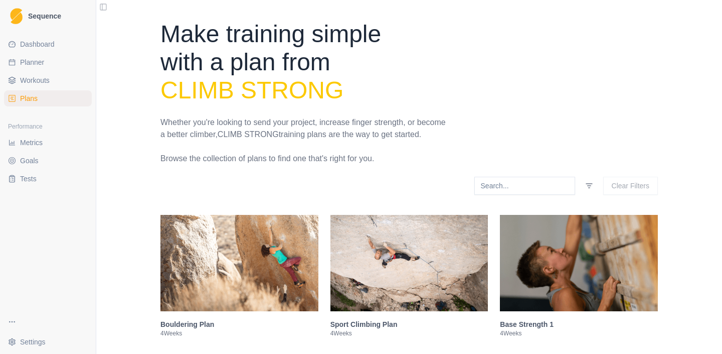
select select "month"
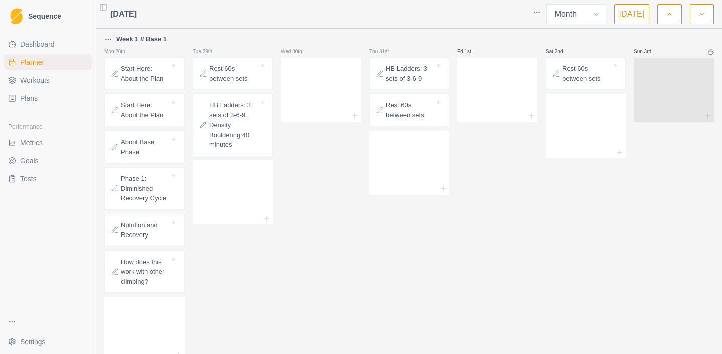
click at [111, 39] on html "Sequence Dashboard Planner Workouts Plans Performance Metrics Goals Tests Setti…" at bounding box center [361, 177] width 722 height 354
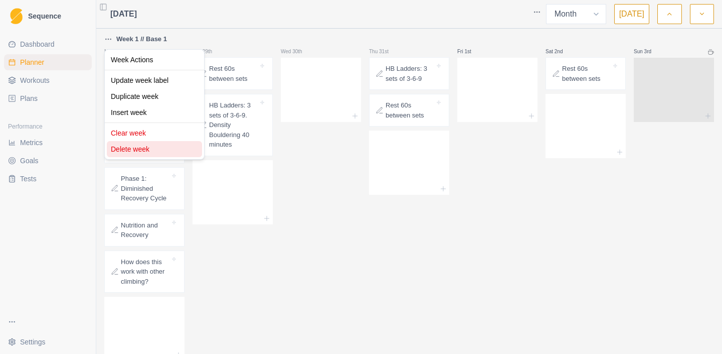
click at [124, 144] on div "Delete week" at bounding box center [154, 149] width 95 height 16
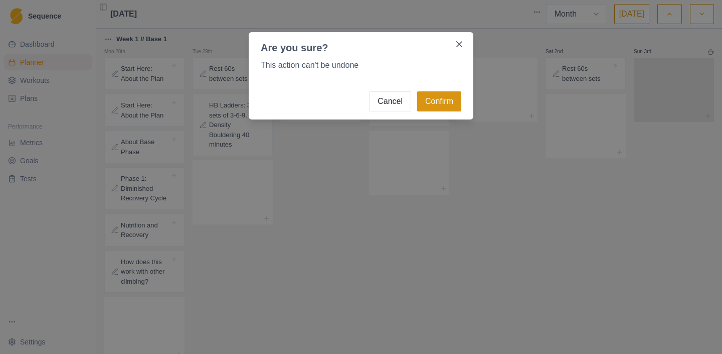
click at [435, 102] on button "Confirm" at bounding box center [439, 101] width 44 height 20
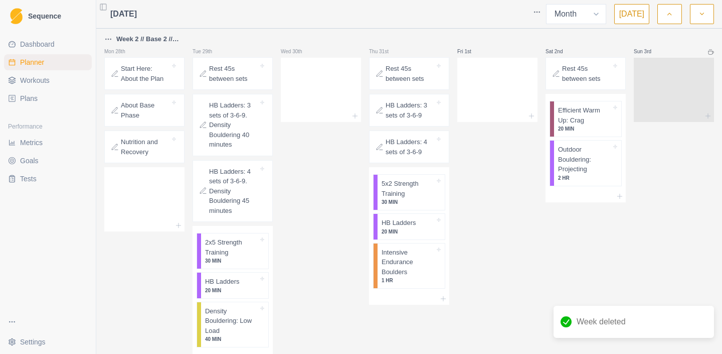
click at [109, 39] on html "Sequence Dashboard Planner Workouts Plans Performance Metrics Goals Tests Setti…" at bounding box center [361, 177] width 722 height 354
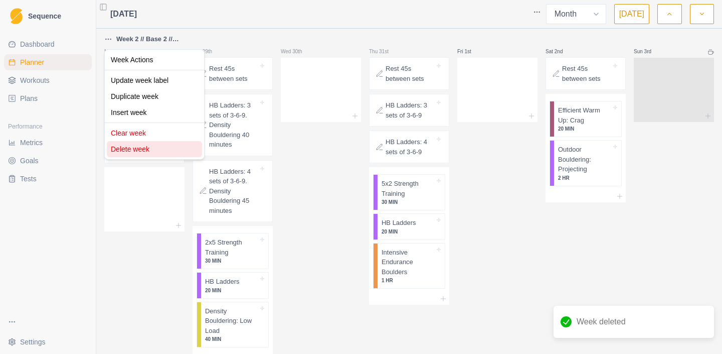
click at [146, 148] on div "Delete week" at bounding box center [154, 149] width 95 height 16
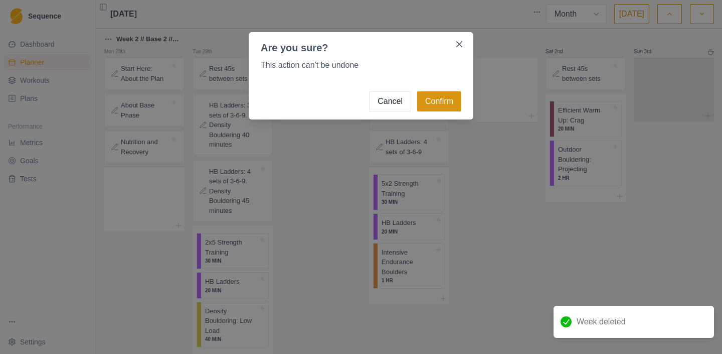
click at [429, 104] on button "Confirm" at bounding box center [439, 101] width 44 height 20
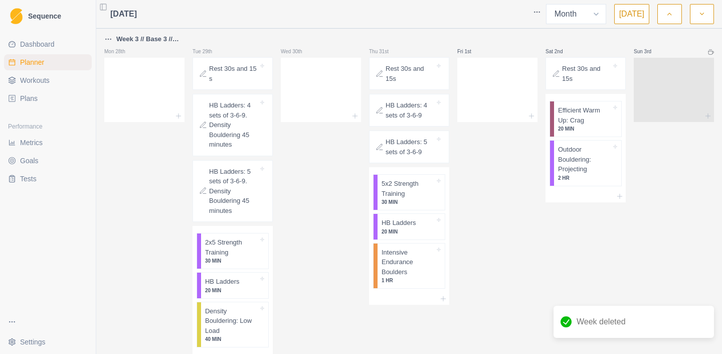
click at [109, 36] on html "Sequence Dashboard Planner Workouts Plans Performance Metrics Goals Tests Setti…" at bounding box center [361, 177] width 722 height 354
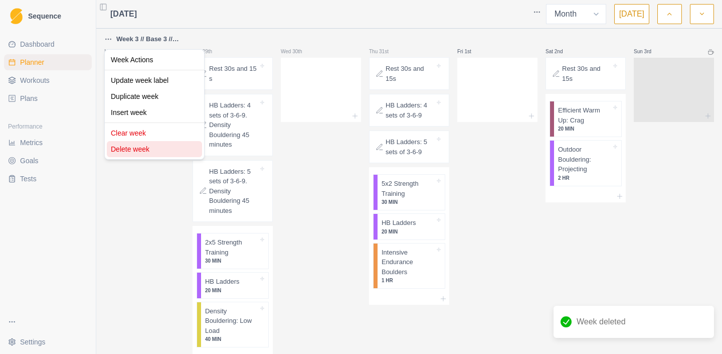
click at [159, 145] on div "Delete week" at bounding box center [154, 149] width 95 height 16
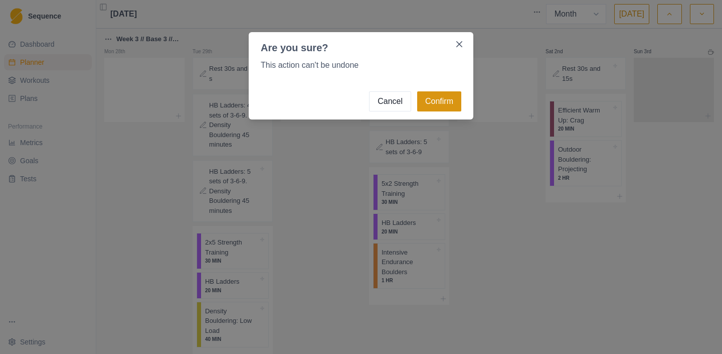
click at [452, 103] on button "Confirm" at bounding box center [439, 101] width 44 height 20
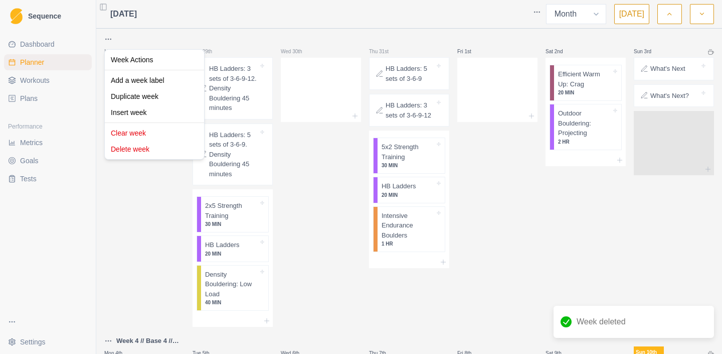
click at [109, 41] on html "Sequence Dashboard Planner Workouts Plans Performance Metrics Goals Tests Setti…" at bounding box center [361, 177] width 722 height 354
click at [155, 153] on div "Delete week" at bounding box center [154, 149] width 95 height 16
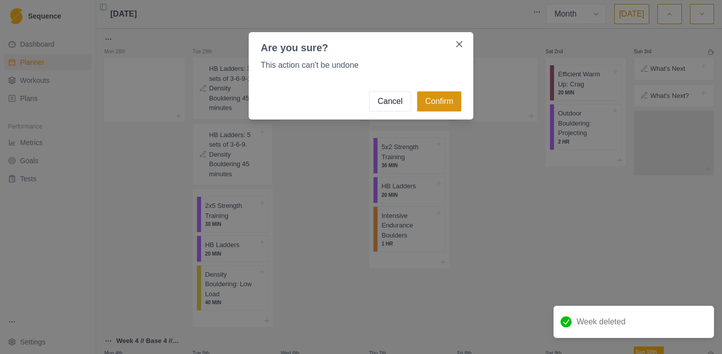
click at [430, 99] on button "Confirm" at bounding box center [439, 101] width 44 height 20
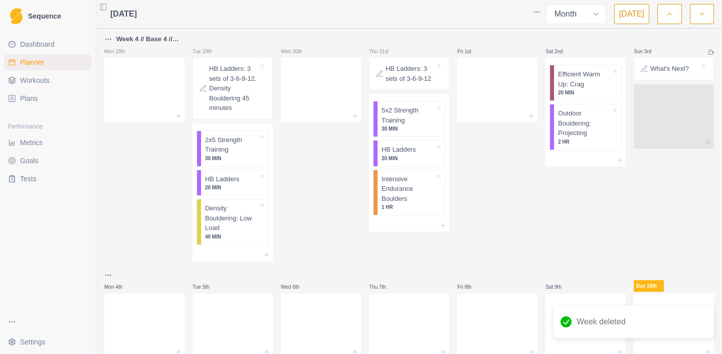
click at [112, 53] on p "Mon 28th" at bounding box center [119, 52] width 30 height 8
click at [111, 38] on html "Sequence Dashboard Planner Workouts Plans Performance Metrics Goals Tests Setti…" at bounding box center [361, 177] width 722 height 354
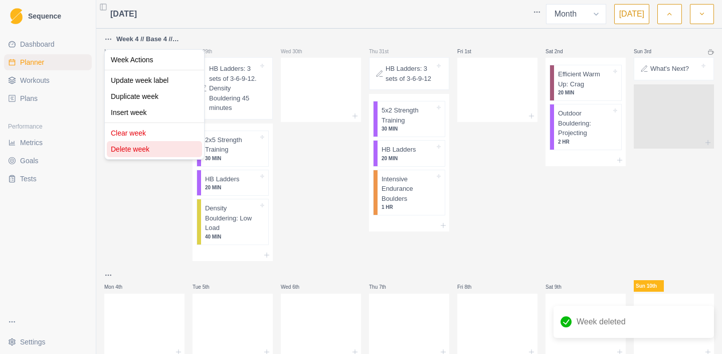
click at [165, 148] on div "Delete week" at bounding box center [154, 149] width 95 height 16
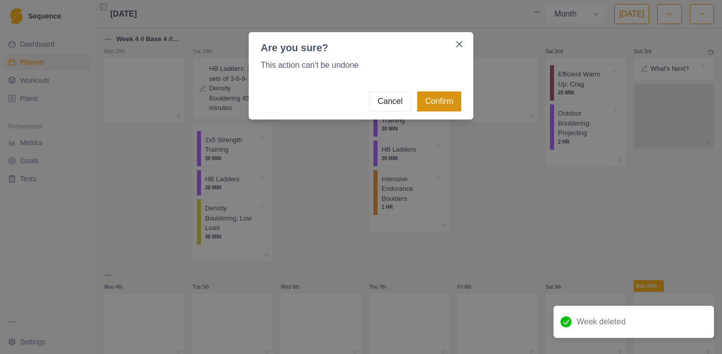
click at [439, 102] on button "Confirm" at bounding box center [439, 101] width 44 height 20
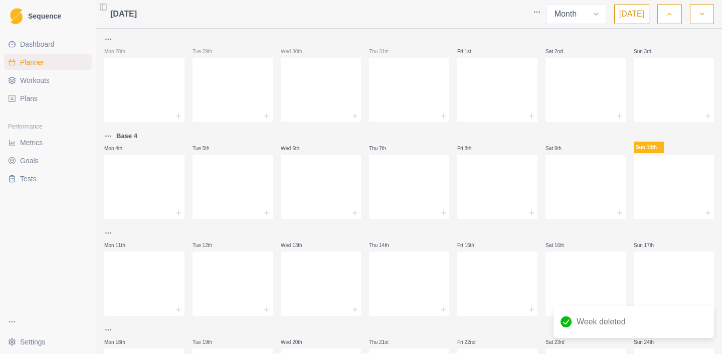
click at [38, 84] on span "Workouts" at bounding box center [35, 80] width 30 height 10
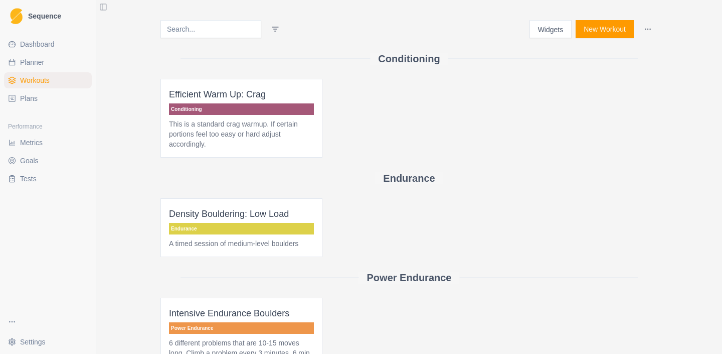
click at [46, 102] on link "Plans" at bounding box center [48, 98] width 88 height 16
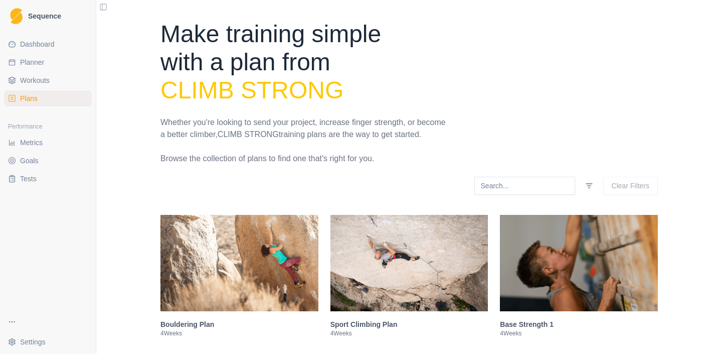
scroll to position [134, 0]
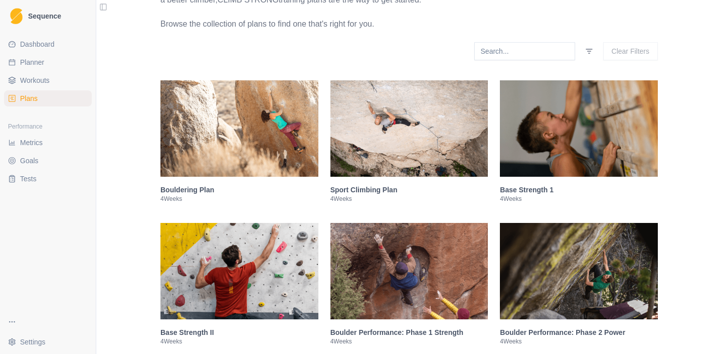
click at [276, 163] on img at bounding box center [239, 128] width 158 height 96
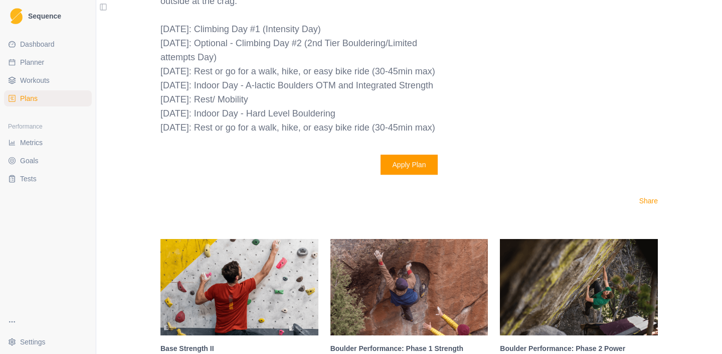
scroll to position [1189, 0]
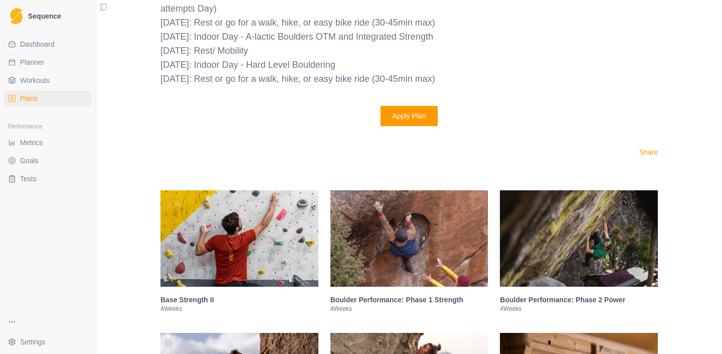
click at [386, 257] on img at bounding box center [409, 238] width 158 height 96
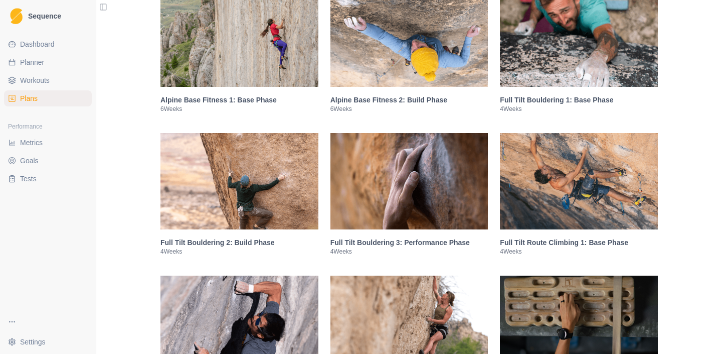
scroll to position [1767, 0]
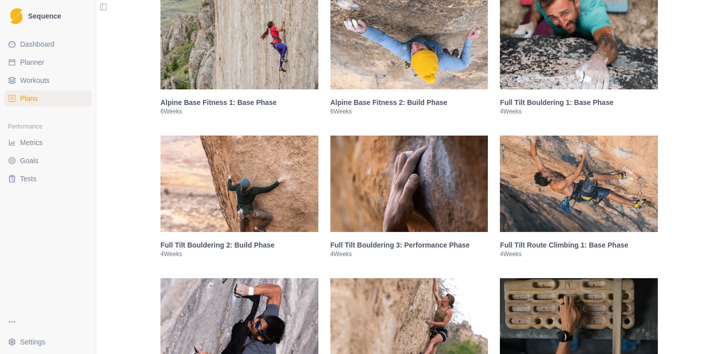
click at [526, 107] on h3 "Full Tilt Bouldering 1: Base Phase" at bounding box center [579, 102] width 158 height 10
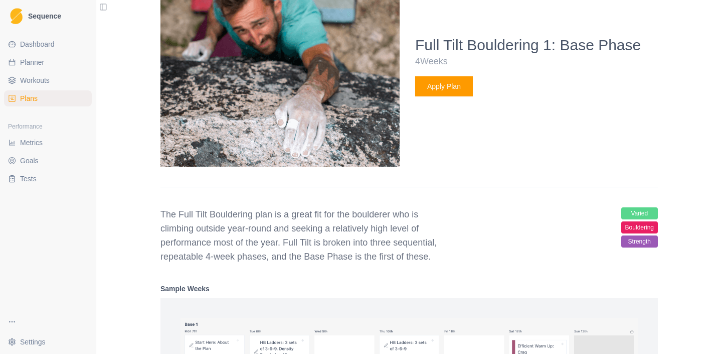
scroll to position [988, 0]
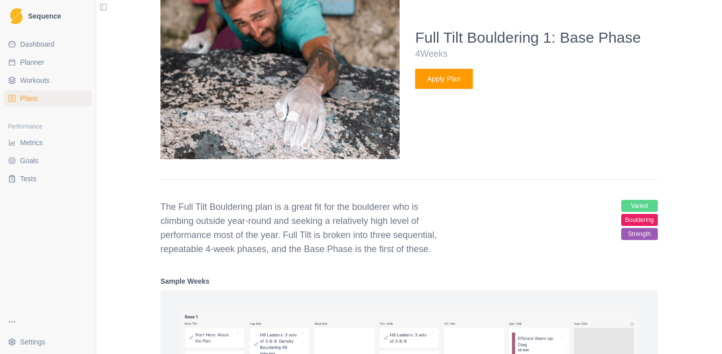
click at [462, 89] on button "Apply Plan" at bounding box center [444, 79] width 58 height 20
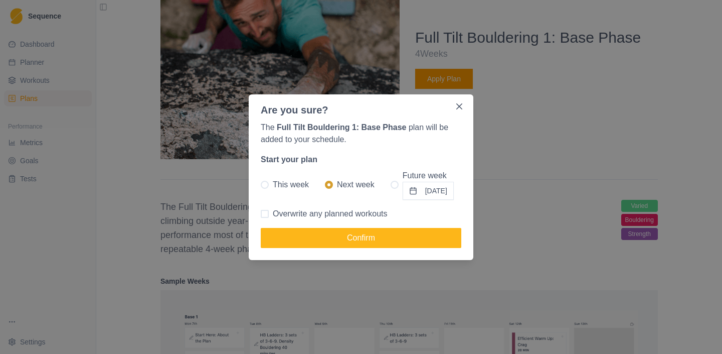
click at [424, 192] on button "[DATE]" at bounding box center [428, 191] width 51 height 18
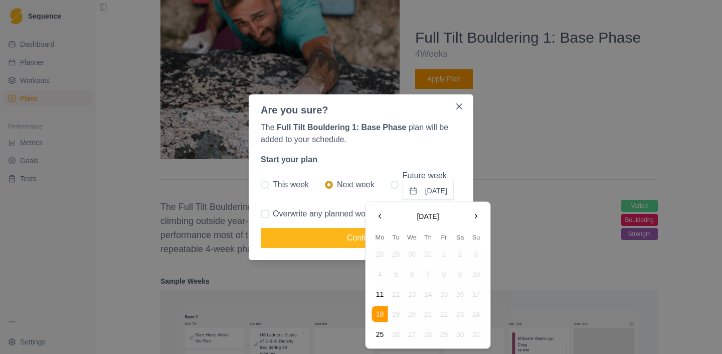
click at [266, 185] on span at bounding box center [265, 185] width 8 height 8
click at [261, 185] on input "This week" at bounding box center [260, 184] width 1 height 1
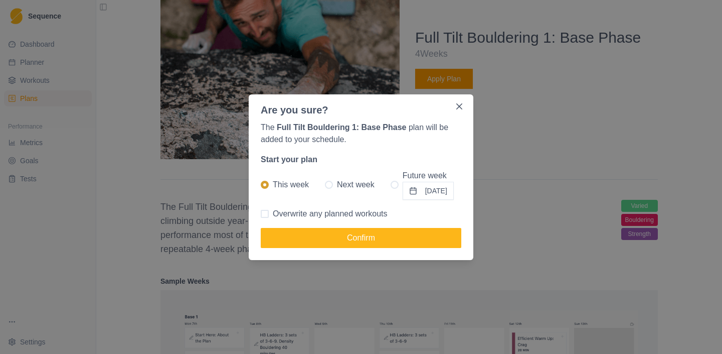
click at [419, 195] on button "[DATE]" at bounding box center [428, 191] width 51 height 18
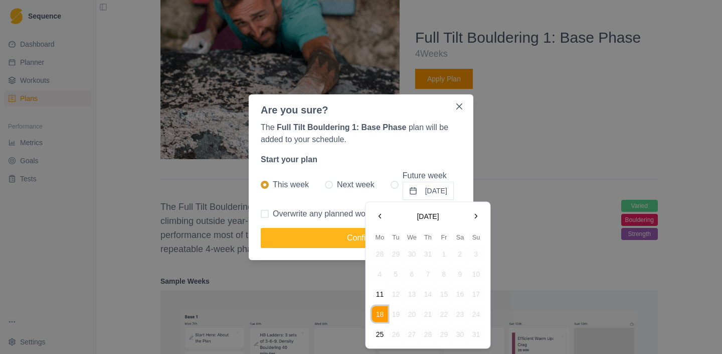
click at [478, 273] on td "10" at bounding box center [476, 274] width 16 height 16
click at [380, 295] on button "11" at bounding box center [380, 294] width 16 height 16
radio input "false"
radio input "true"
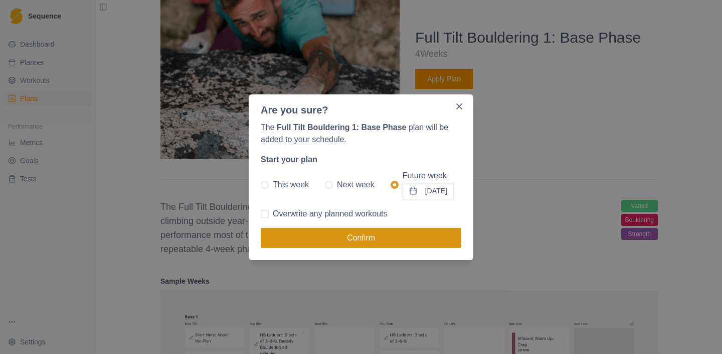
click at [384, 243] on button "Confirm" at bounding box center [361, 238] width 201 height 20
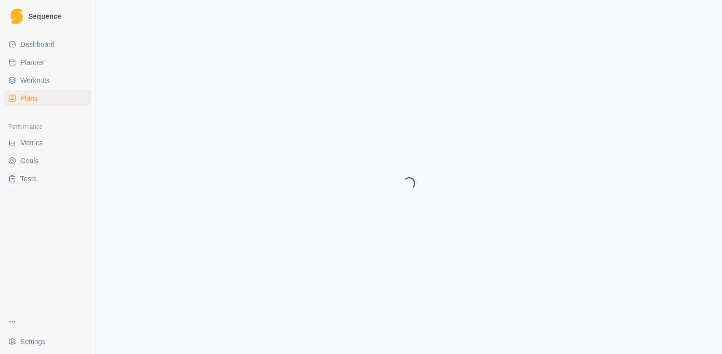
select select "month"
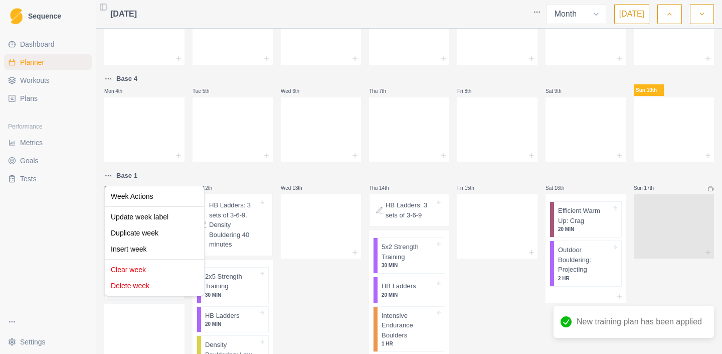
scroll to position [57, 0]
click at [107, 177] on html "Sequence Dashboard Planner Workouts Plans Performance Metrics Goals Tests Setti…" at bounding box center [361, 177] width 722 height 354
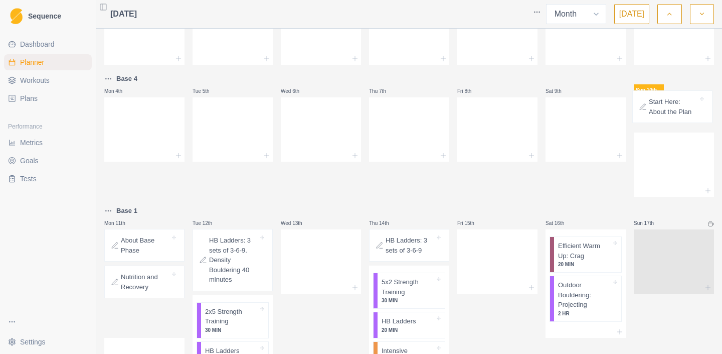
drag, startPoint x: 135, startPoint y: 207, endPoint x: 665, endPoint y: 104, distance: 540.5
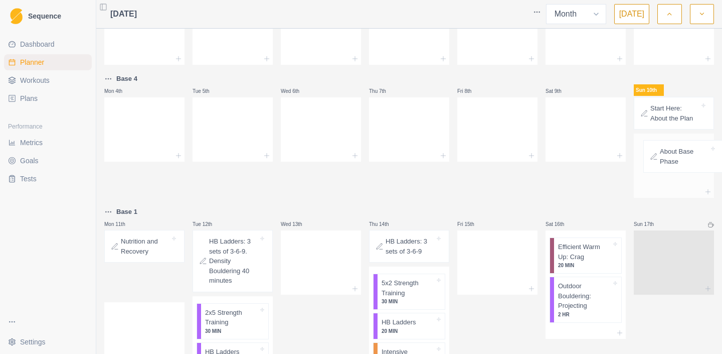
drag, startPoint x: 154, startPoint y: 242, endPoint x: 697, endPoint y: 150, distance: 550.3
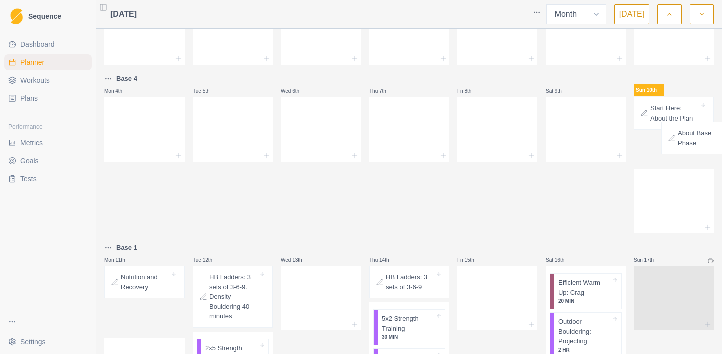
drag, startPoint x: 144, startPoint y: 244, endPoint x: 707, endPoint y: 133, distance: 573.6
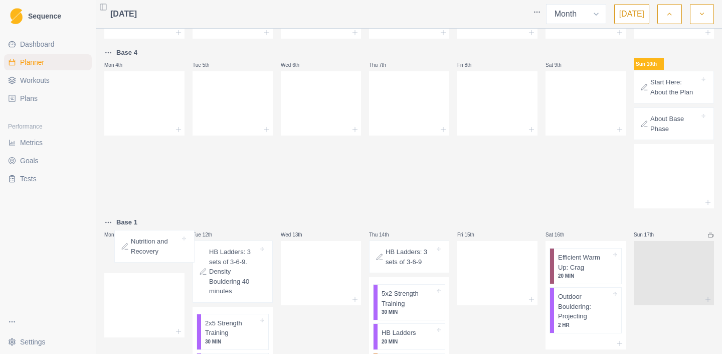
scroll to position [80, 0]
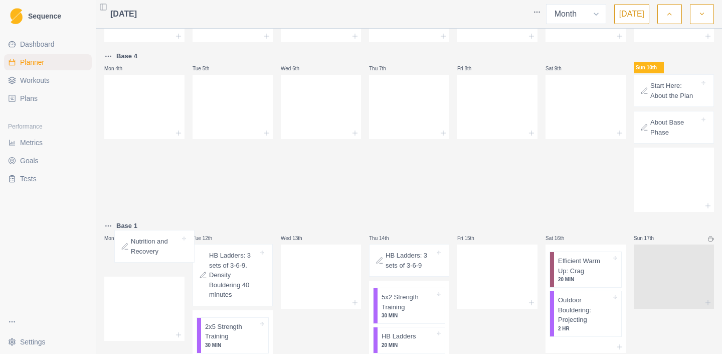
drag, startPoint x: 124, startPoint y: 292, endPoint x: 141, endPoint y: 251, distance: 44.1
click at [141, 251] on div "Nutrition and Recovery" at bounding box center [144, 260] width 80 height 33
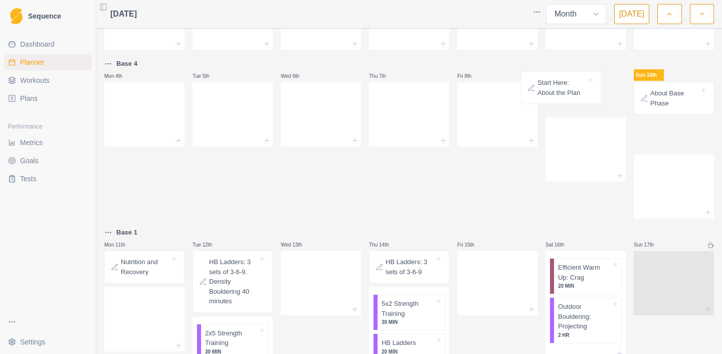
drag, startPoint x: 678, startPoint y: 89, endPoint x: 561, endPoint y: 85, distance: 116.9
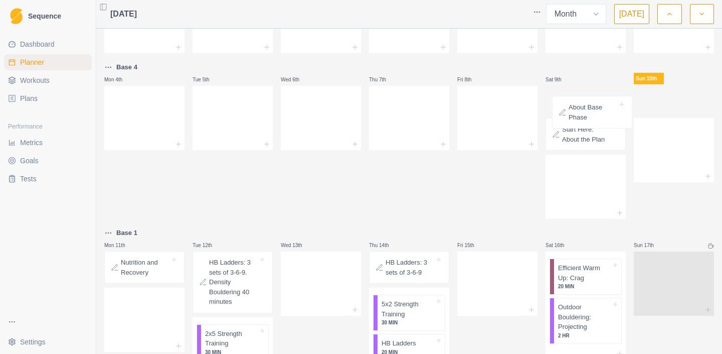
drag, startPoint x: 670, startPoint y: 109, endPoint x: 583, endPoint y: 119, distance: 87.9
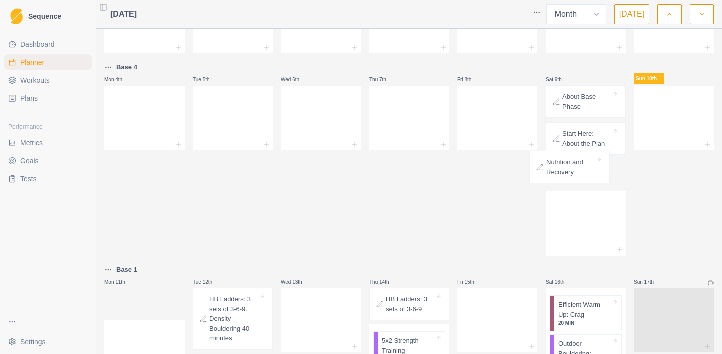
drag, startPoint x: 140, startPoint y: 266, endPoint x: 571, endPoint y: 159, distance: 443.8
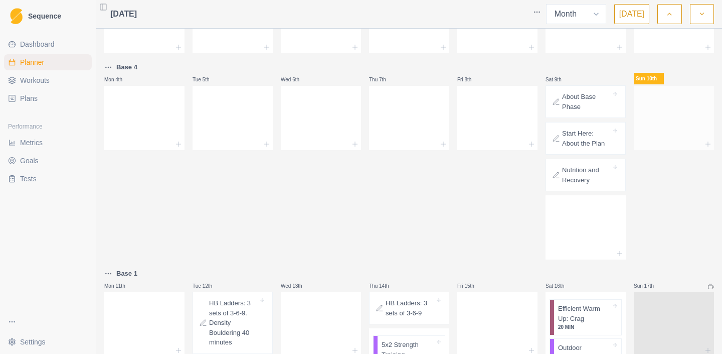
scroll to position [71, 0]
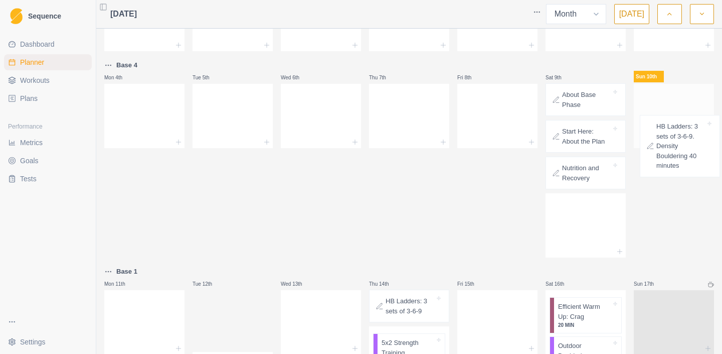
drag, startPoint x: 225, startPoint y: 317, endPoint x: 678, endPoint y: 138, distance: 487.4
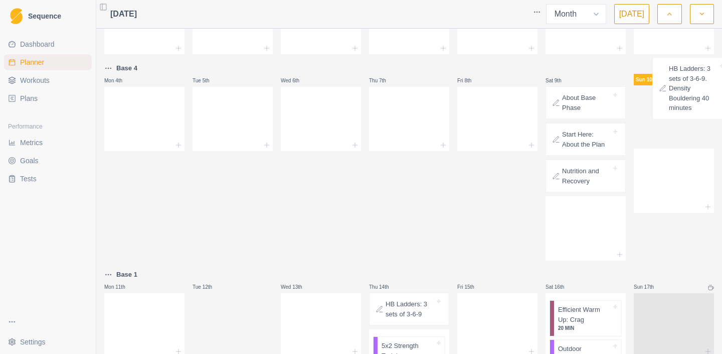
scroll to position [66, 0]
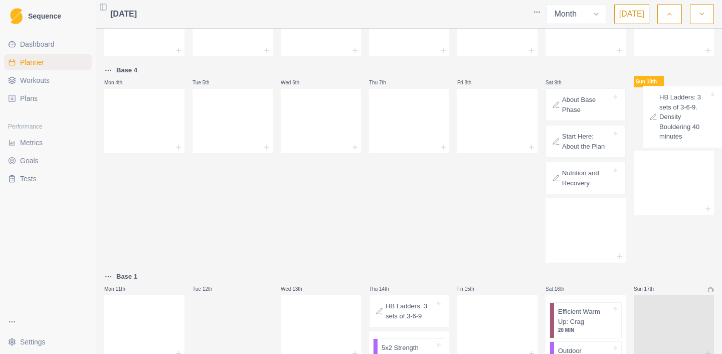
drag, startPoint x: 252, startPoint y: 326, endPoint x: 705, endPoint y: 121, distance: 497.1
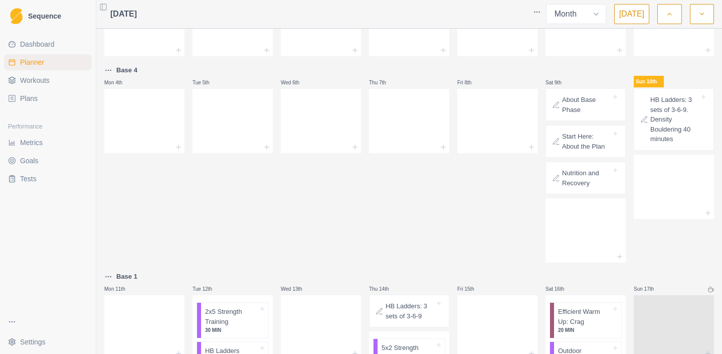
scroll to position [126, 0]
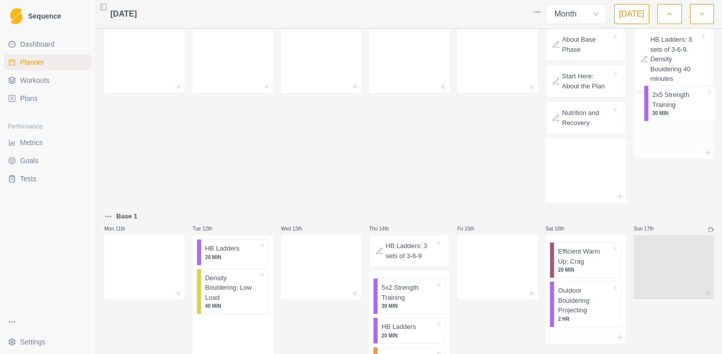
drag, startPoint x: 248, startPoint y: 260, endPoint x: 701, endPoint y: 101, distance: 479.8
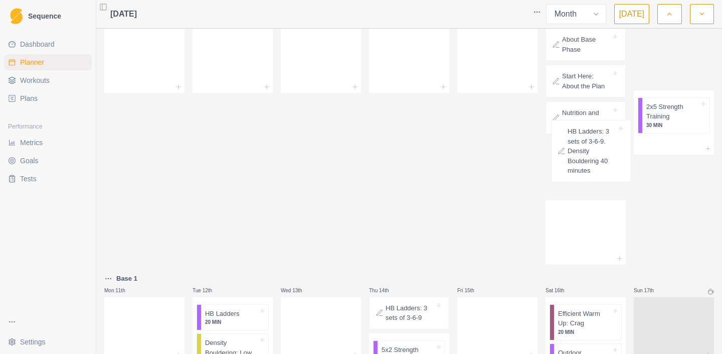
scroll to position [125, 0]
drag, startPoint x: 681, startPoint y: 61, endPoint x: 573, endPoint y: 181, distance: 161.5
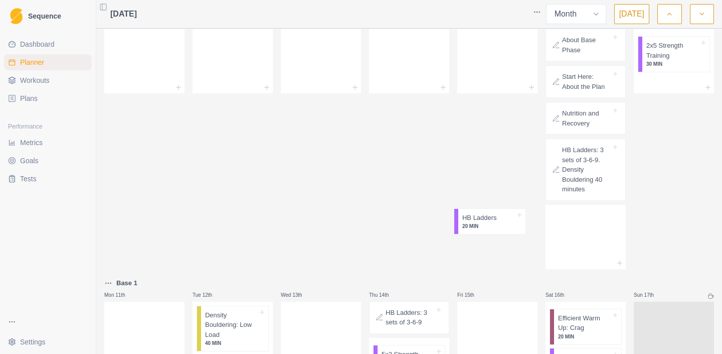
scroll to position [126, 0]
drag, startPoint x: 234, startPoint y: 326, endPoint x: 687, endPoint y: 110, distance: 501.3
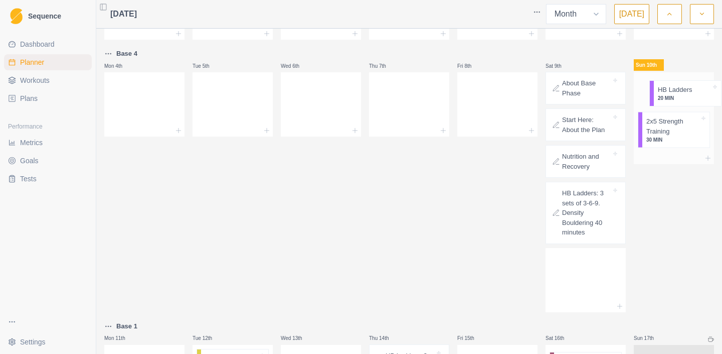
scroll to position [81, 0]
drag, startPoint x: 220, startPoint y: 309, endPoint x: 672, endPoint y: 96, distance: 500.2
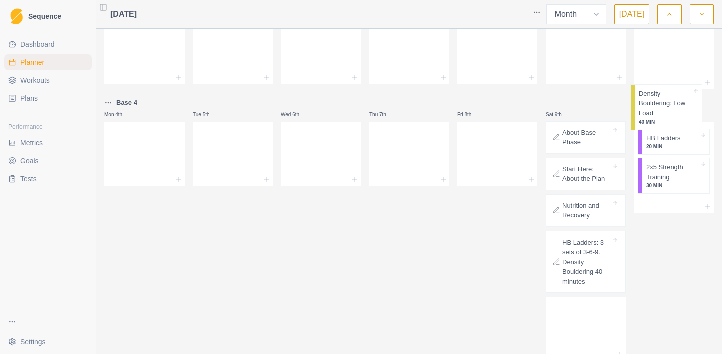
scroll to position [18, 0]
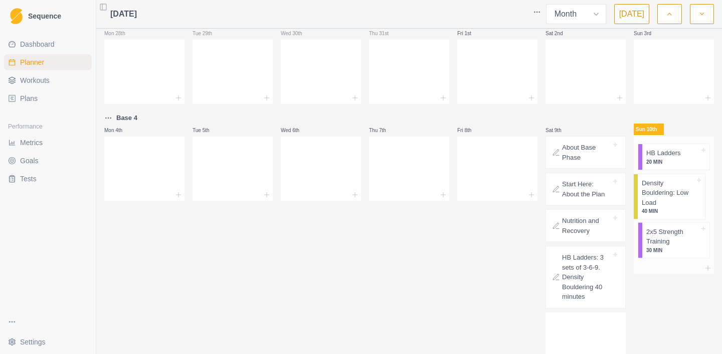
drag, startPoint x: 249, startPoint y: 281, endPoint x: 691, endPoint y: 184, distance: 452.5
click at [43, 100] on link "Plans" at bounding box center [48, 98] width 88 height 16
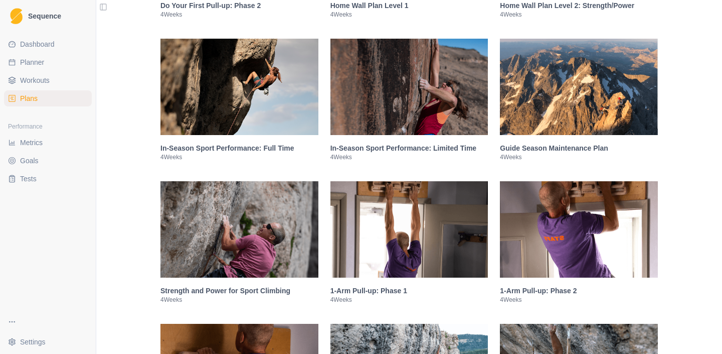
scroll to position [1318, 0]
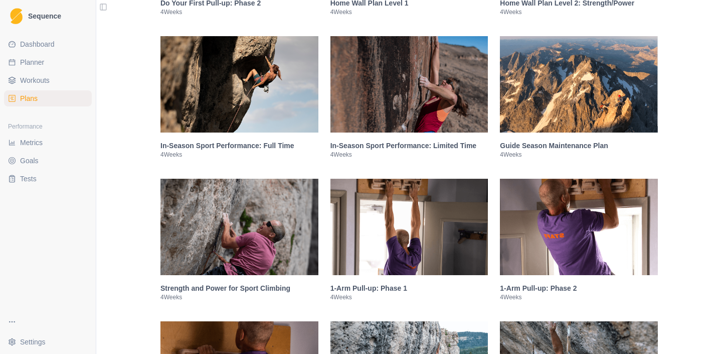
click at [538, 293] on h3 "1-Arm Pull-up: Phase 2" at bounding box center [579, 288] width 158 height 10
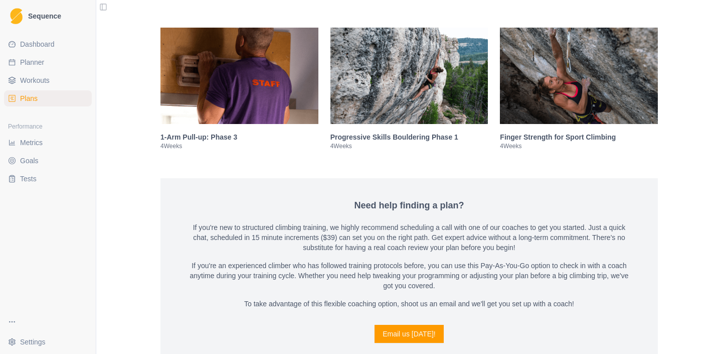
scroll to position [2464, 0]
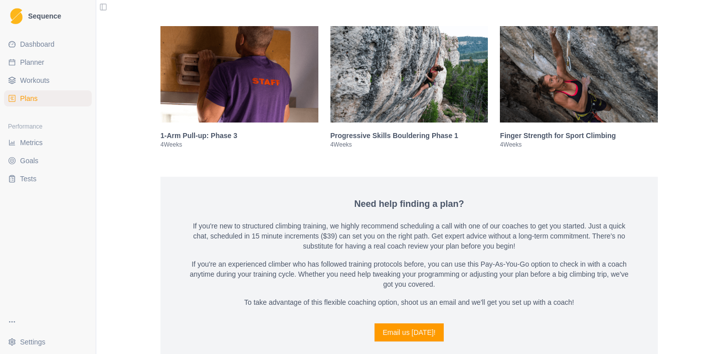
click at [226, 122] on img at bounding box center [239, 74] width 158 height 96
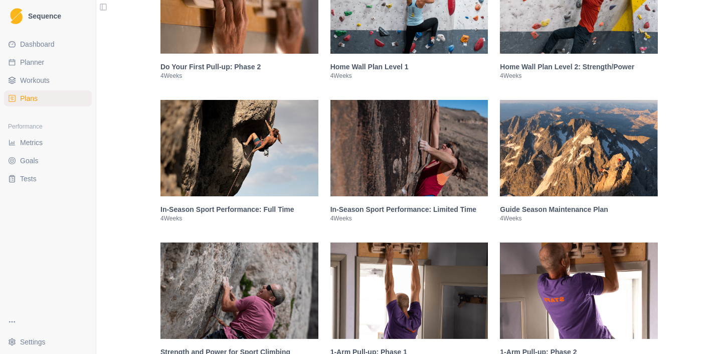
scroll to position [1502, 0]
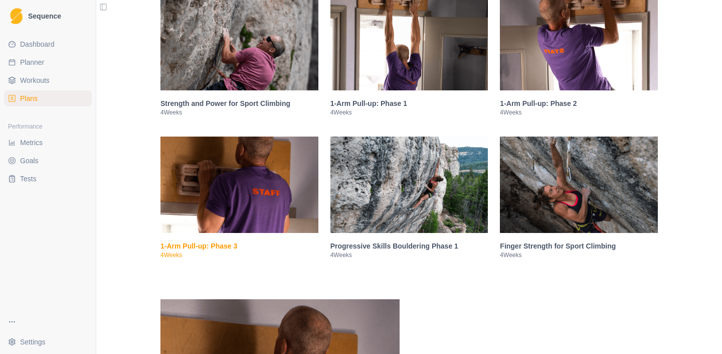
click at [380, 110] on div "1-Arm Pull-up: Phase 1 4 Weeks" at bounding box center [409, 107] width 158 height 34
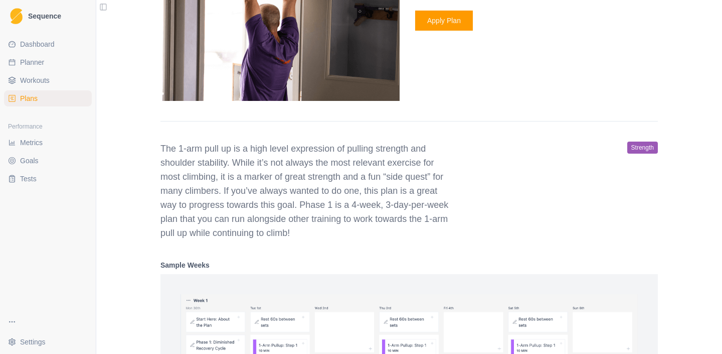
scroll to position [1764, 0]
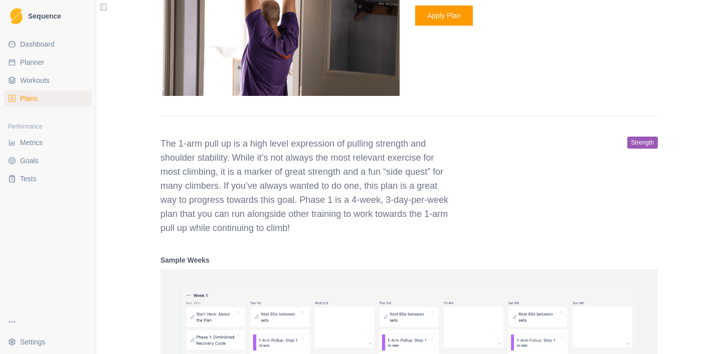
click at [453, 26] on button "Apply Plan" at bounding box center [444, 16] width 58 height 20
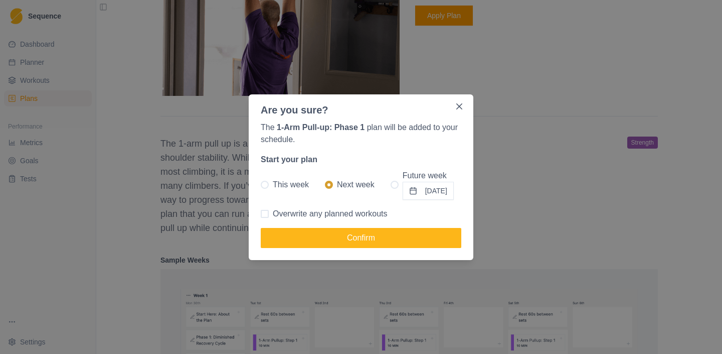
click at [263, 184] on span at bounding box center [265, 185] width 8 height 8
click at [261, 184] on input "This week" at bounding box center [260, 184] width 1 height 1
radio input "true"
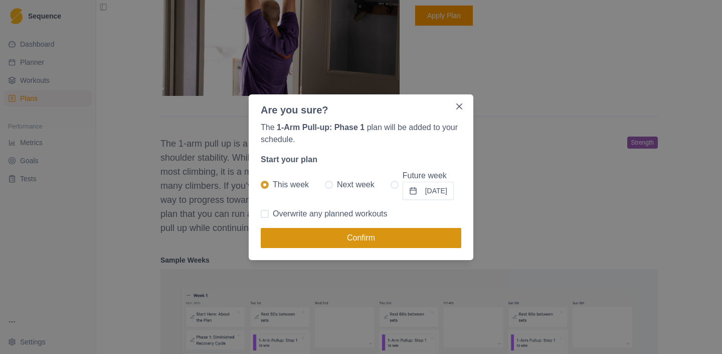
click at [316, 234] on button "Confirm" at bounding box center [361, 238] width 201 height 20
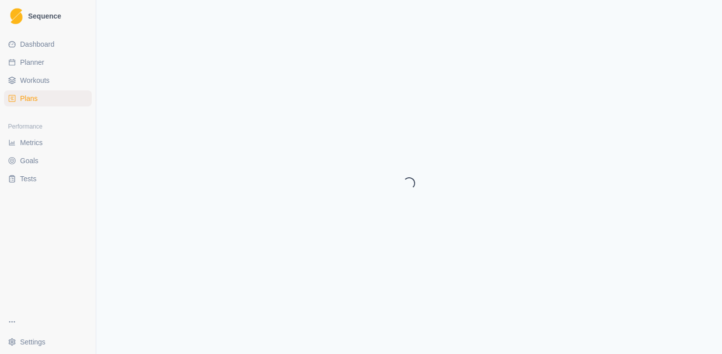
select select "month"
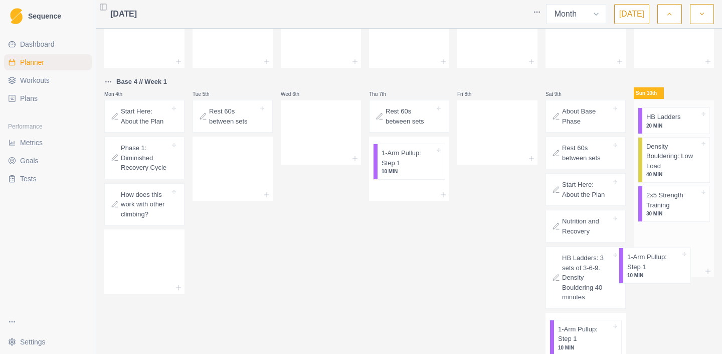
scroll to position [55, 0]
drag, startPoint x: 229, startPoint y: 217, endPoint x: 248, endPoint y: 172, distance: 49.5
click at [248, 172] on div "1-Arm Pullup: Step 1 10 MIN" at bounding box center [233, 159] width 80 height 47
drag, startPoint x: 251, startPoint y: 152, endPoint x: 682, endPoint y: 234, distance: 438.1
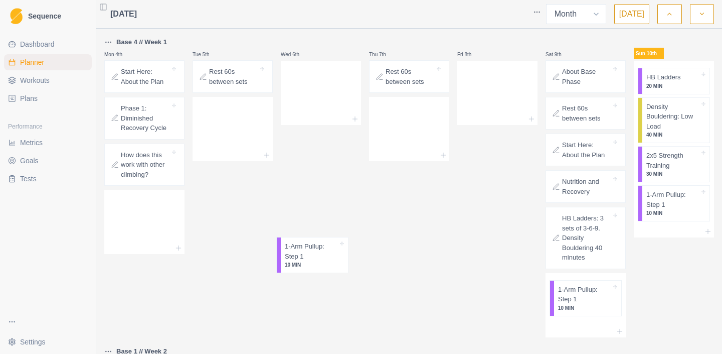
scroll to position [89, 0]
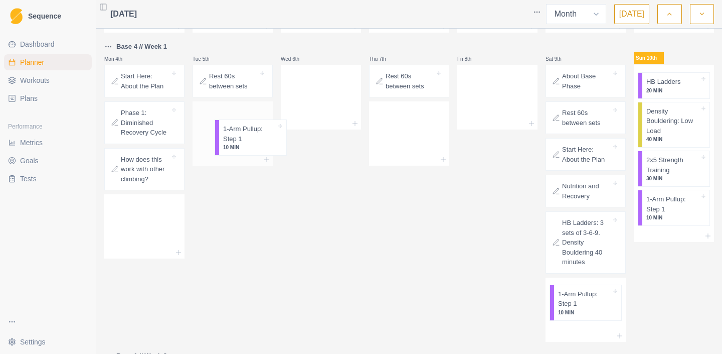
drag, startPoint x: 419, startPoint y: 55, endPoint x: 259, endPoint y: 128, distance: 176.4
click at [260, 118] on div "1-Arm Pullup: Step 1 10 MIN" at bounding box center [234, 126] width 67 height 35
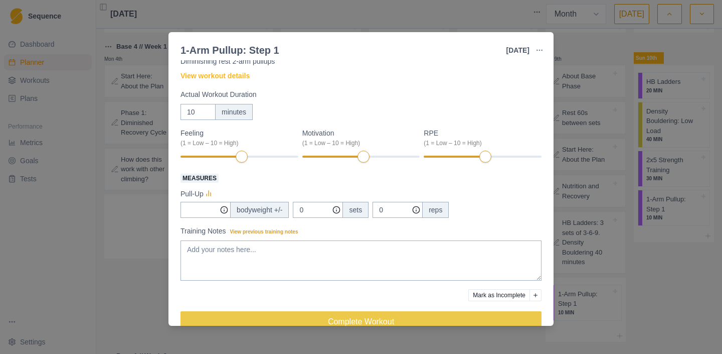
scroll to position [0, 0]
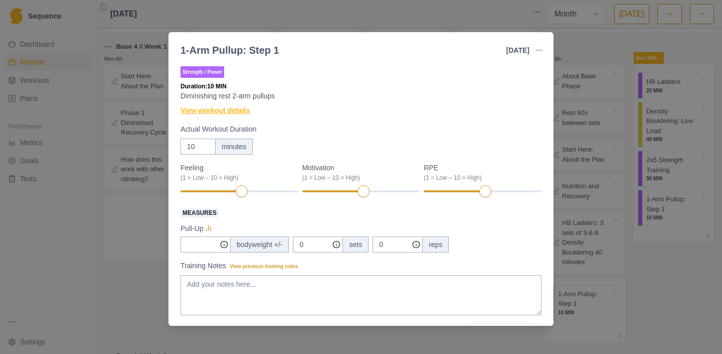
click at [220, 111] on link "View workout details" at bounding box center [215, 110] width 69 height 11
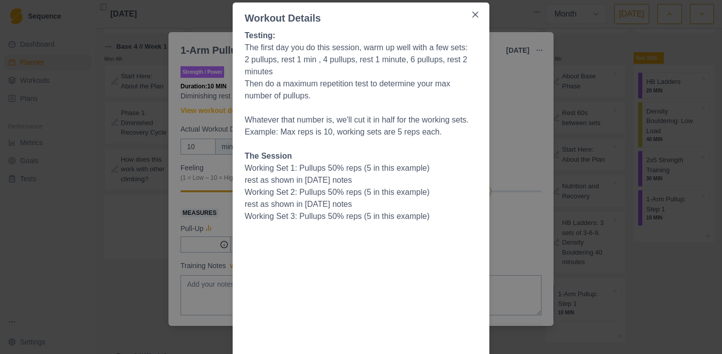
scroll to position [58, 0]
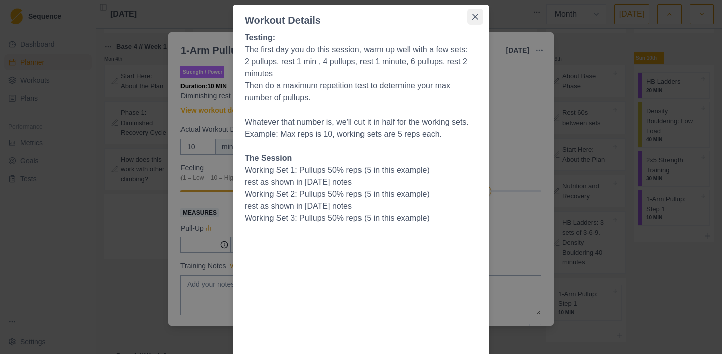
click at [475, 17] on icon "Close" at bounding box center [475, 17] width 6 height 6
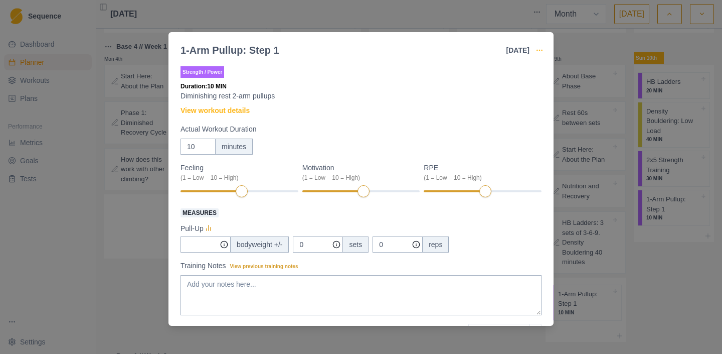
click at [540, 49] on icon "button" at bounding box center [540, 50] width 8 height 8
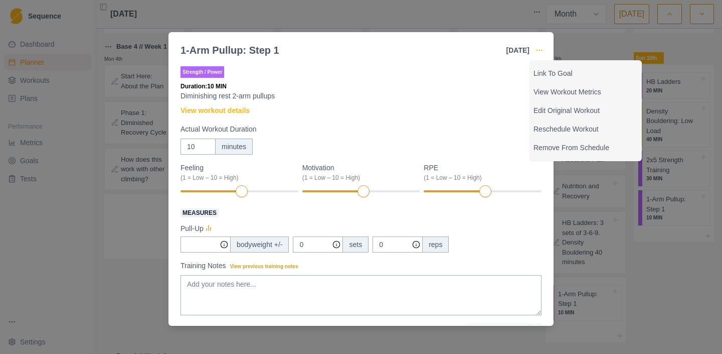
click at [540, 49] on icon "button" at bounding box center [540, 50] width 8 height 8
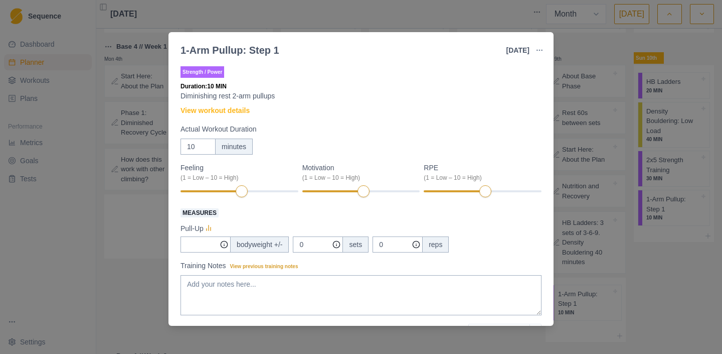
click at [504, 22] on div "1-Arm Pullup: Step 1 [DATE] Link To Goal View Workout Metrics Edit Original Wor…" at bounding box center [361, 177] width 722 height 354
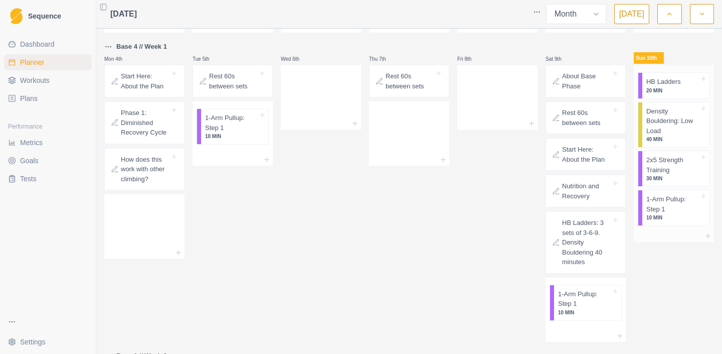
click at [663, 205] on p "1-Arm Pullup: Step 1" at bounding box center [672, 204] width 53 height 20
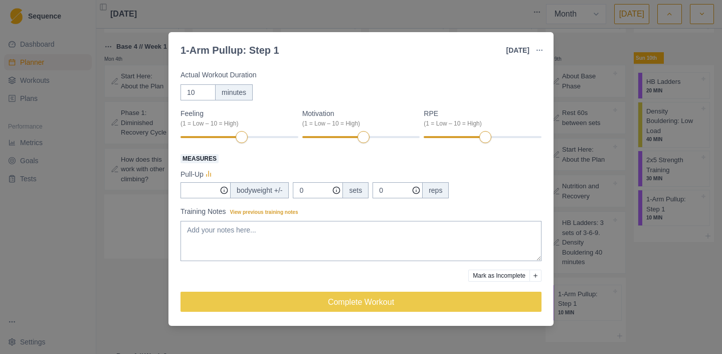
scroll to position [0, 0]
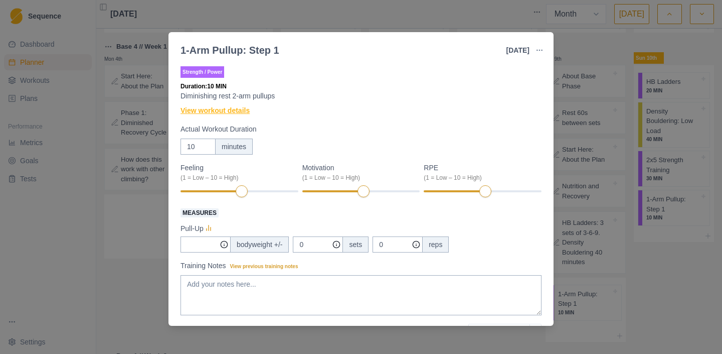
click at [237, 112] on link "View workout details" at bounding box center [215, 110] width 69 height 11
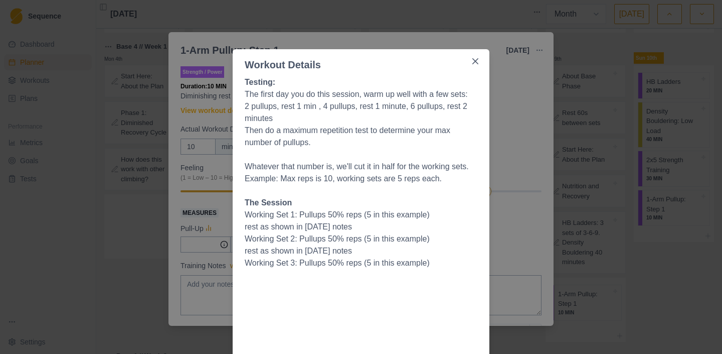
scroll to position [6, 0]
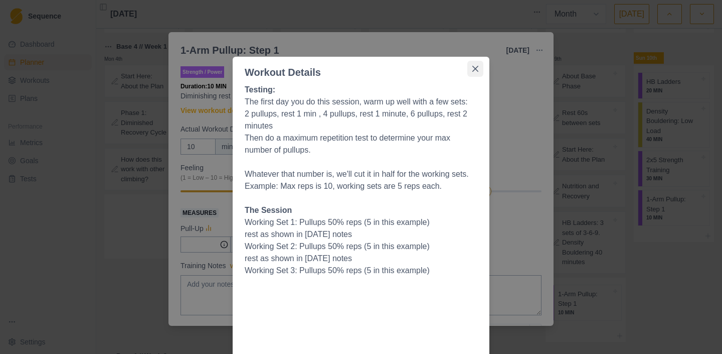
click at [478, 66] on icon "Close" at bounding box center [475, 69] width 6 height 6
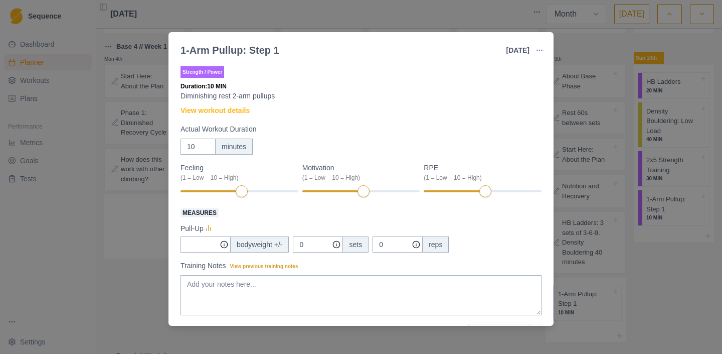
click at [387, 44] on div at bounding box center [392, 50] width 227 height 20
click at [411, 13] on div "1-Arm Pullup: Step 1 [DATE] Link To Goal View Workout Metrics Edit Original Wor…" at bounding box center [361, 177] width 722 height 354
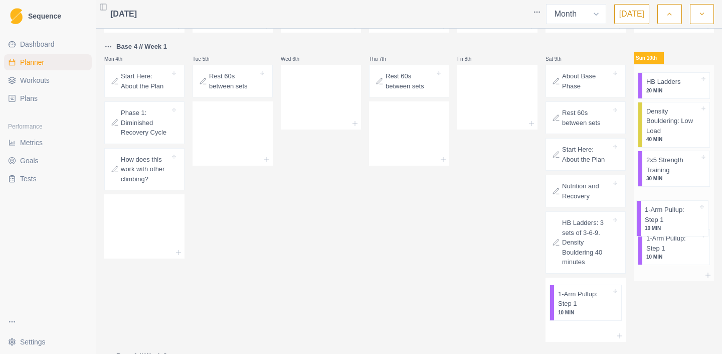
drag, startPoint x: 244, startPoint y: 110, endPoint x: 687, endPoint y: 202, distance: 452.2
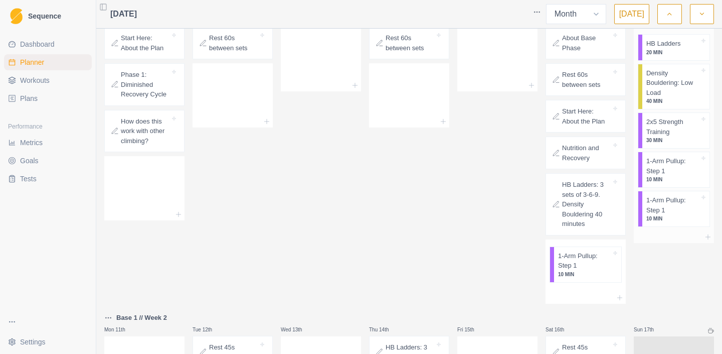
scroll to position [113, 0]
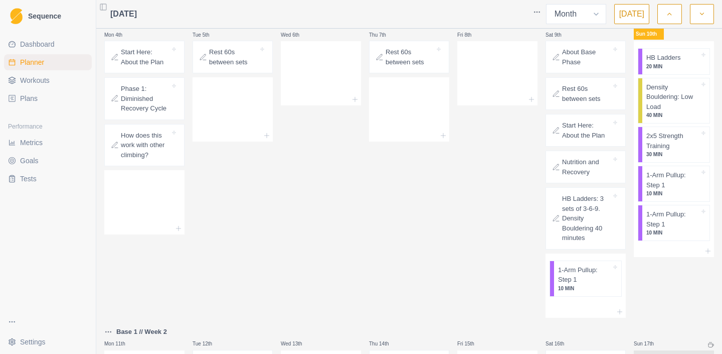
click at [34, 79] on span "Workouts" at bounding box center [35, 80] width 30 height 10
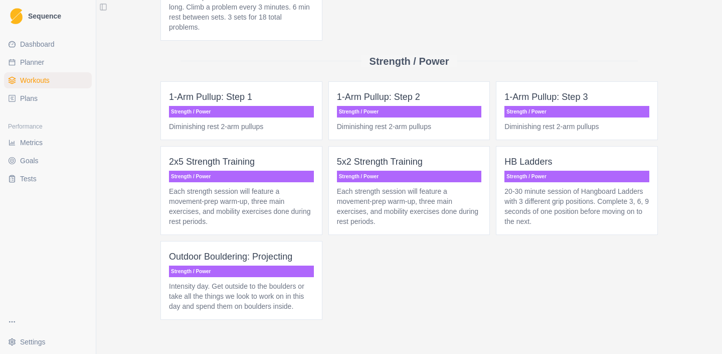
scroll to position [347, 0]
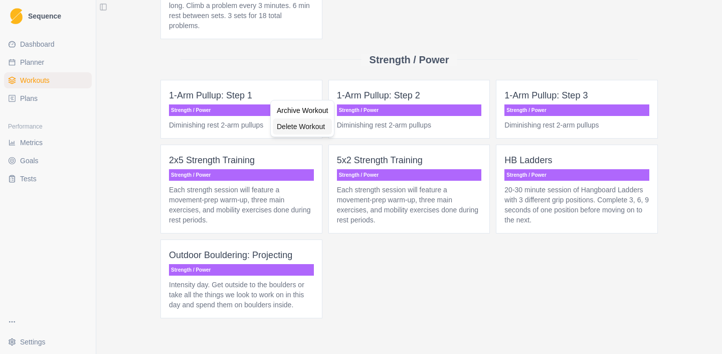
click at [281, 127] on div "Delete Workout" at bounding box center [302, 126] width 59 height 16
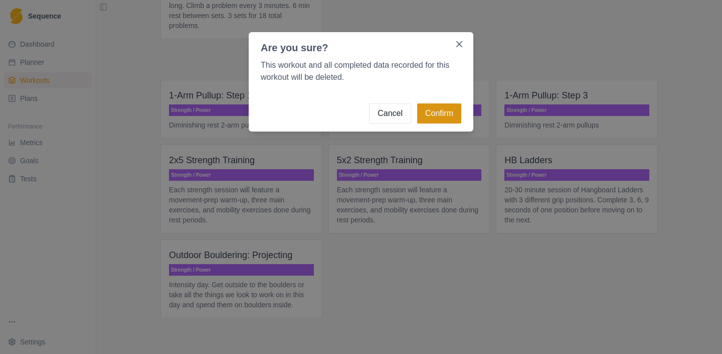
click at [434, 114] on button "Confirm" at bounding box center [439, 113] width 44 height 20
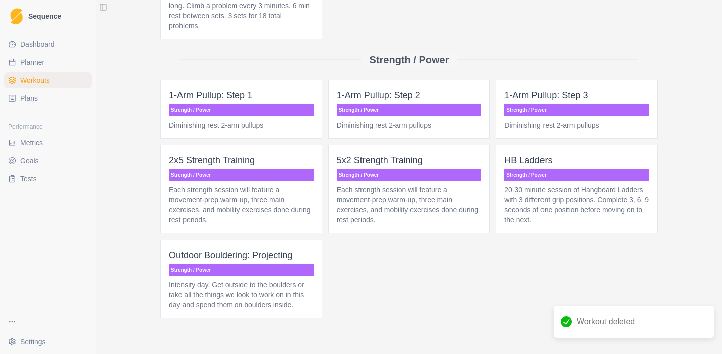
scroll to position [313, 0]
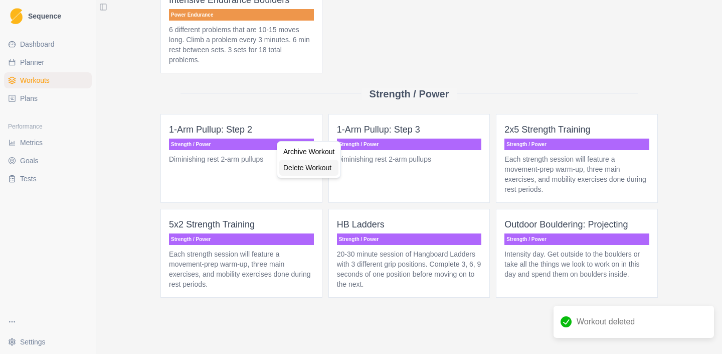
click at [301, 174] on div "Delete Workout" at bounding box center [308, 167] width 59 height 16
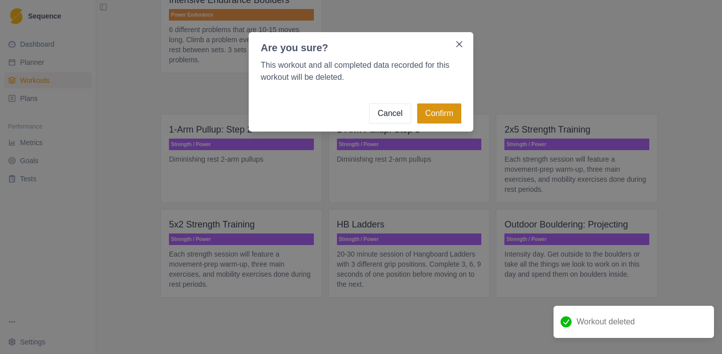
click at [437, 119] on button "Confirm" at bounding box center [439, 113] width 44 height 20
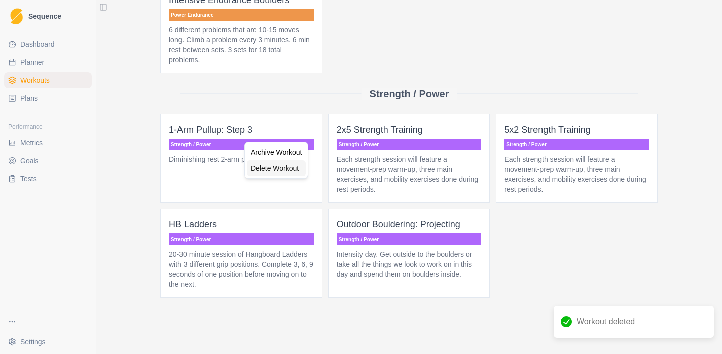
click at [273, 173] on div "Delete Workout" at bounding box center [276, 168] width 59 height 16
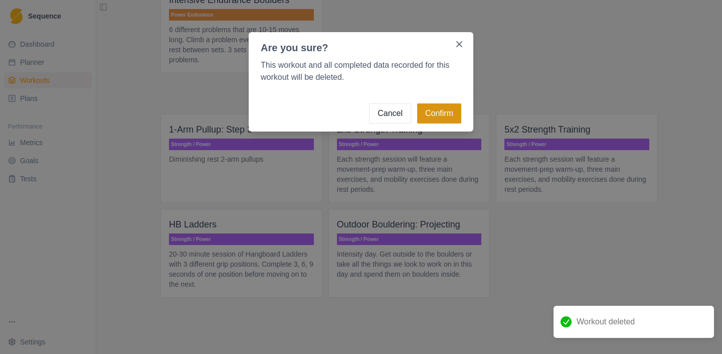
click at [427, 115] on button "Confirm" at bounding box center [439, 113] width 44 height 20
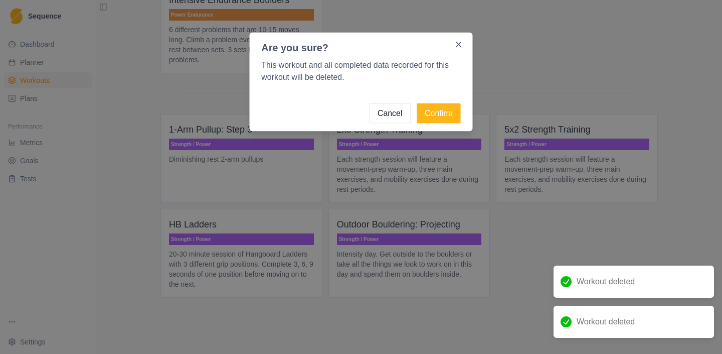
scroll to position [303, 0]
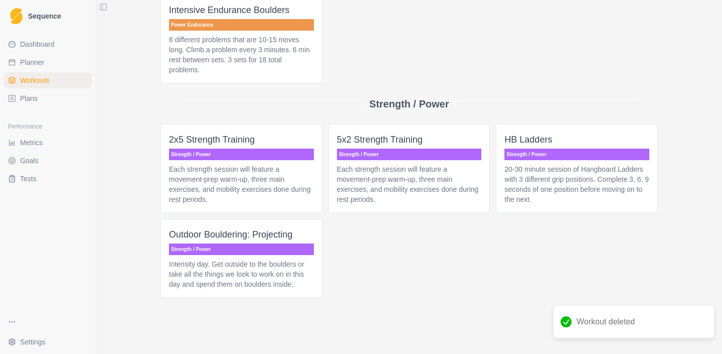
click at [40, 100] on link "Plans" at bounding box center [48, 98] width 88 height 16
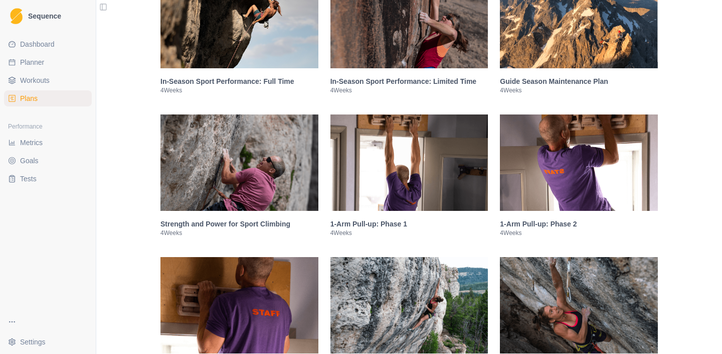
scroll to position [1408, 0]
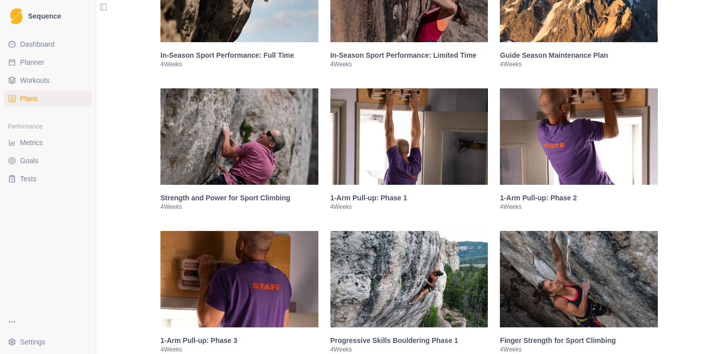
click at [363, 157] on img at bounding box center [409, 136] width 158 height 96
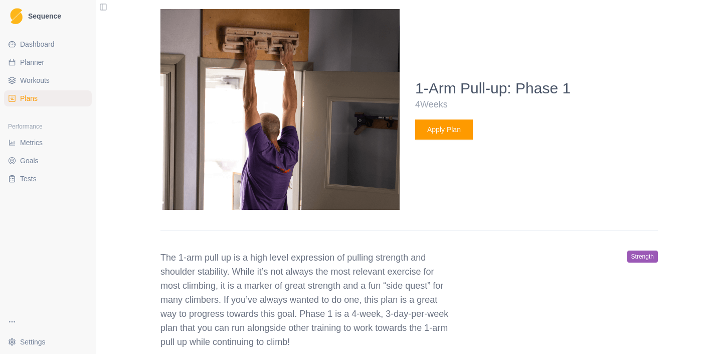
scroll to position [1650, 0]
click at [437, 138] on button "Apply Plan" at bounding box center [444, 129] width 58 height 20
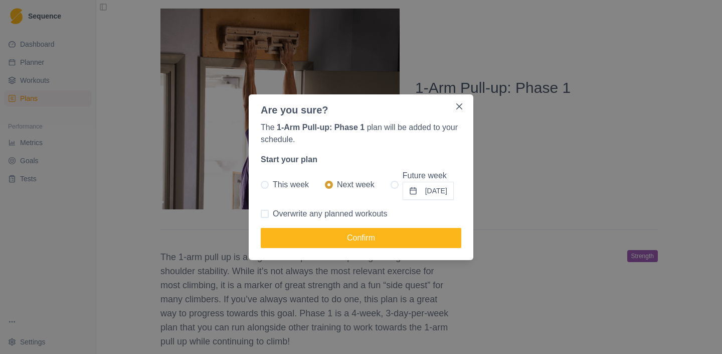
click at [266, 183] on span at bounding box center [265, 185] width 8 height 8
click at [261, 184] on input "This week" at bounding box center [260, 184] width 1 height 1
click at [437, 192] on button "[DATE]" at bounding box center [428, 191] width 51 height 18
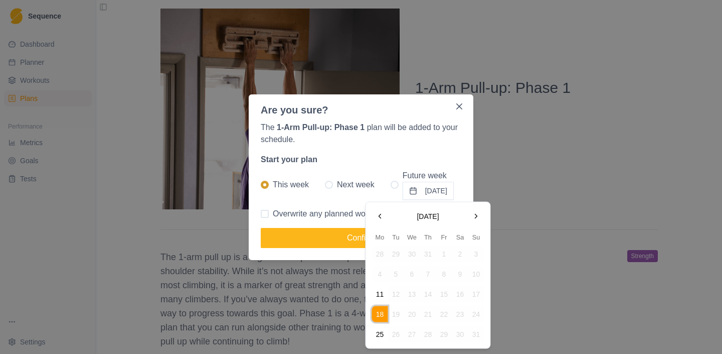
click at [476, 273] on td "10" at bounding box center [476, 274] width 16 height 16
click at [378, 291] on button "11" at bounding box center [380, 294] width 16 height 16
radio input "false"
radio input "true"
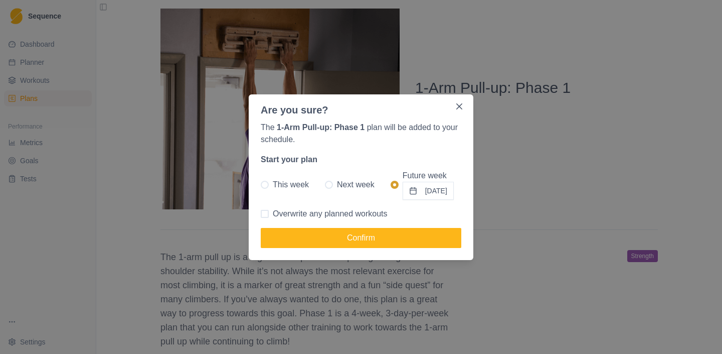
click at [262, 184] on span at bounding box center [265, 185] width 8 height 8
click at [261, 184] on input "This week" at bounding box center [260, 184] width 1 height 1
radio input "true"
click at [449, 193] on button "[DATE]" at bounding box center [428, 191] width 51 height 18
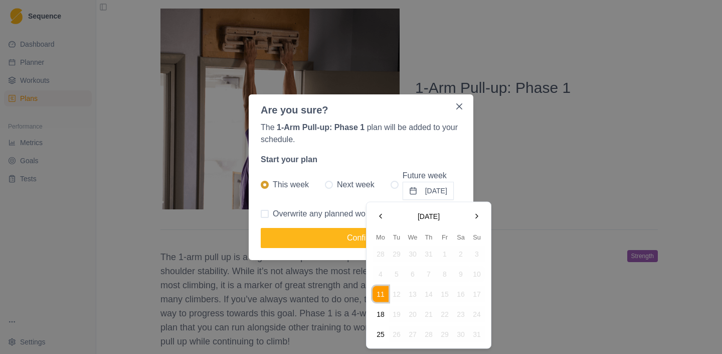
click at [475, 270] on td "10" at bounding box center [477, 274] width 16 height 16
click at [300, 201] on div "The 1-Arm Pull-up: Phase 1 plan will be added to your schedule. Start your plan…" at bounding box center [361, 188] width 225 height 142
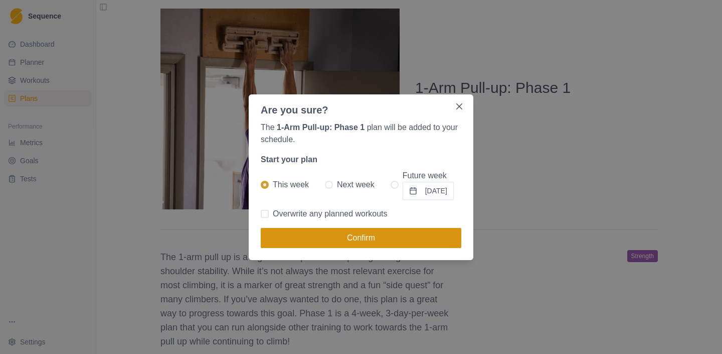
click at [299, 238] on button "Confirm" at bounding box center [361, 238] width 201 height 20
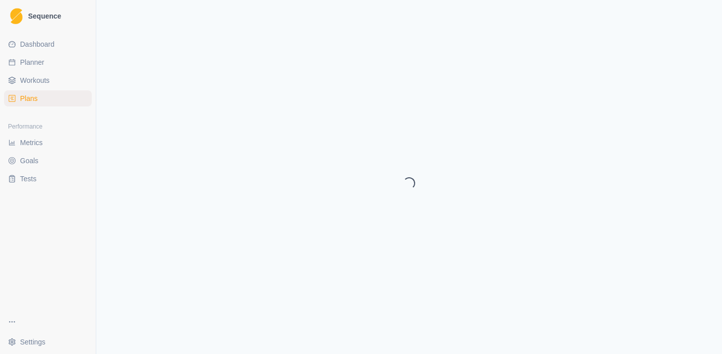
select select "month"
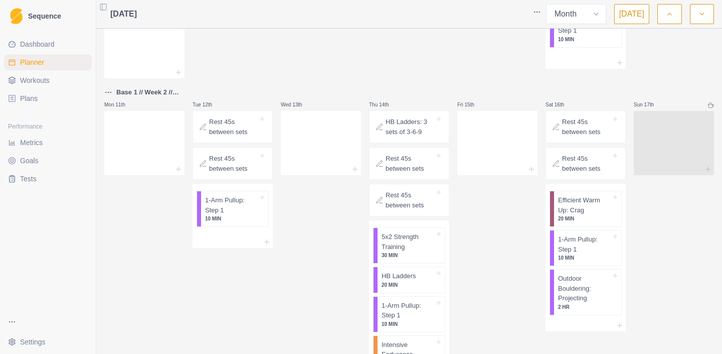
scroll to position [760, 0]
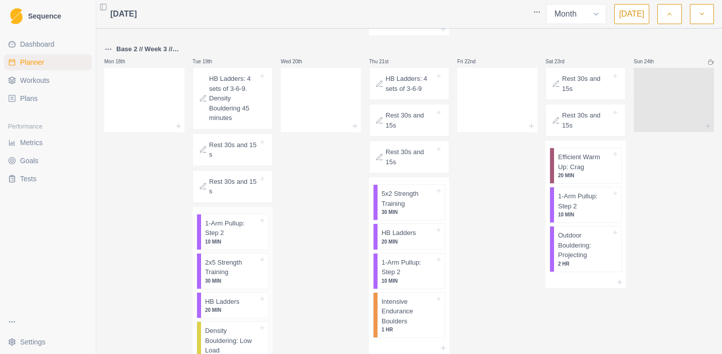
click at [247, 230] on p "1-Arm Pullup: Step 2" at bounding box center [231, 228] width 53 height 20
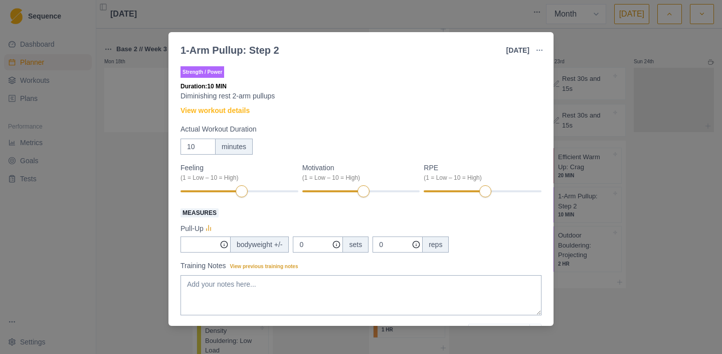
scroll to position [55, 0]
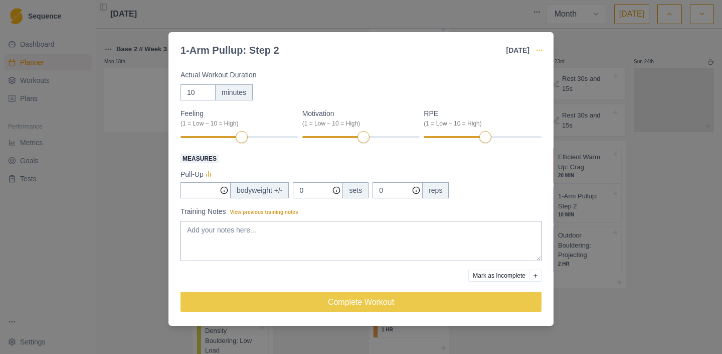
click at [536, 51] on icon "button" at bounding box center [540, 50] width 8 height 8
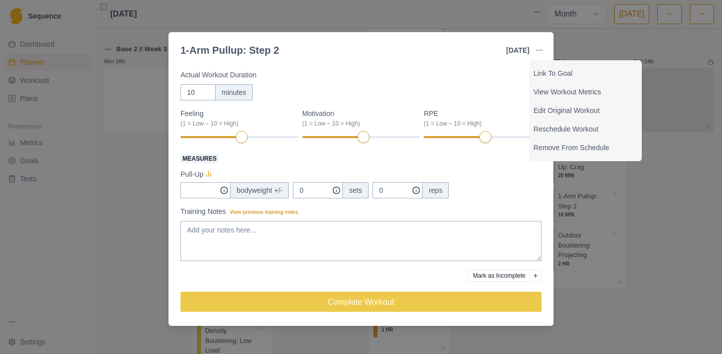
click at [475, 17] on div "1-Arm Pullup: Step 2 [DATE] Link To Goal View Workout Metrics Edit Original Wor…" at bounding box center [361, 177] width 722 height 354
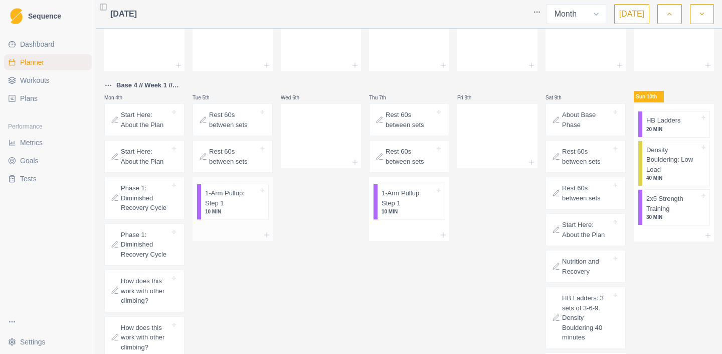
scroll to position [53, 0]
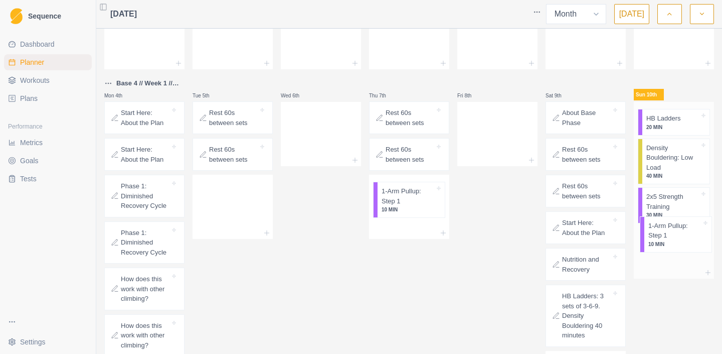
drag, startPoint x: 231, startPoint y: 190, endPoint x: 676, endPoint y: 224, distance: 447.2
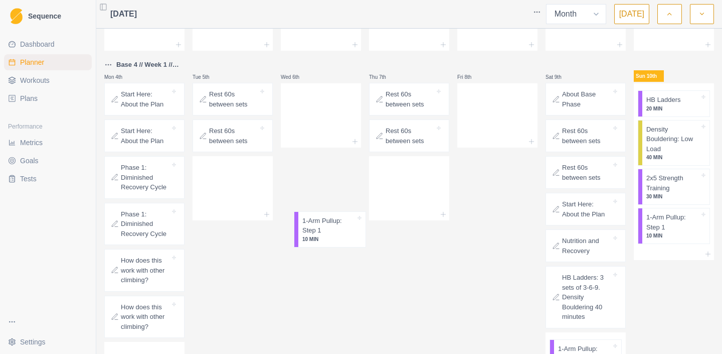
scroll to position [74, 0]
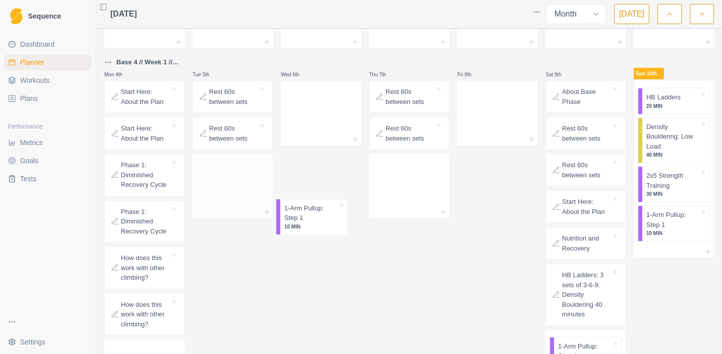
drag, startPoint x: 407, startPoint y: 81, endPoint x: 262, endPoint y: 208, distance: 192.6
drag, startPoint x: 394, startPoint y: 182, endPoint x: 249, endPoint y: 180, distance: 144.9
click at [146, 221] on p "Phase 1: Diminished Recovery Cycle" at bounding box center [145, 222] width 49 height 30
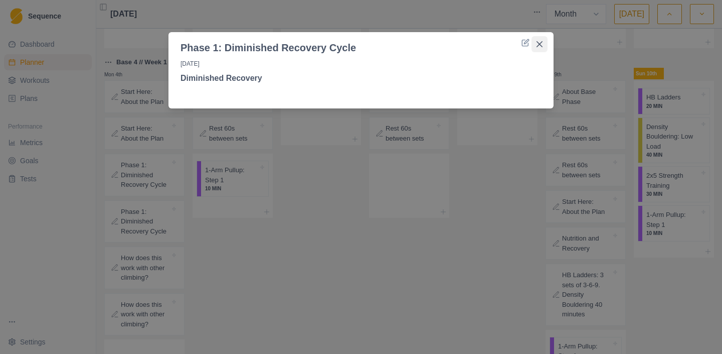
click at [540, 45] on icon "Close" at bounding box center [540, 44] width 6 height 6
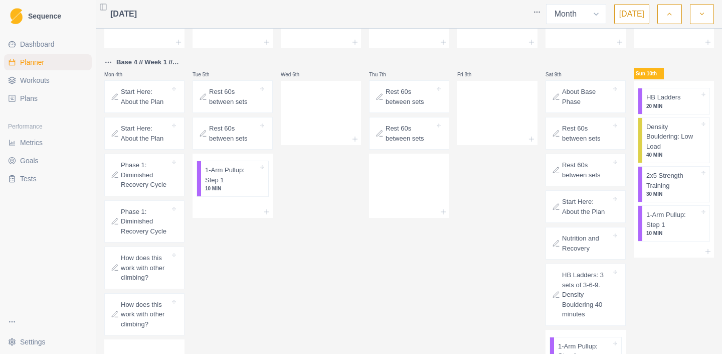
click at [153, 166] on p "Phase 1: Diminished Recovery Cycle" at bounding box center [145, 175] width 49 height 30
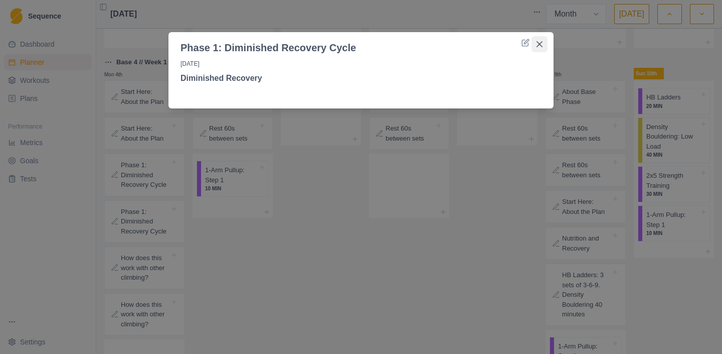
click at [539, 38] on button "Close" at bounding box center [540, 44] width 16 height 16
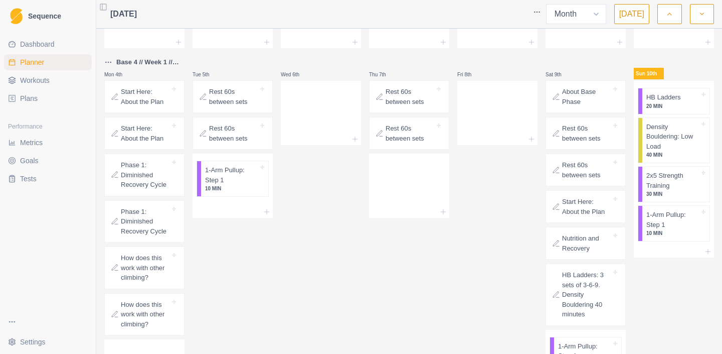
click at [176, 307] on div "How does this work with other climbing?" at bounding box center [144, 314] width 71 height 34
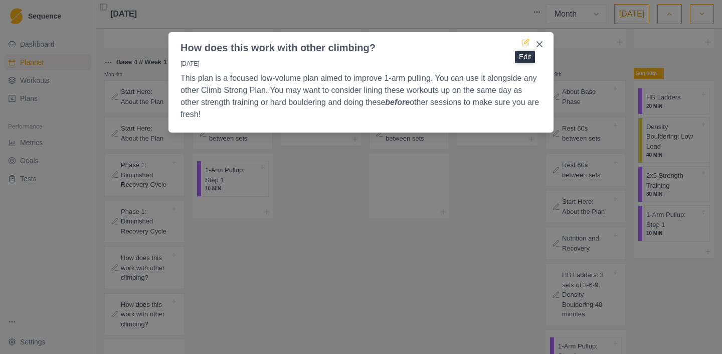
click at [526, 42] on icon at bounding box center [526, 43] width 8 height 8
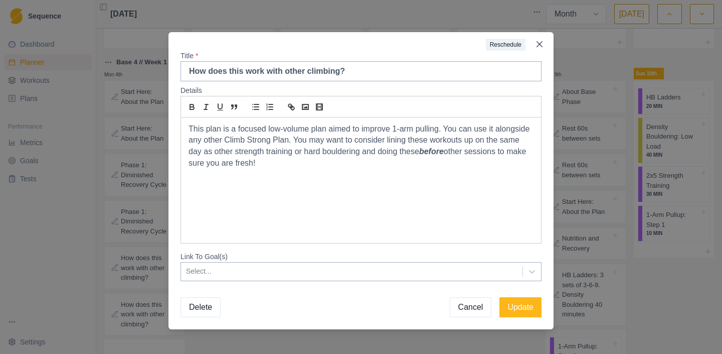
scroll to position [9, 0]
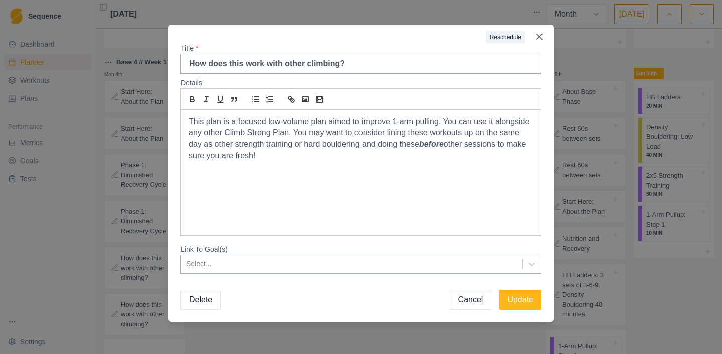
click at [469, 297] on button "Cancel" at bounding box center [471, 299] width 42 height 20
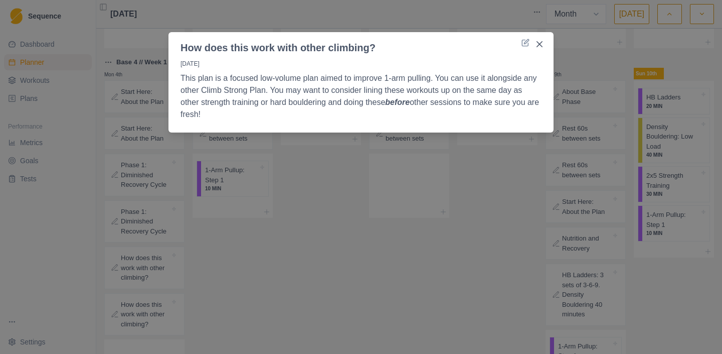
scroll to position [0, 0]
click at [540, 40] on button "Close" at bounding box center [540, 44] width 16 height 16
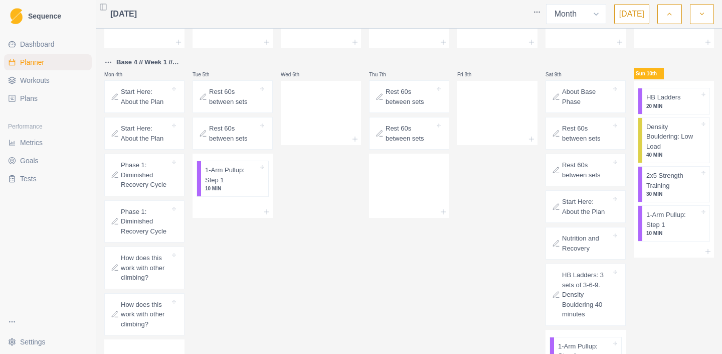
click at [49, 94] on link "Plans" at bounding box center [48, 98] width 88 height 16
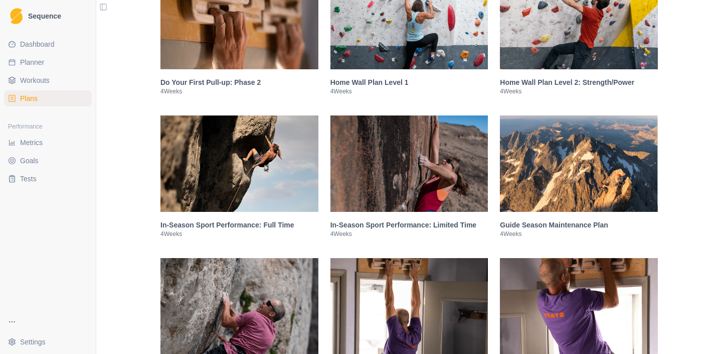
scroll to position [1112, 0]
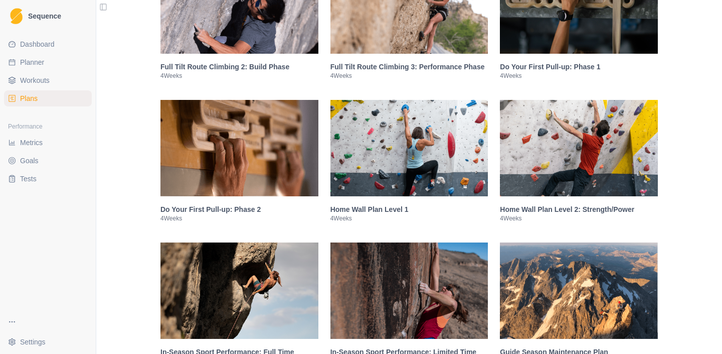
click at [54, 87] on link "Workouts" at bounding box center [48, 80] width 88 height 16
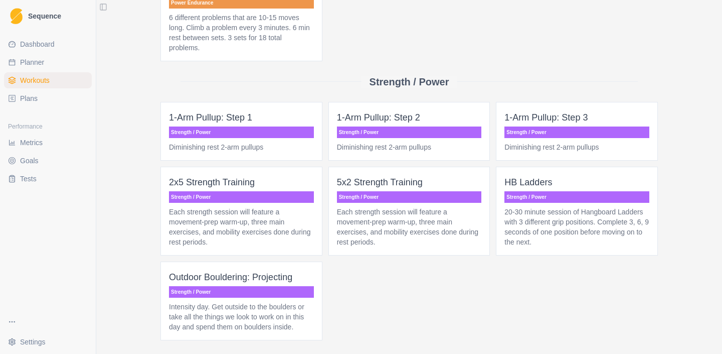
scroll to position [324, 0]
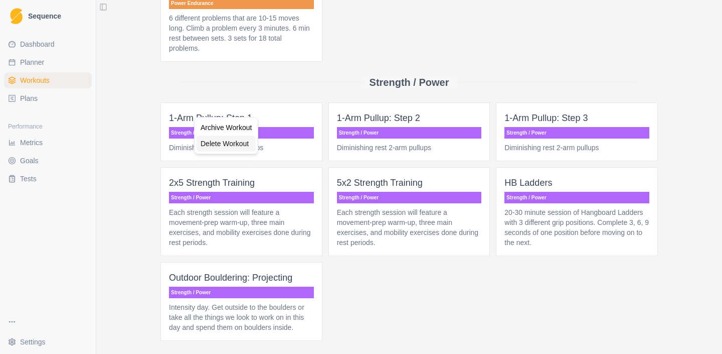
click at [212, 141] on div "Delete Workout" at bounding box center [226, 143] width 59 height 16
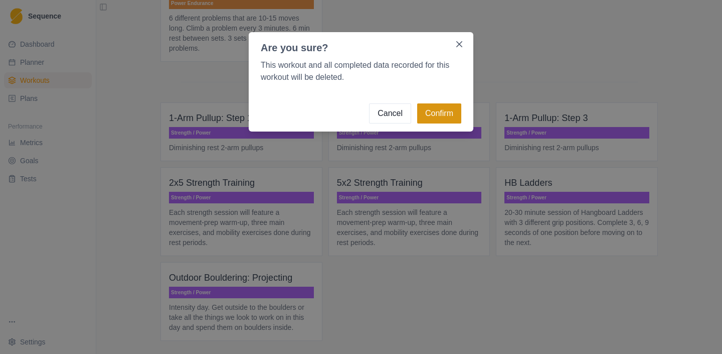
click at [438, 113] on button "Confirm" at bounding box center [439, 113] width 44 height 20
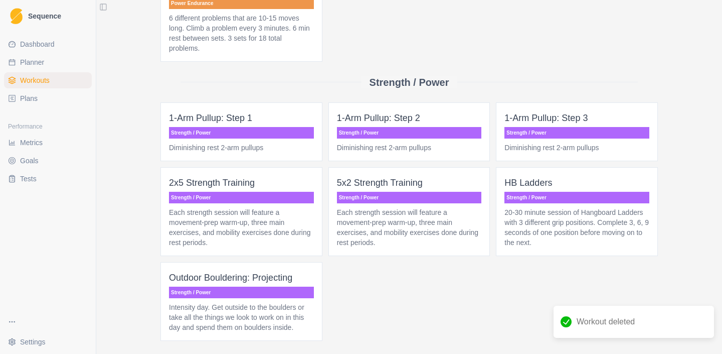
scroll to position [313, 0]
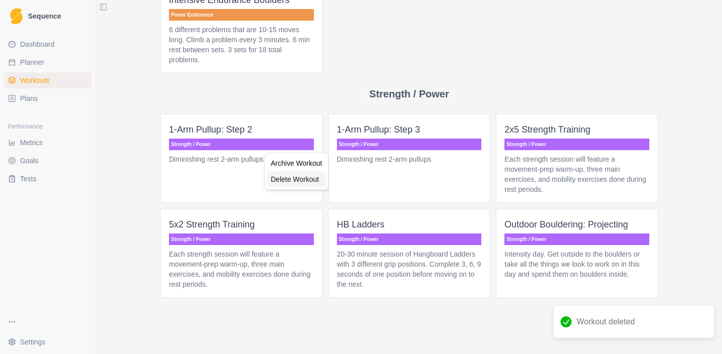
click at [285, 174] on div "Delete Workout" at bounding box center [296, 179] width 59 height 16
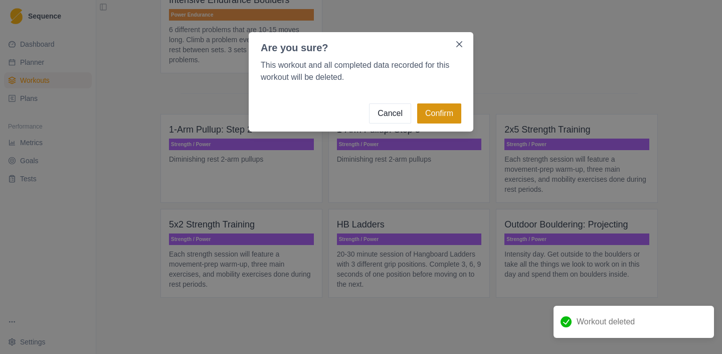
click at [441, 109] on button "Confirm" at bounding box center [439, 113] width 44 height 20
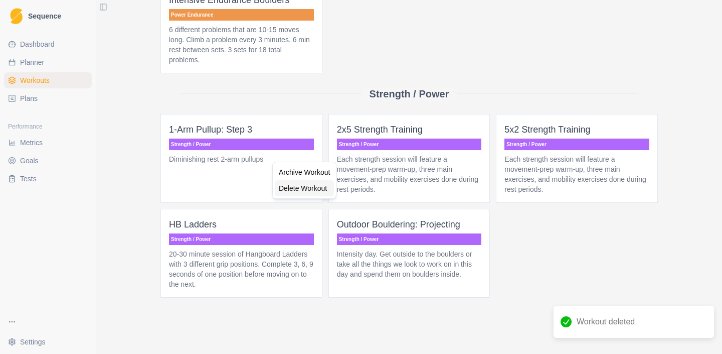
click at [315, 191] on div "Delete Workout" at bounding box center [304, 188] width 59 height 16
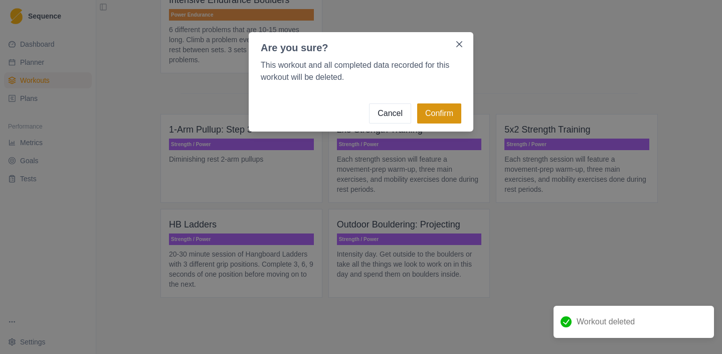
click at [451, 110] on button "Confirm" at bounding box center [439, 113] width 44 height 20
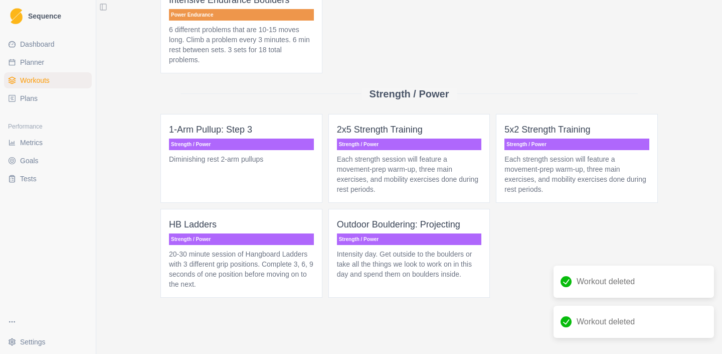
scroll to position [303, 0]
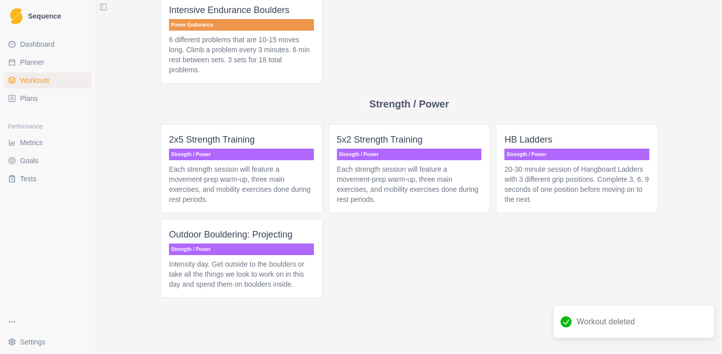
click at [43, 65] on span "Planner" at bounding box center [32, 62] width 24 height 10
select select "month"
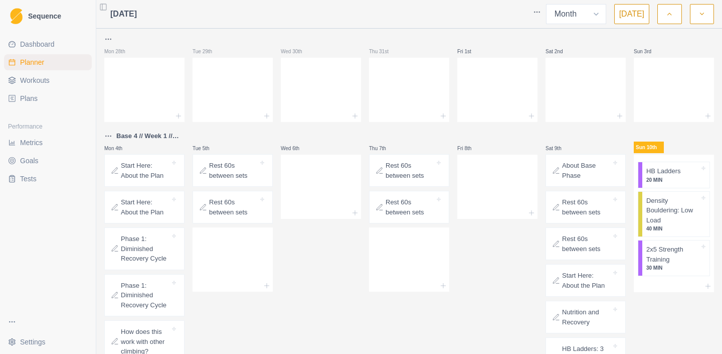
click at [49, 83] on span "Workouts" at bounding box center [35, 80] width 30 height 10
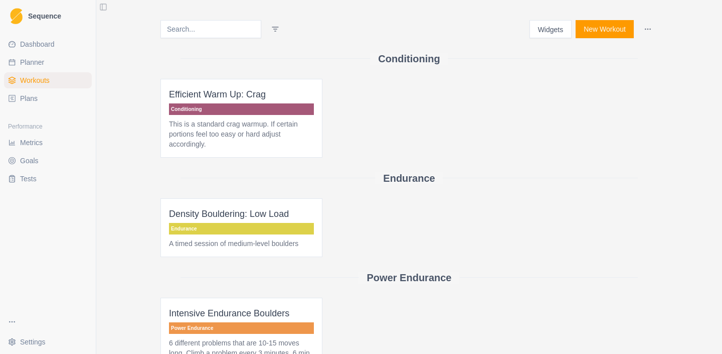
click at [47, 100] on link "Plans" at bounding box center [48, 98] width 88 height 16
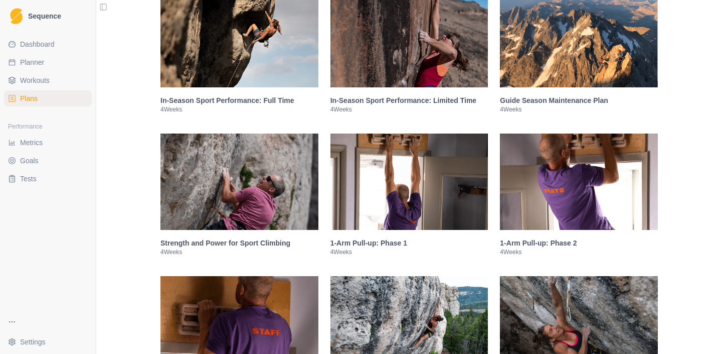
scroll to position [1383, 0]
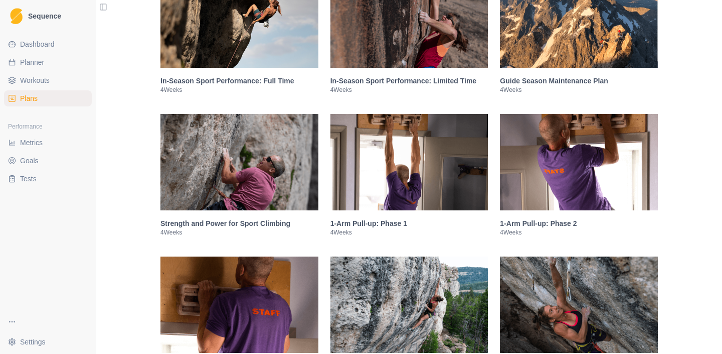
click at [377, 228] on h3 "1-Arm Pull-up: Phase 1" at bounding box center [409, 223] width 158 height 10
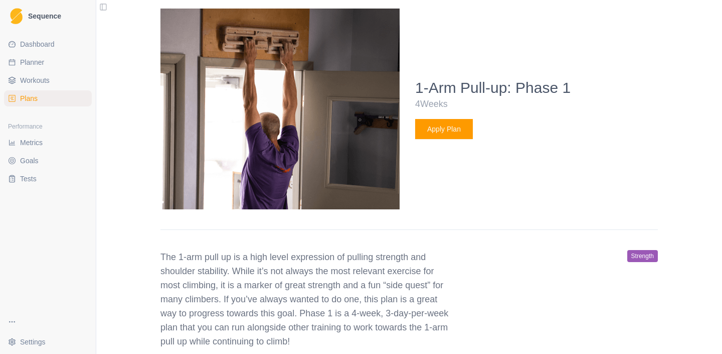
scroll to position [1651, 0]
click at [447, 138] on button "Apply Plan" at bounding box center [444, 128] width 58 height 20
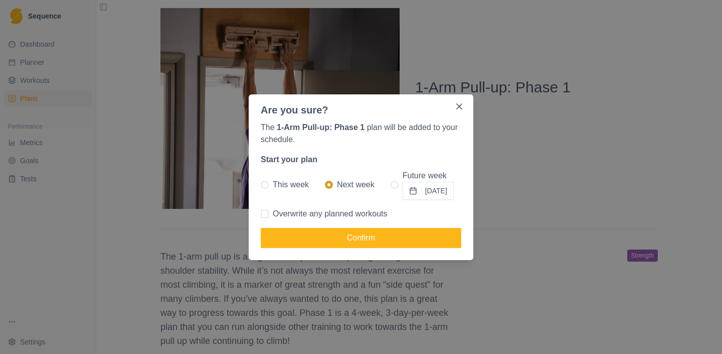
click at [268, 184] on span at bounding box center [265, 185] width 8 height 8
click at [261, 184] on input "This week" at bounding box center [260, 184] width 1 height 1
radio input "true"
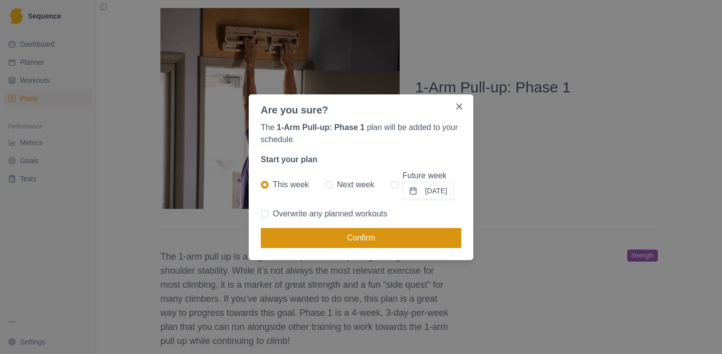
click at [289, 237] on button "Confirm" at bounding box center [361, 238] width 201 height 20
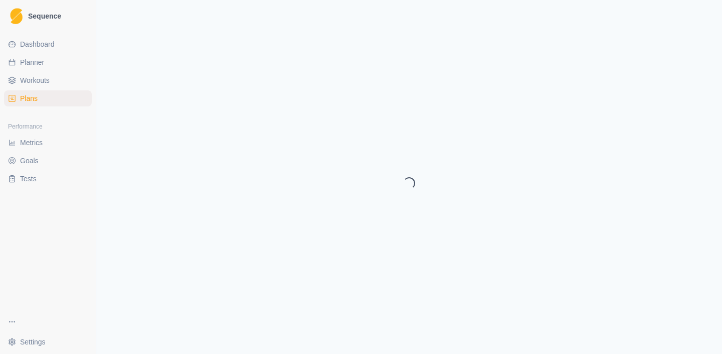
select select "month"
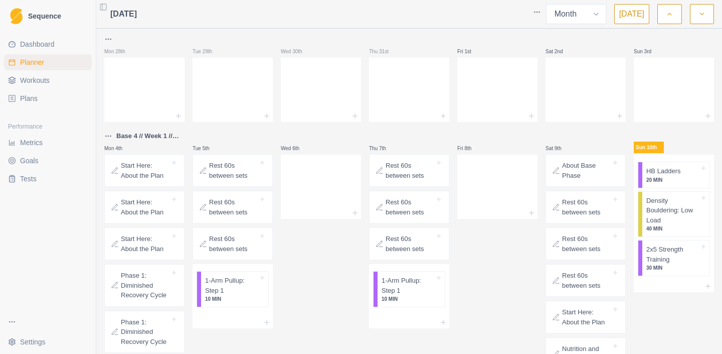
click at [54, 93] on link "Plans" at bounding box center [48, 98] width 88 height 16
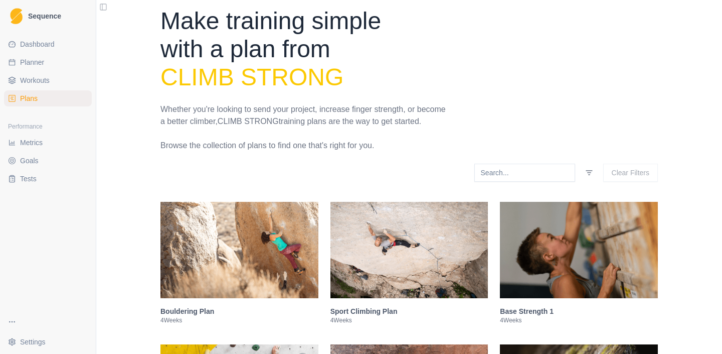
scroll to position [16, 0]
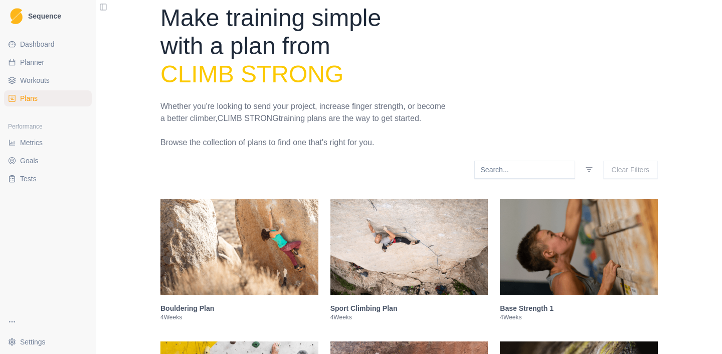
click at [45, 78] on span "Workouts" at bounding box center [35, 80] width 30 height 10
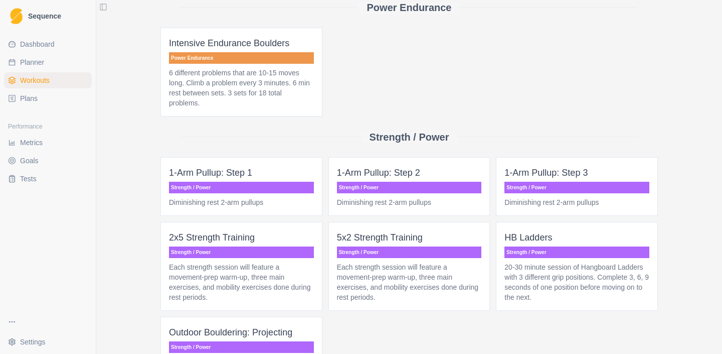
scroll to position [356, 0]
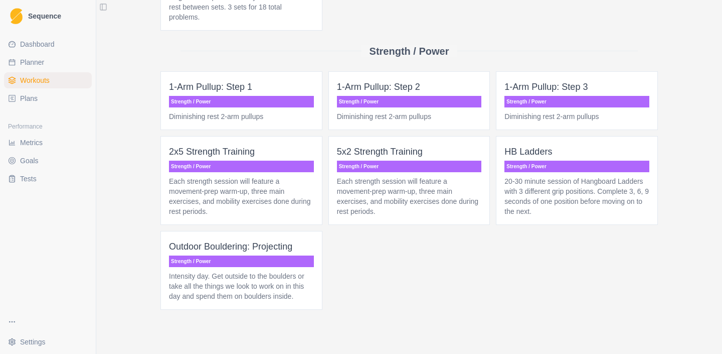
click at [293, 86] on p "1-Arm Pullup: Step 1" at bounding box center [241, 87] width 145 height 14
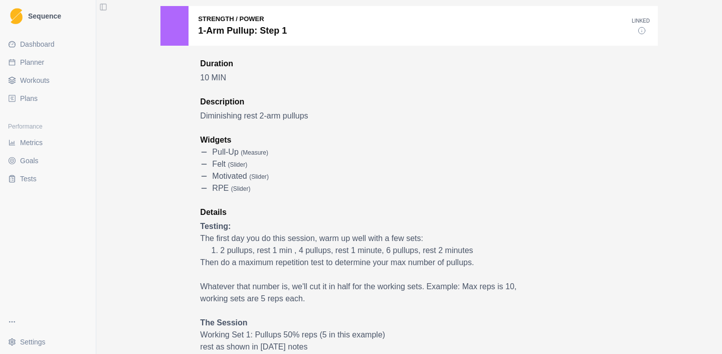
scroll to position [47, 0]
click at [46, 100] on link "Plans" at bounding box center [48, 98] width 88 height 16
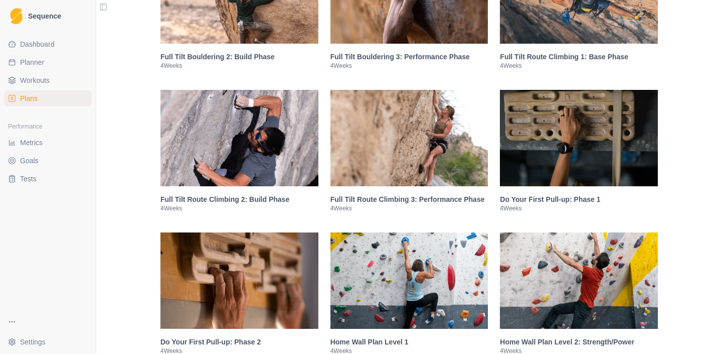
scroll to position [958, 0]
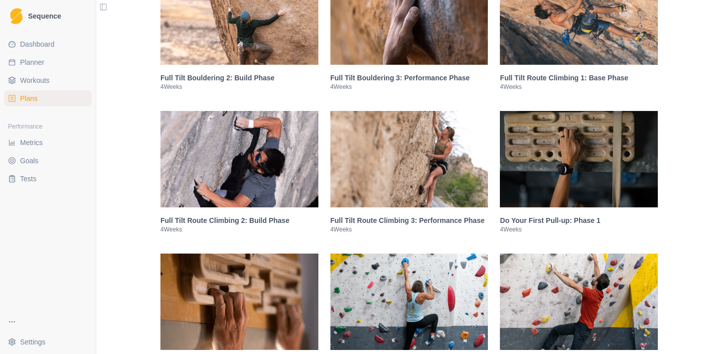
click at [73, 84] on link "Workouts" at bounding box center [48, 80] width 88 height 16
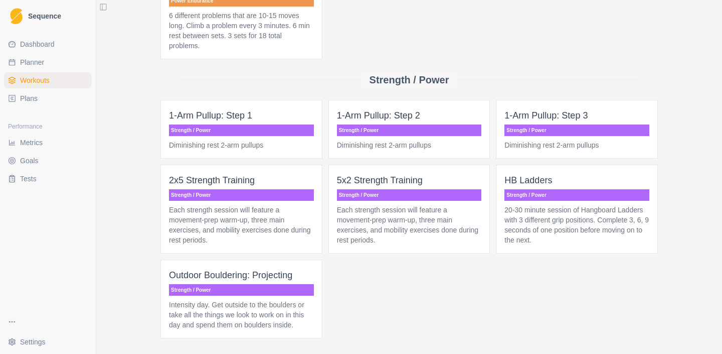
scroll to position [368, 0]
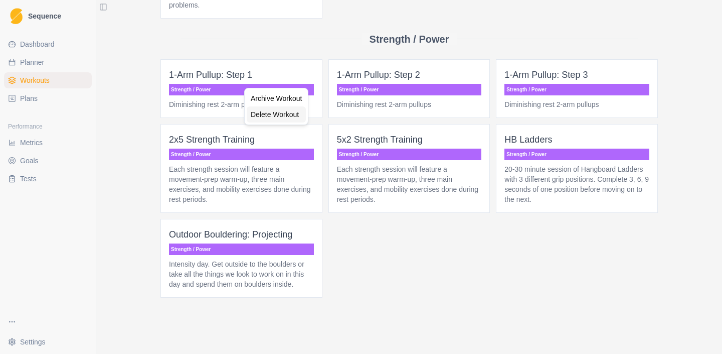
click at [267, 112] on div "Delete Workout" at bounding box center [276, 114] width 59 height 16
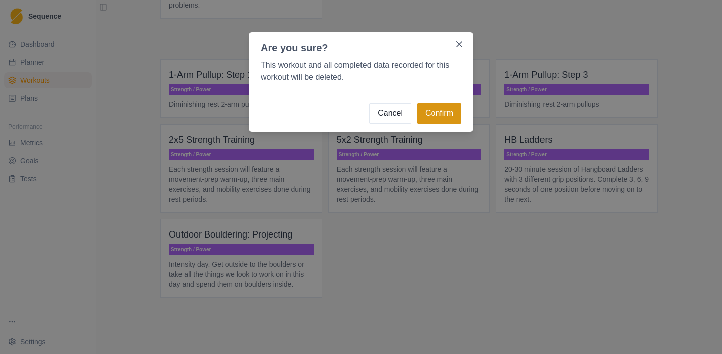
click at [432, 117] on button "Confirm" at bounding box center [439, 113] width 44 height 20
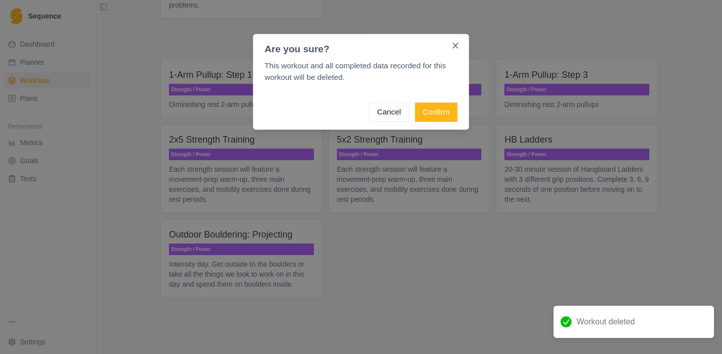
scroll to position [313, 0]
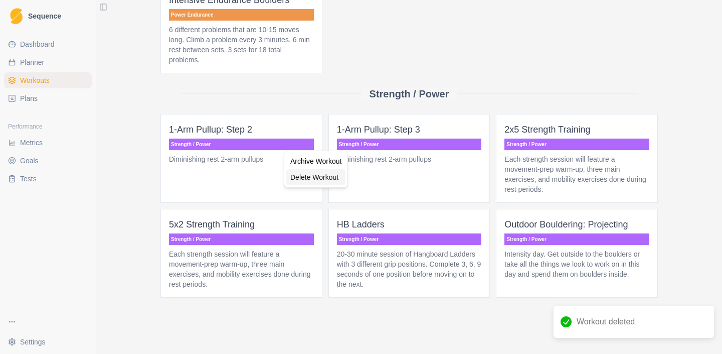
click at [309, 173] on div "Delete Workout" at bounding box center [315, 177] width 59 height 16
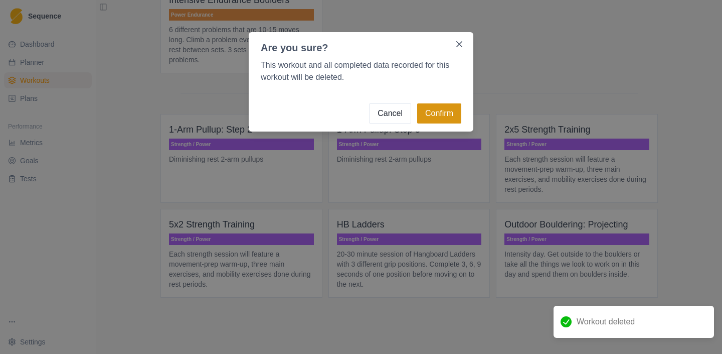
click at [448, 118] on button "Confirm" at bounding box center [439, 113] width 44 height 20
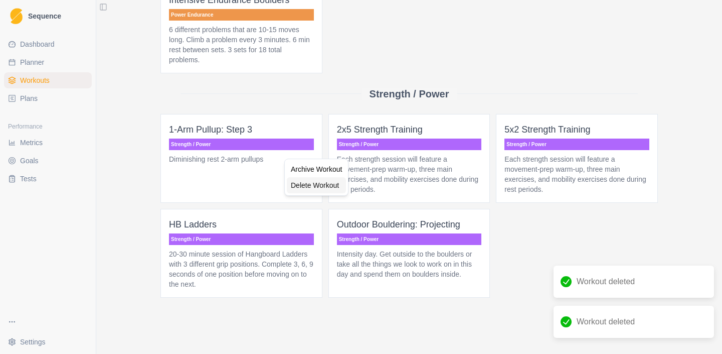
click at [326, 186] on div "Delete Workout" at bounding box center [316, 185] width 59 height 16
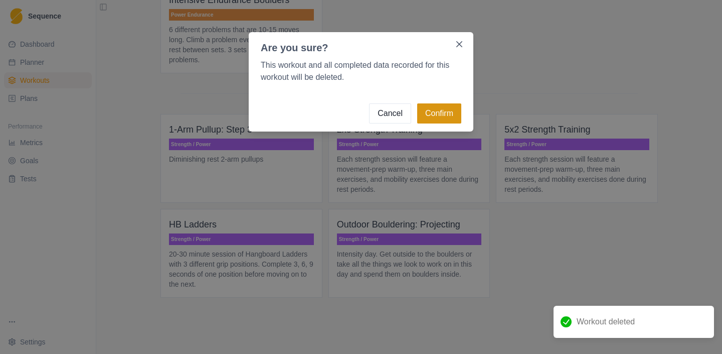
click at [434, 119] on button "Confirm" at bounding box center [439, 113] width 44 height 20
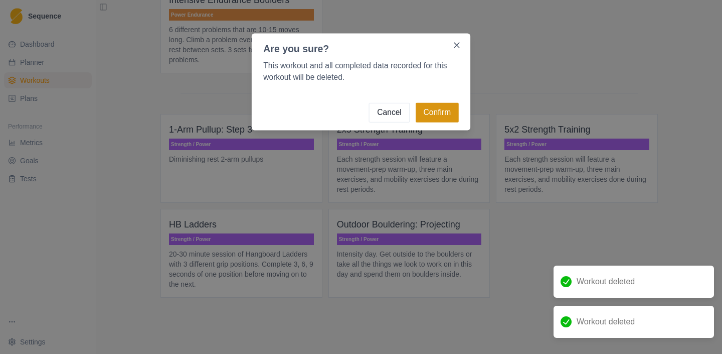
scroll to position [303, 0]
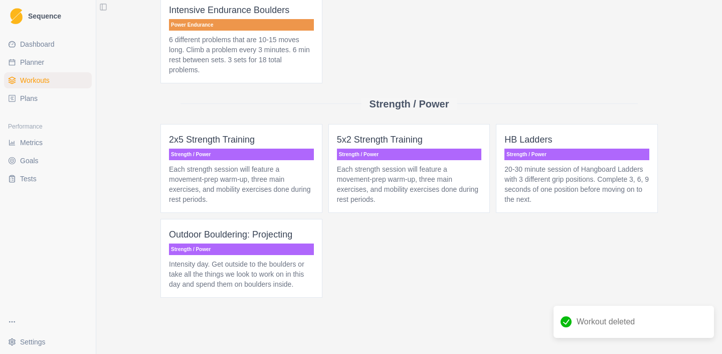
click at [44, 106] on link "Plans" at bounding box center [48, 98] width 88 height 16
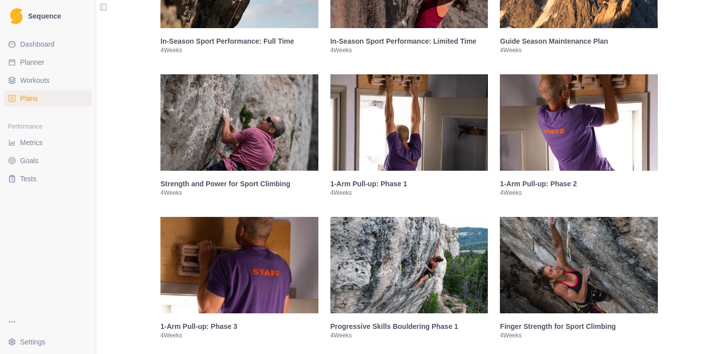
scroll to position [1445, 0]
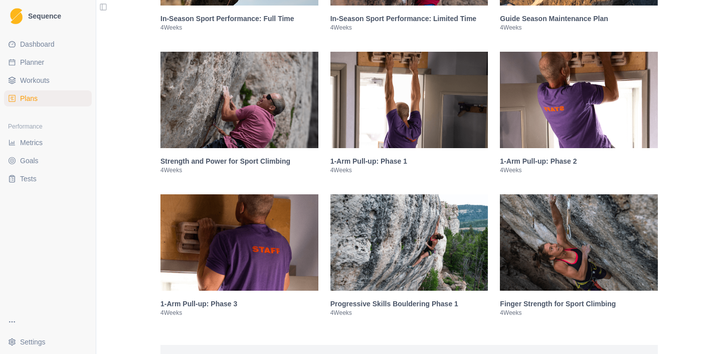
click at [388, 143] on img at bounding box center [409, 100] width 158 height 96
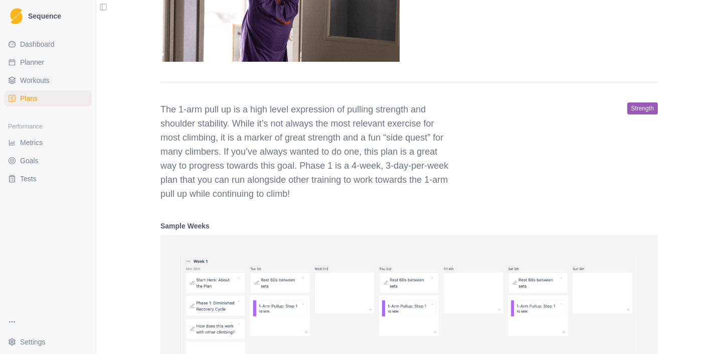
scroll to position [1658, 0]
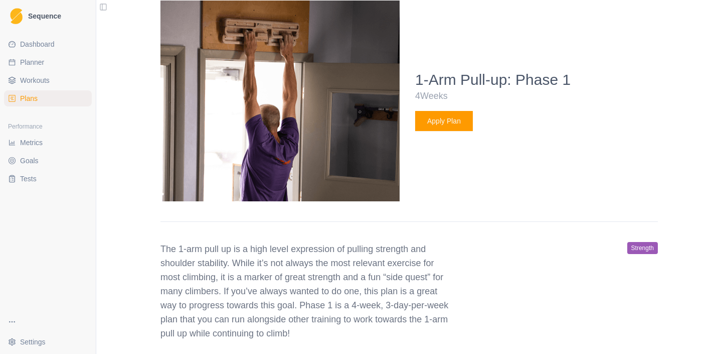
click at [437, 131] on button "Apply Plan" at bounding box center [444, 121] width 58 height 20
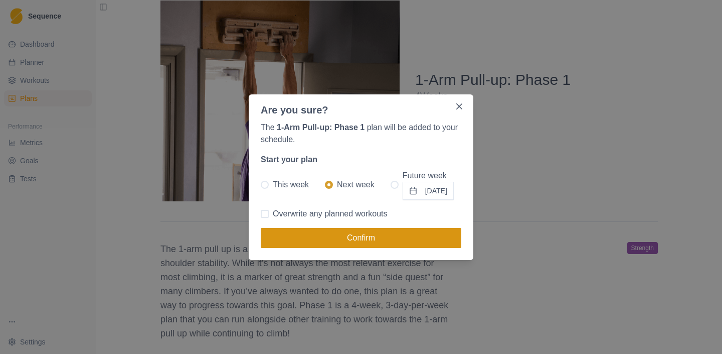
click at [374, 234] on button "Confirm" at bounding box center [361, 238] width 201 height 20
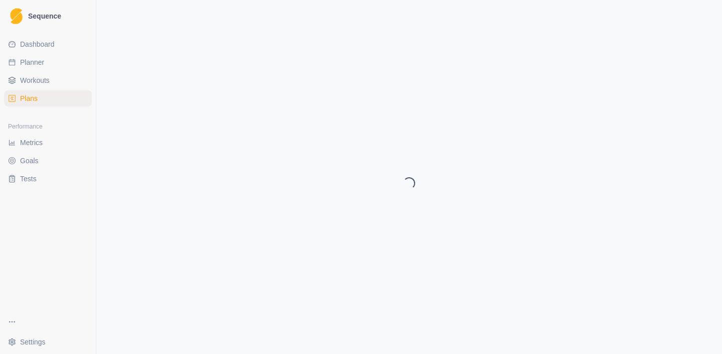
select select "month"
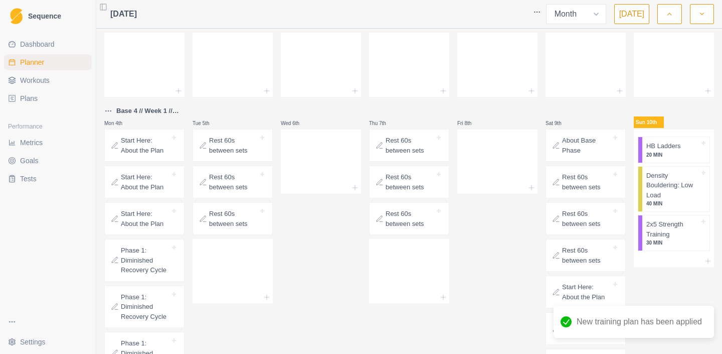
scroll to position [26, 0]
click at [239, 153] on p "Rest 60s between sets" at bounding box center [233, 144] width 49 height 20
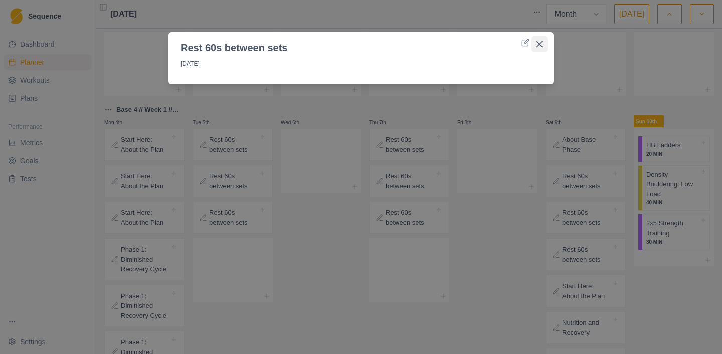
click at [538, 41] on button "Close" at bounding box center [540, 44] width 16 height 16
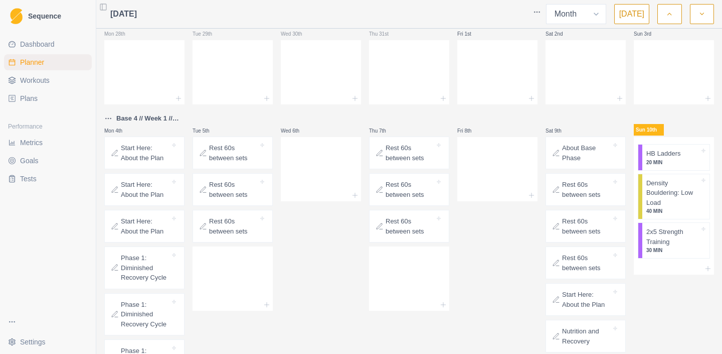
scroll to position [21, 0]
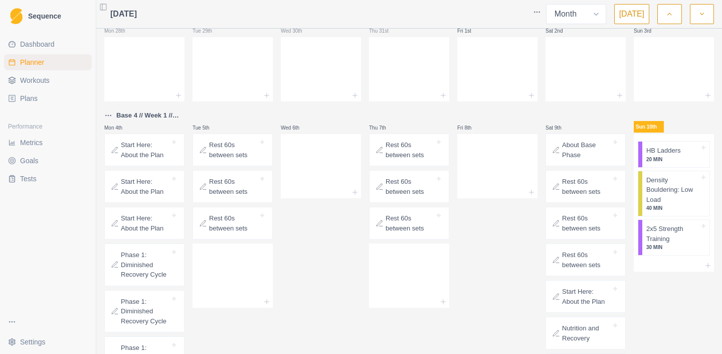
click at [174, 141] on icon at bounding box center [174, 142] width 4 height 4
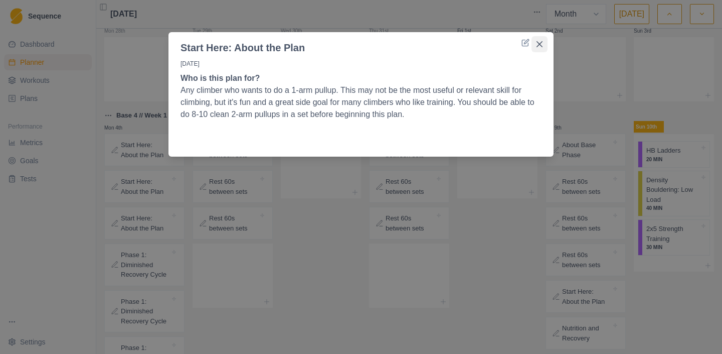
click at [540, 47] on button "Close" at bounding box center [540, 44] width 16 height 16
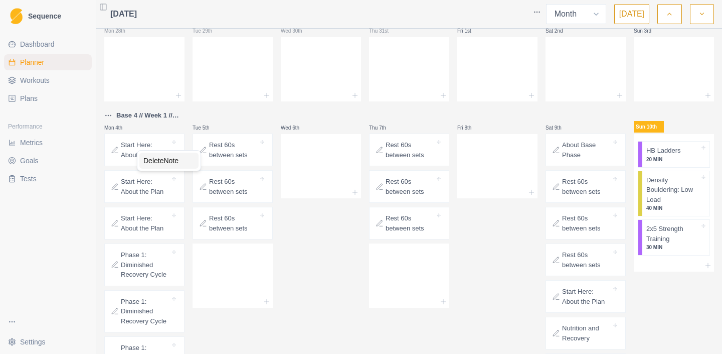
click at [153, 159] on div "Delete Note" at bounding box center [168, 160] width 59 height 16
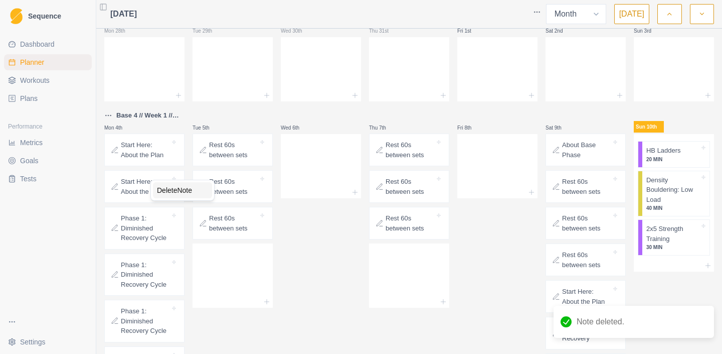
click at [167, 187] on div "Delete Note" at bounding box center [182, 190] width 59 height 16
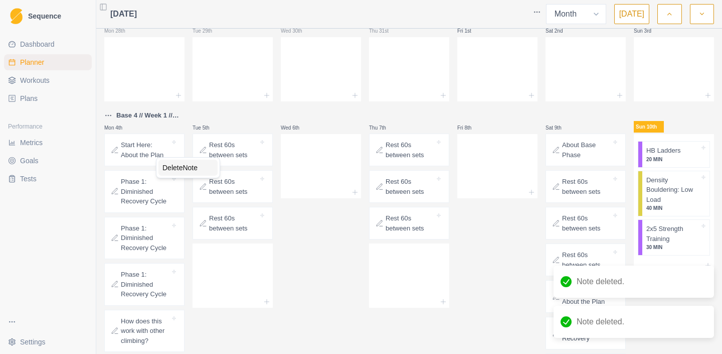
click at [179, 168] on div "Delete Note" at bounding box center [187, 167] width 59 height 16
click at [177, 175] on div "Delete Note" at bounding box center [192, 169] width 59 height 16
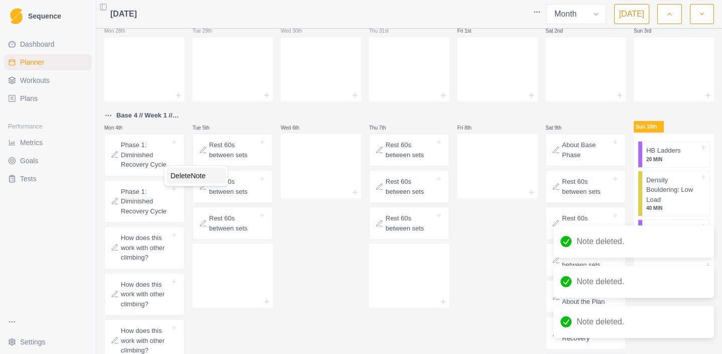
click at [182, 175] on div "Delete Note" at bounding box center [195, 175] width 59 height 16
click at [178, 178] on div "Delete Note" at bounding box center [193, 179] width 59 height 16
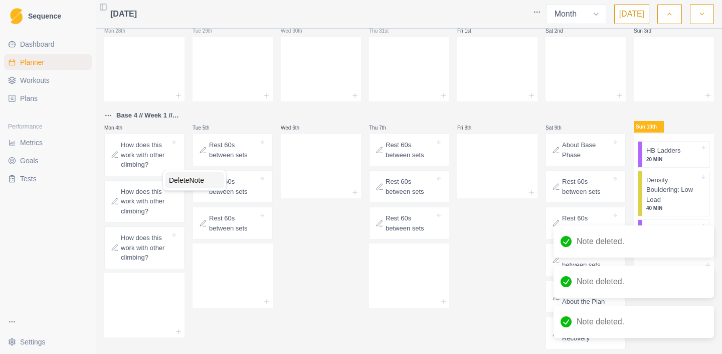
click at [179, 182] on div "Delete Note" at bounding box center [194, 180] width 59 height 16
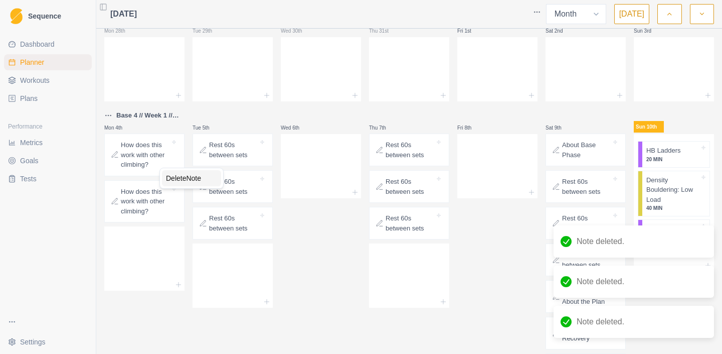
click at [176, 182] on div "Delete Note" at bounding box center [191, 178] width 59 height 16
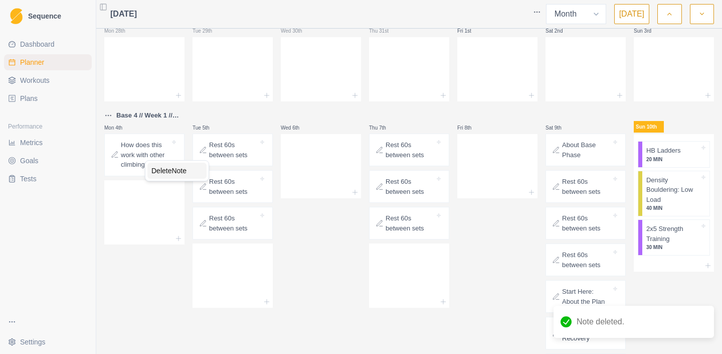
click at [160, 168] on div "Delete Note" at bounding box center [176, 170] width 59 height 16
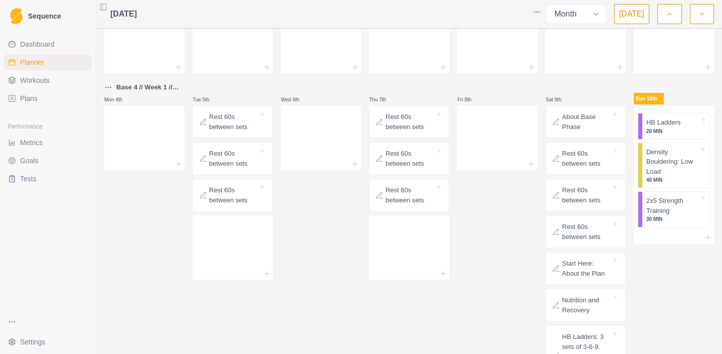
scroll to position [42, 0]
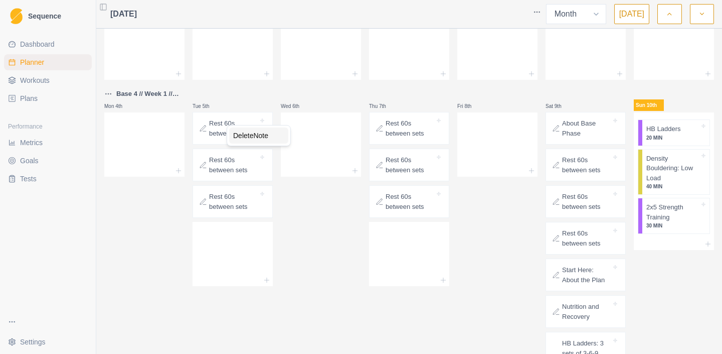
click at [245, 133] on div "Delete Note" at bounding box center [258, 135] width 59 height 16
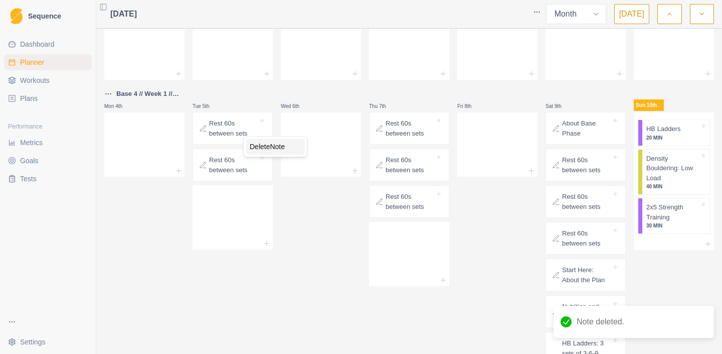
click at [257, 142] on div "Delete Note" at bounding box center [275, 146] width 59 height 16
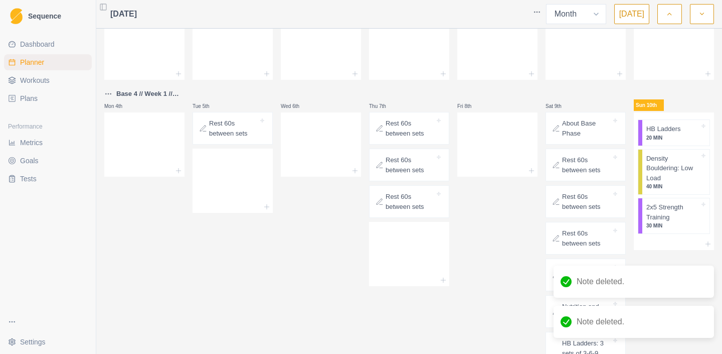
drag, startPoint x: 242, startPoint y: 149, endPoint x: 242, endPoint y: 133, distance: 15.6
click at [256, 142] on div "Delete Note" at bounding box center [274, 143] width 59 height 16
click at [401, 136] on div "Delete Note" at bounding box center [422, 135] width 59 height 16
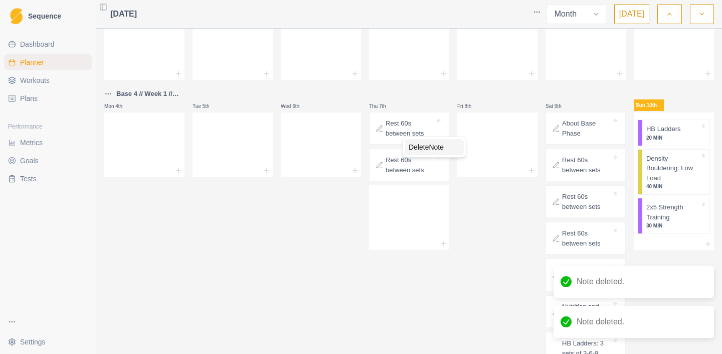
click at [411, 146] on div "Delete Note" at bounding box center [434, 147] width 59 height 16
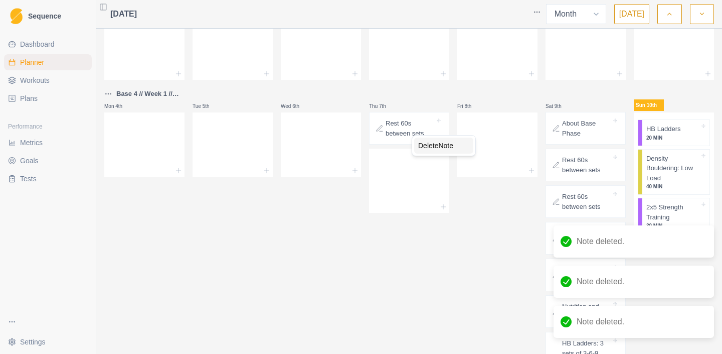
click at [421, 143] on div "Delete Note" at bounding box center [443, 145] width 59 height 16
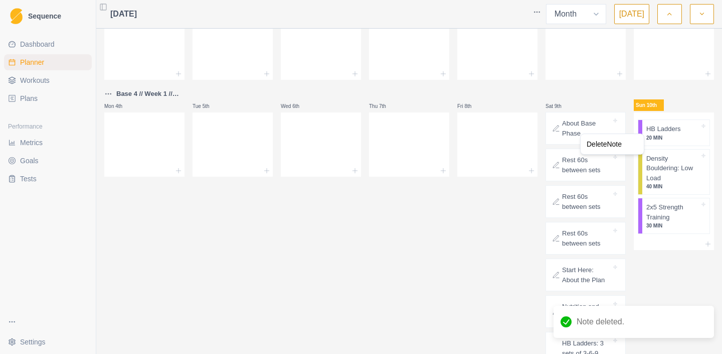
click at [515, 198] on html "Sequence Dashboard Planner Workouts Plans Performance Metrics Goals Tests Setti…" at bounding box center [361, 177] width 722 height 354
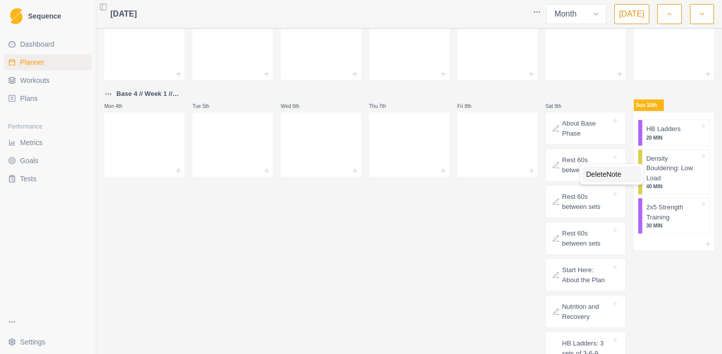
click at [592, 178] on div "Delete Note" at bounding box center [611, 174] width 59 height 16
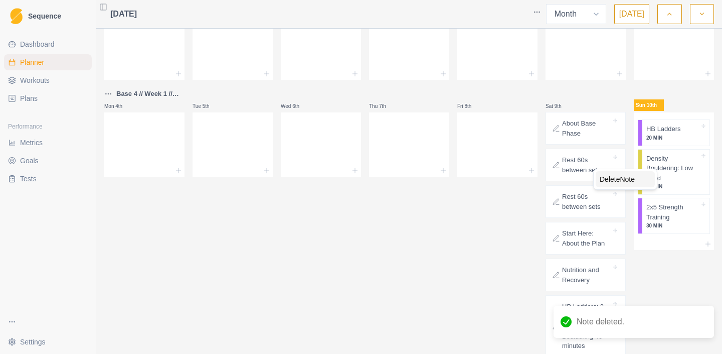
click at [599, 175] on div "Delete Note" at bounding box center [625, 179] width 59 height 16
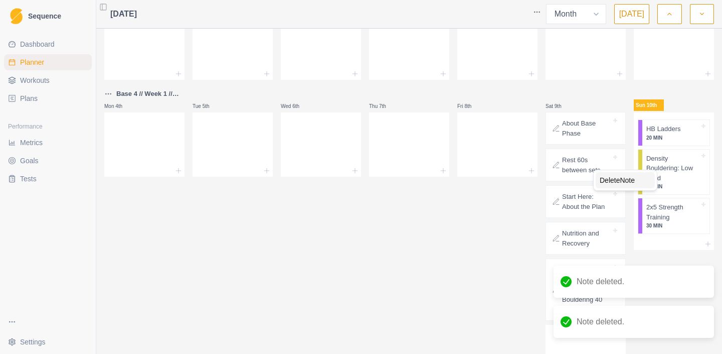
click at [600, 176] on div "Delete Note" at bounding box center [625, 180] width 59 height 16
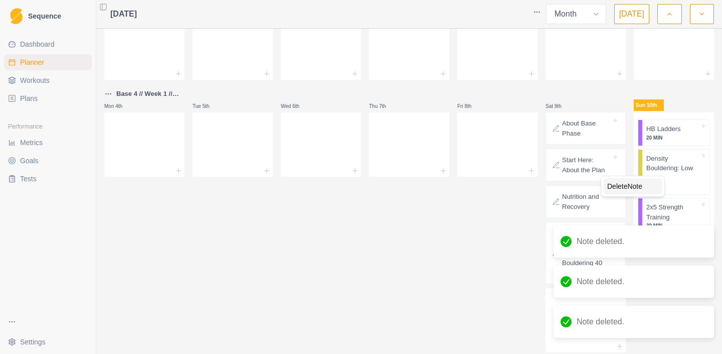
click at [608, 184] on div "Delete Note" at bounding box center [632, 186] width 59 height 16
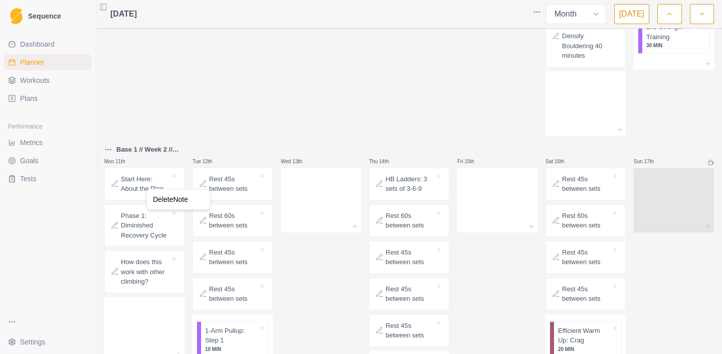
scroll to position [222, 0]
click at [172, 203] on div "Delete Note" at bounding box center [178, 199] width 59 height 16
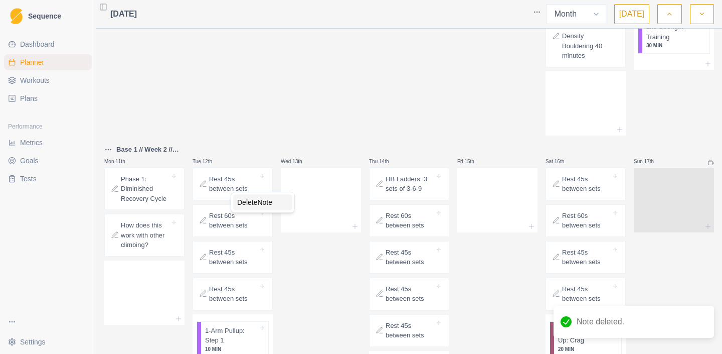
click at [241, 203] on div "Delete Note" at bounding box center [262, 202] width 59 height 16
click at [246, 200] on div "Delete Note" at bounding box center [272, 203] width 59 height 16
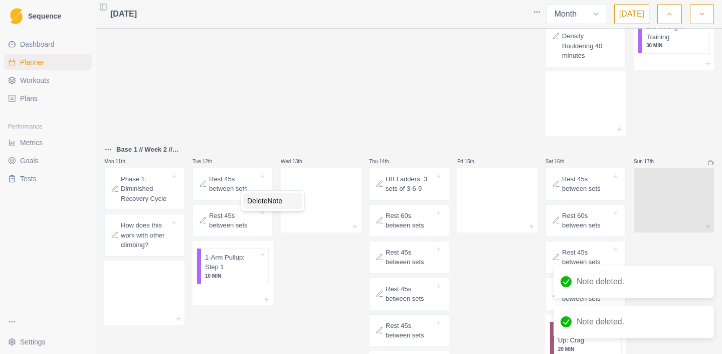
click at [252, 203] on div "Delete Note" at bounding box center [272, 201] width 59 height 16
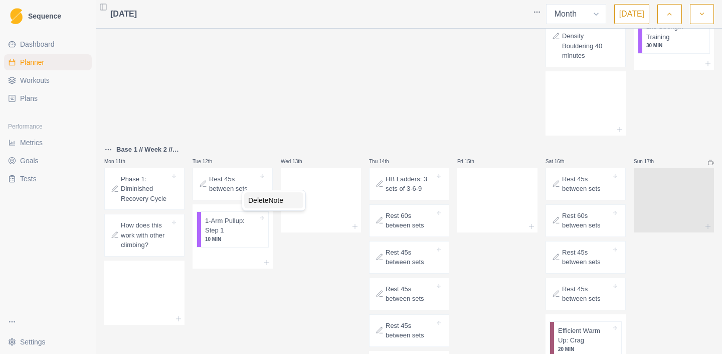
click at [255, 199] on div "Delete Note" at bounding box center [273, 200] width 59 height 16
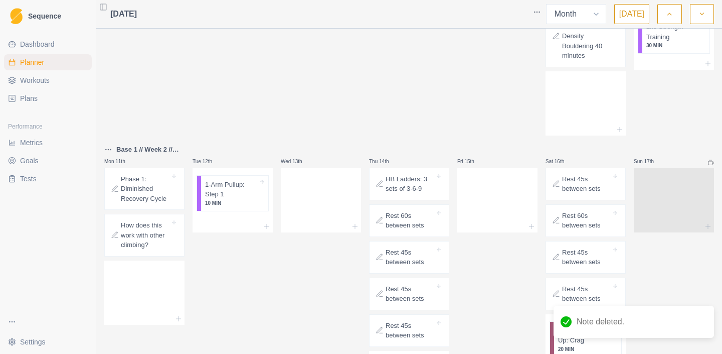
scroll to position [284, 0]
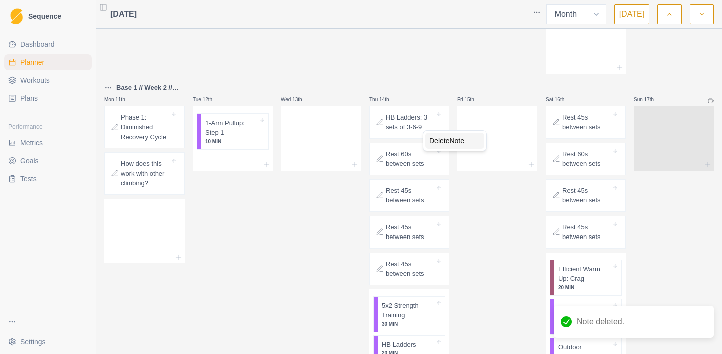
click at [436, 143] on div "Delete Note" at bounding box center [454, 140] width 59 height 16
click at [436, 136] on div "Delete Note" at bounding box center [448, 135] width 59 height 16
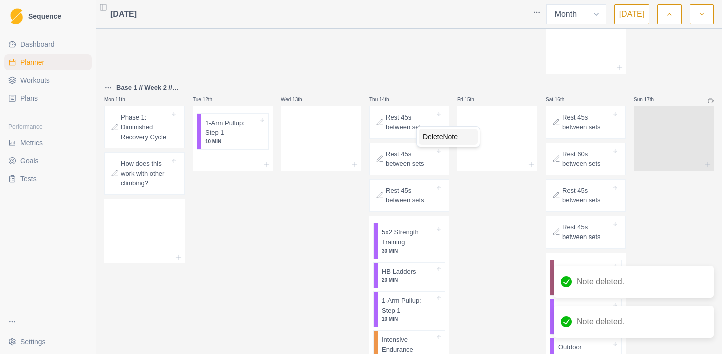
click at [429, 135] on div "Delete Note" at bounding box center [448, 136] width 59 height 16
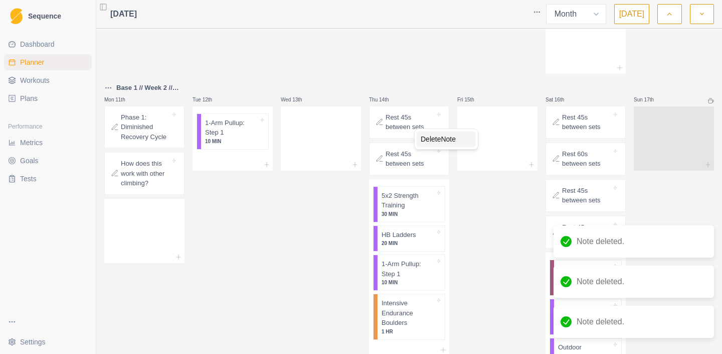
click at [421, 139] on div "Delete Note" at bounding box center [446, 139] width 59 height 16
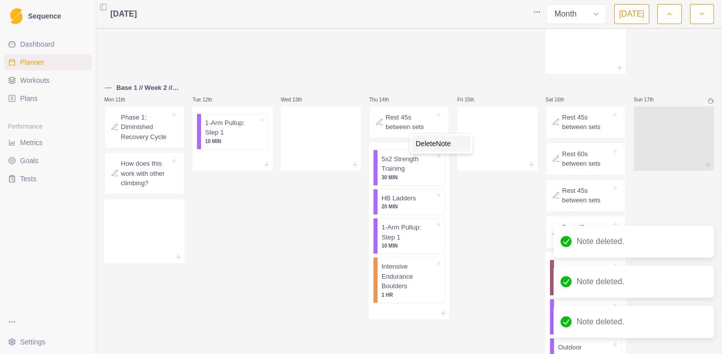
click at [429, 142] on div "Delete Note" at bounding box center [441, 143] width 59 height 16
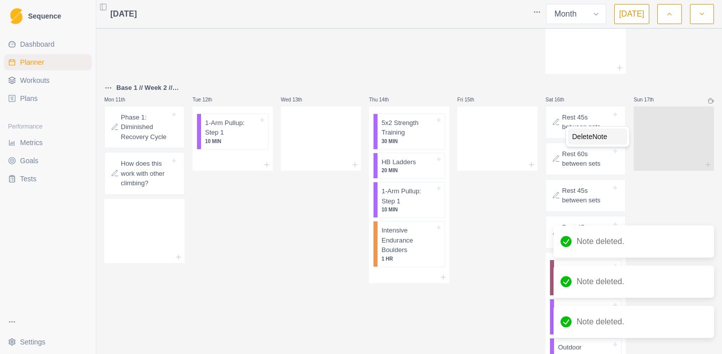
click at [581, 142] on div "Delete Note" at bounding box center [597, 136] width 59 height 16
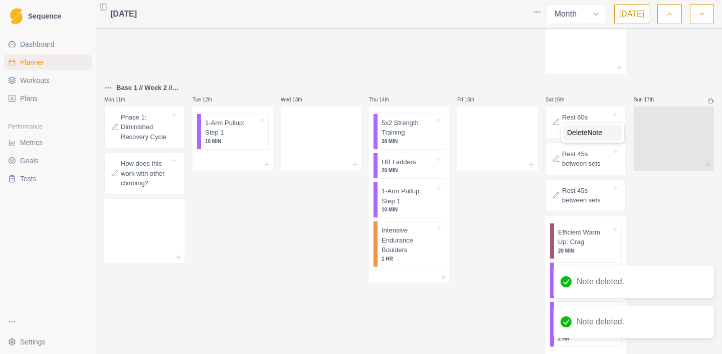
click at [575, 132] on div "Delete Note" at bounding box center [592, 132] width 59 height 16
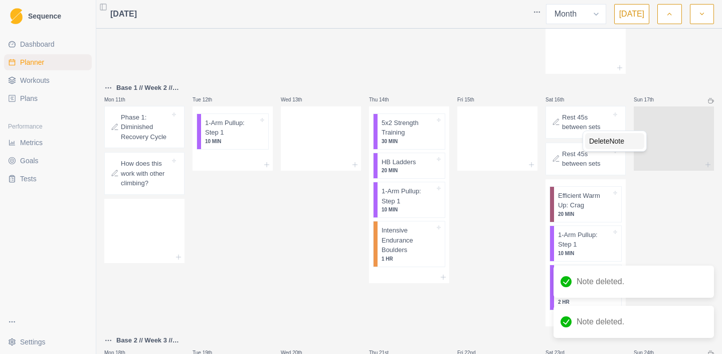
click at [591, 141] on div "Delete Note" at bounding box center [614, 141] width 59 height 16
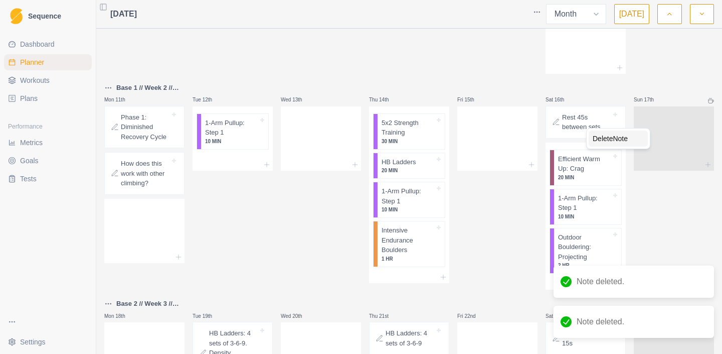
click at [603, 140] on div "Delete Note" at bounding box center [618, 138] width 59 height 16
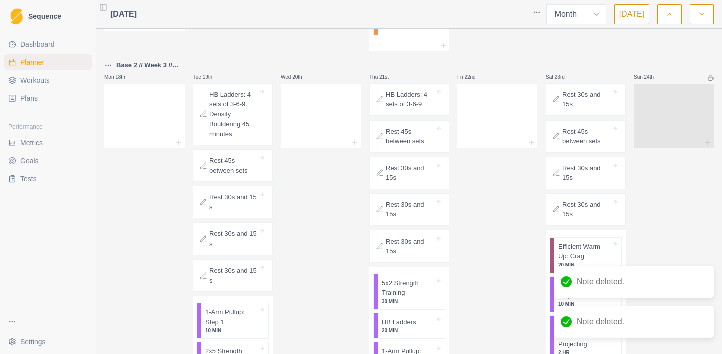
scroll to position [516, 0]
click at [262, 184] on div "Delete Note" at bounding box center [275, 181] width 59 height 16
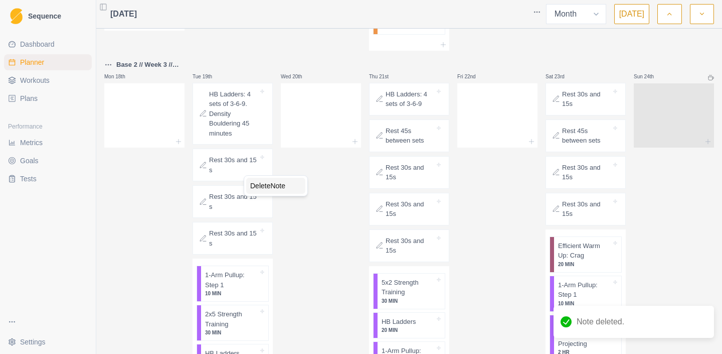
click at [259, 184] on div "Delete Note" at bounding box center [275, 186] width 59 height 16
click at [241, 179] on div "Delete Note" at bounding box center [261, 182] width 59 height 16
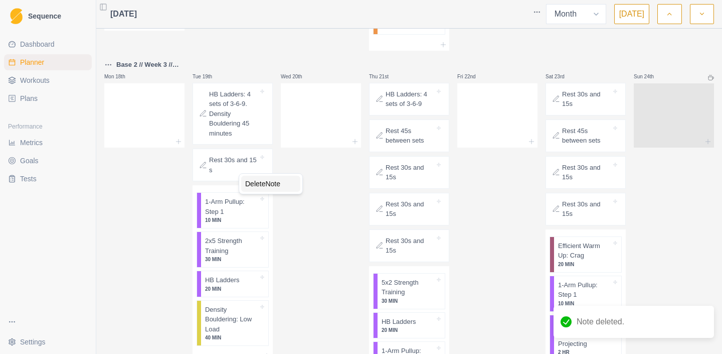
click at [251, 181] on div "Delete Note" at bounding box center [270, 184] width 59 height 16
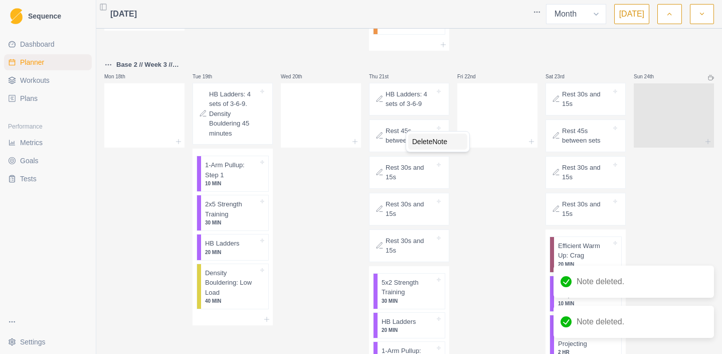
click at [422, 140] on div "Delete Note" at bounding box center [437, 141] width 59 height 16
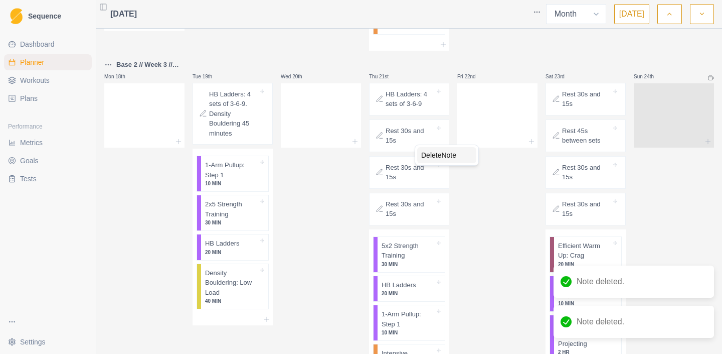
click at [422, 156] on div "Delete Note" at bounding box center [446, 155] width 59 height 16
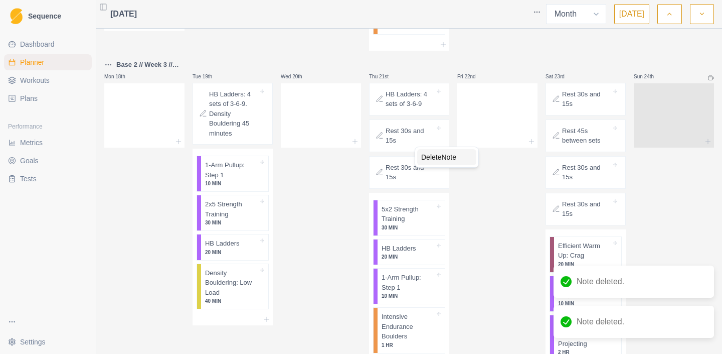
click at [428, 161] on div "Delete Note" at bounding box center [446, 157] width 59 height 16
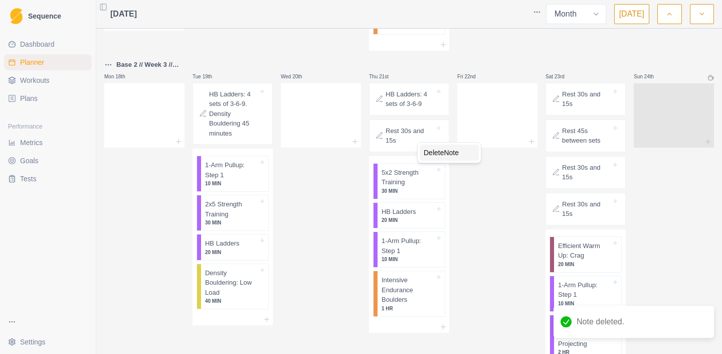
click at [426, 151] on div "Delete Note" at bounding box center [449, 152] width 59 height 16
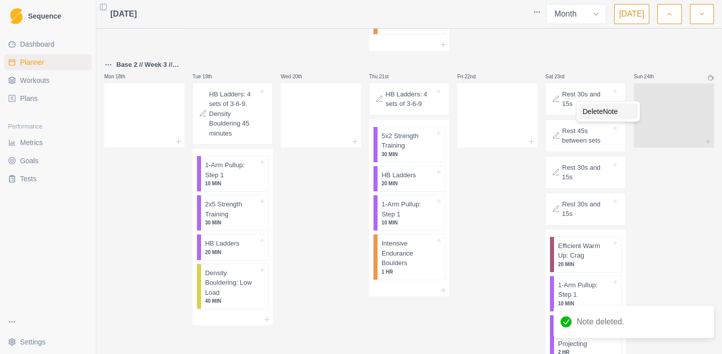
click at [589, 115] on div "Delete Note" at bounding box center [608, 111] width 59 height 16
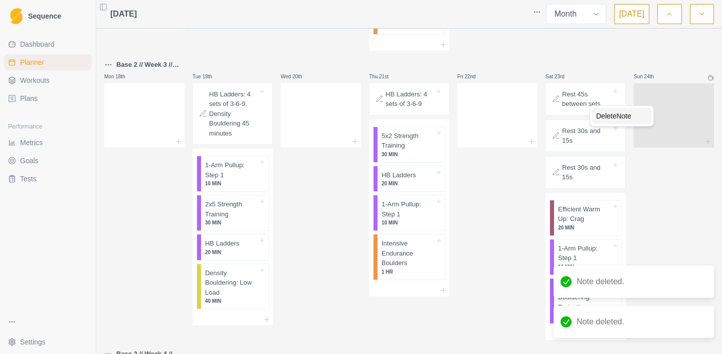
click at [601, 113] on div "Delete Note" at bounding box center [621, 116] width 59 height 16
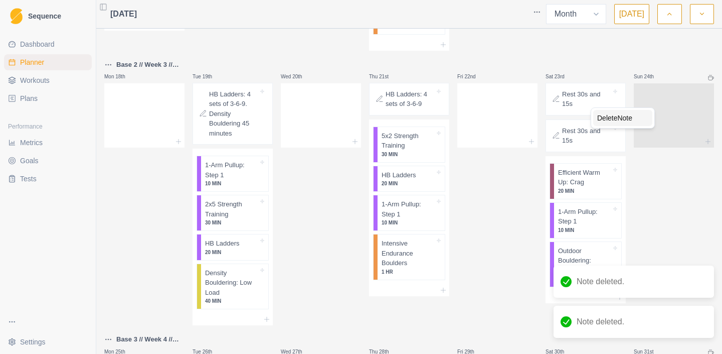
click at [600, 116] on div "Delete Note" at bounding box center [622, 118] width 59 height 16
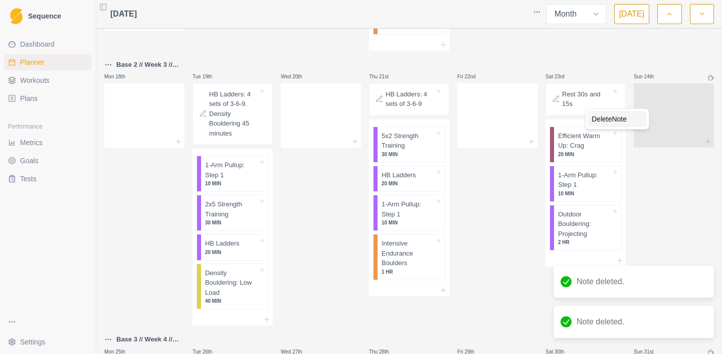
click at [595, 118] on div "Delete Note" at bounding box center [617, 119] width 59 height 16
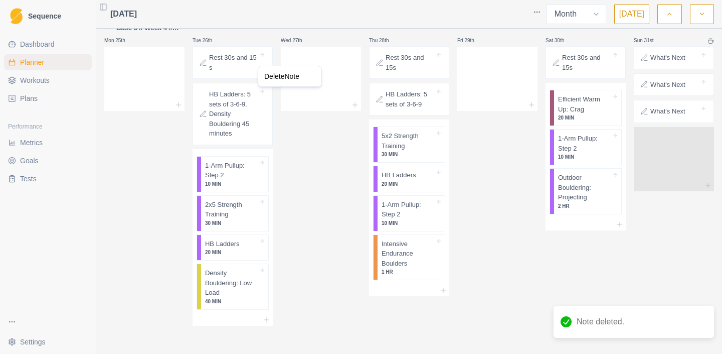
scroll to position [827, 0]
click at [275, 73] on div "Delete Note" at bounding box center [289, 76] width 59 height 16
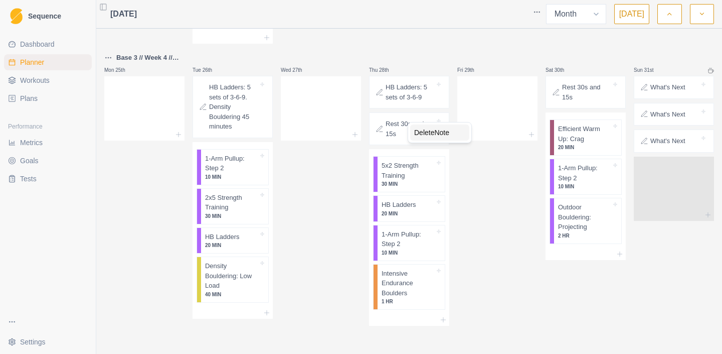
click at [422, 129] on div "Delete Note" at bounding box center [439, 132] width 59 height 16
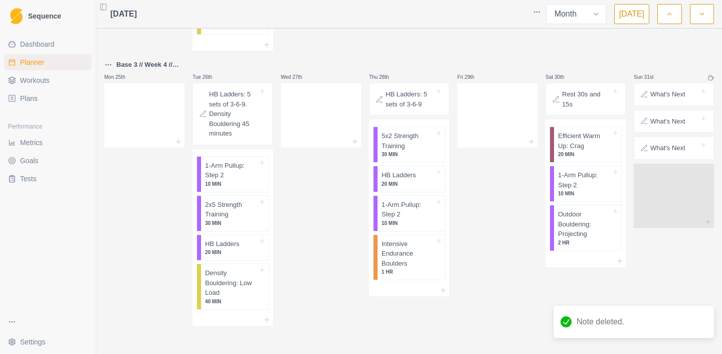
scroll to position [790, 0]
click at [588, 113] on div "Delete Note" at bounding box center [606, 112] width 59 height 16
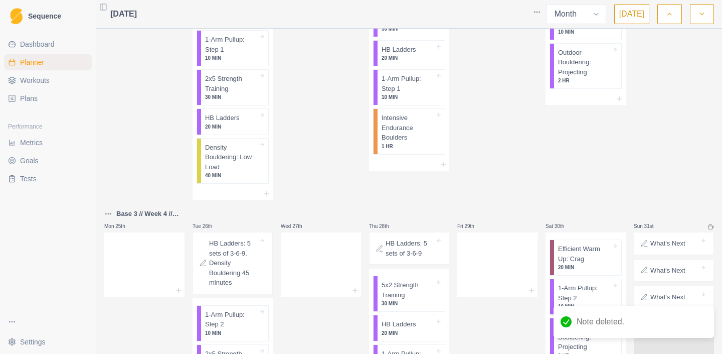
scroll to position [733, 0]
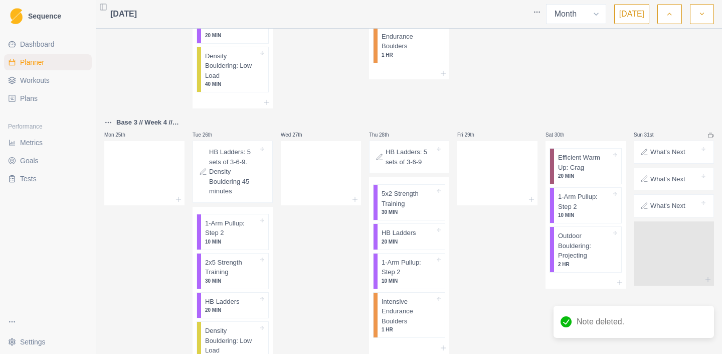
click at [666, 155] on p "What's Next" at bounding box center [667, 152] width 35 height 10
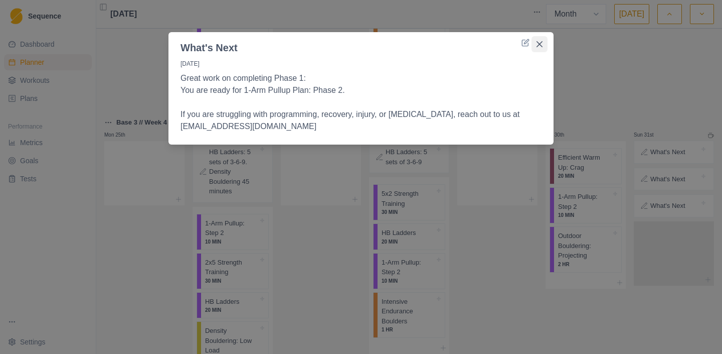
click at [539, 40] on button "Close" at bounding box center [540, 44] width 16 height 16
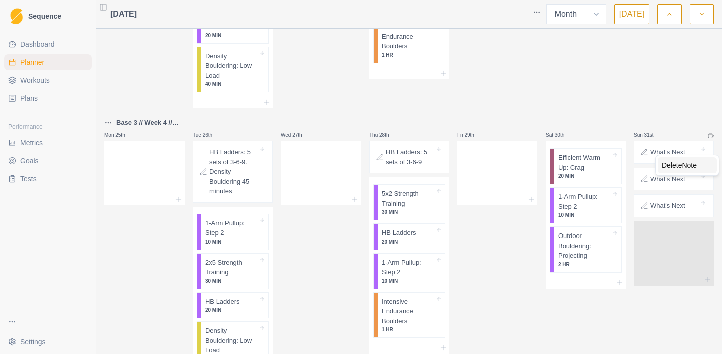
click at [663, 164] on div "Delete Note" at bounding box center [687, 165] width 59 height 16
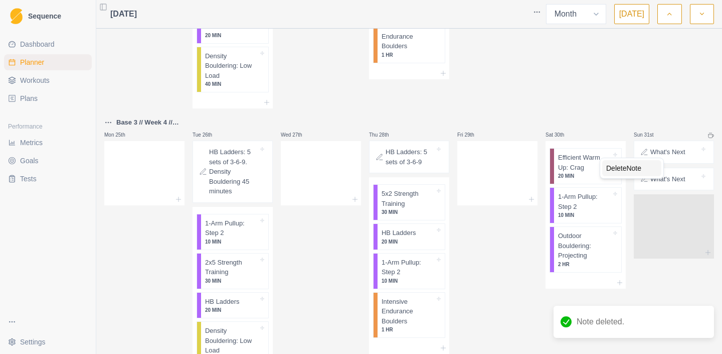
click at [650, 171] on div "Delete Note" at bounding box center [631, 168] width 59 height 16
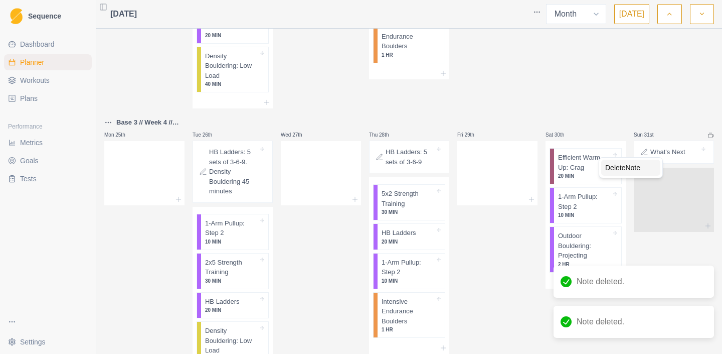
click at [649, 166] on div "Delete Note" at bounding box center [630, 167] width 59 height 16
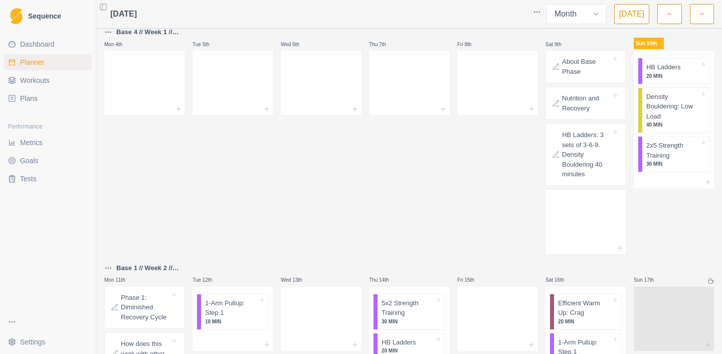
scroll to position [103, 0]
click at [186, 307] on div "Delete Note" at bounding box center [190, 310] width 59 height 16
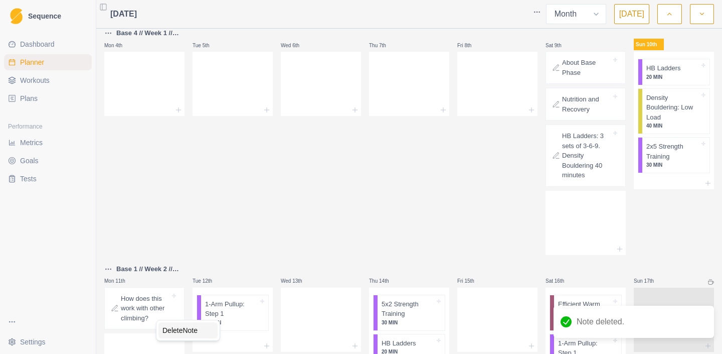
click at [180, 329] on div "Delete Note" at bounding box center [187, 330] width 59 height 16
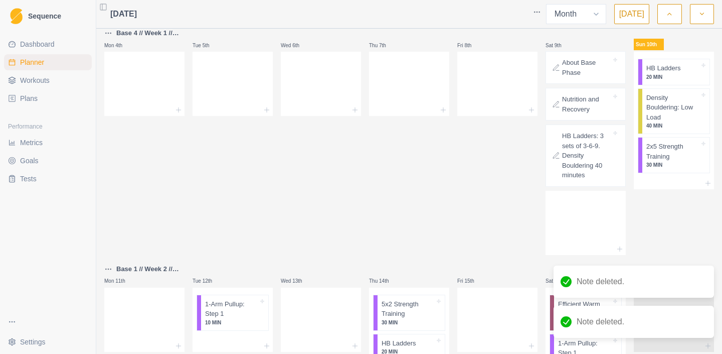
click at [56, 86] on link "Workouts" at bounding box center [48, 80] width 88 height 16
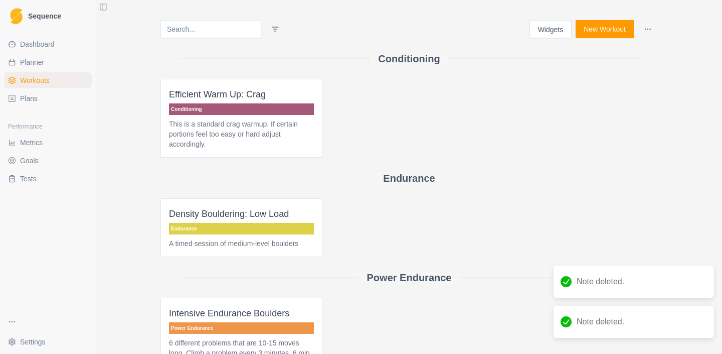
scroll to position [368, 0]
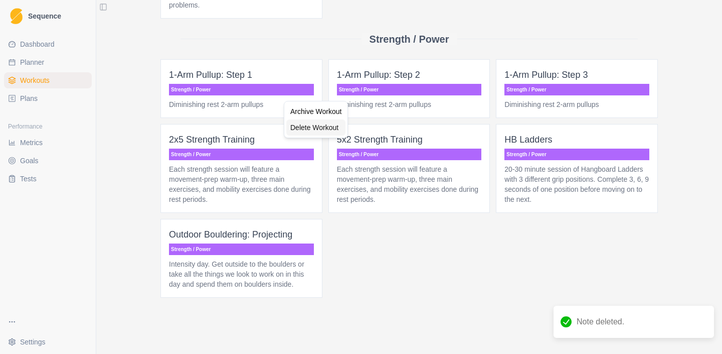
click at [302, 130] on div "Delete Workout" at bounding box center [315, 127] width 59 height 16
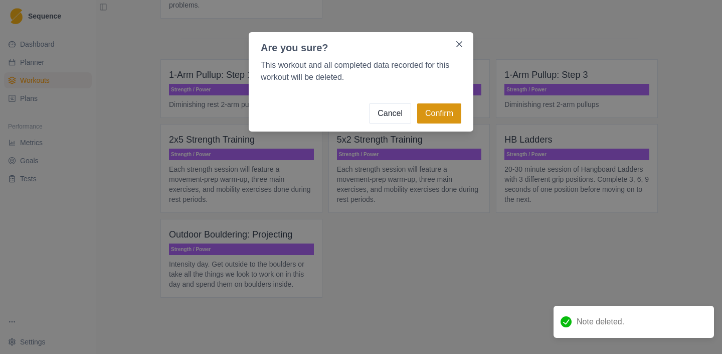
click at [442, 115] on button "Confirm" at bounding box center [439, 113] width 44 height 20
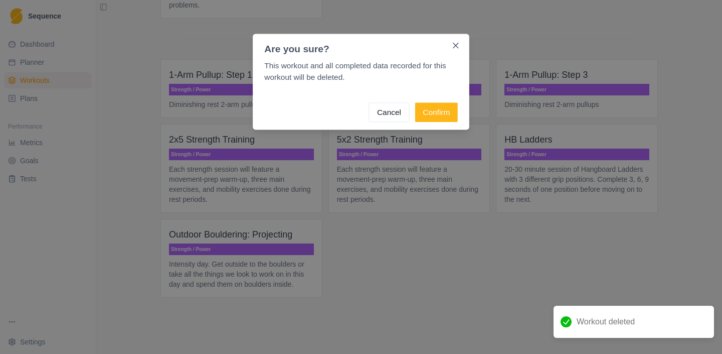
scroll to position [313, 0]
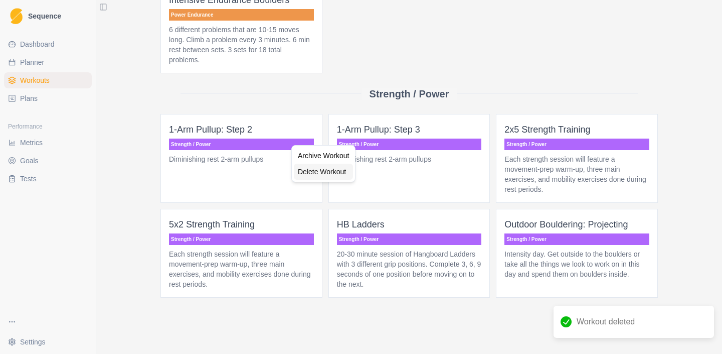
click at [310, 170] on div "Delete Workout" at bounding box center [323, 171] width 59 height 16
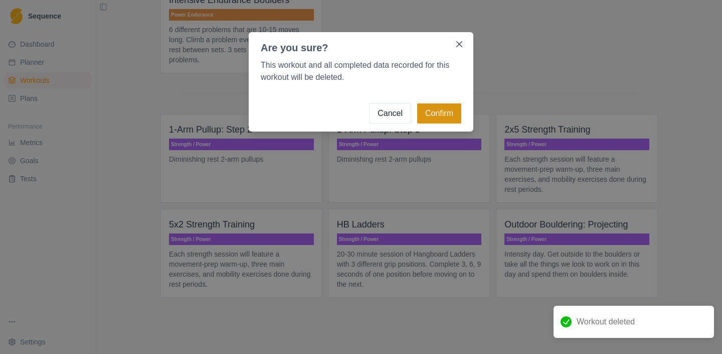
click at [432, 103] on button "Confirm" at bounding box center [439, 113] width 44 height 20
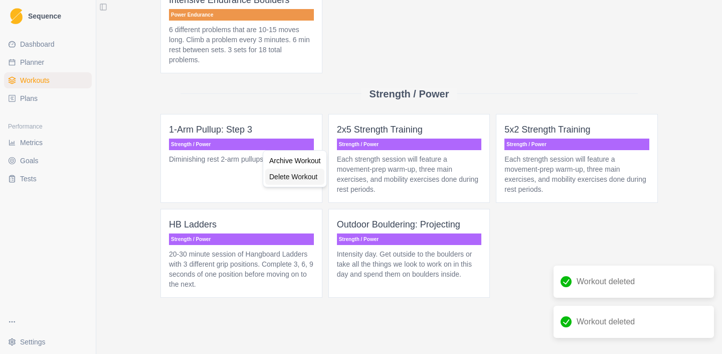
click at [299, 179] on div "Delete Workout" at bounding box center [294, 176] width 59 height 16
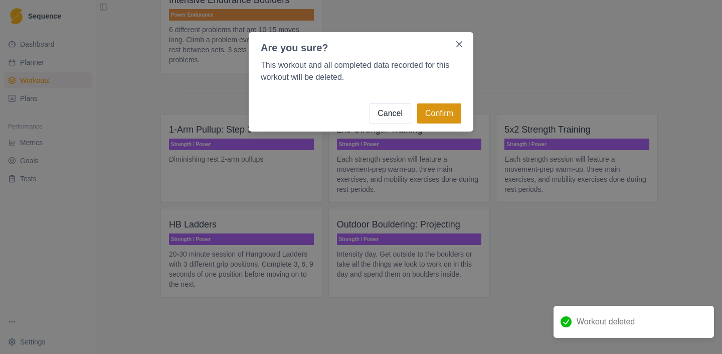
click at [431, 112] on button "Confirm" at bounding box center [439, 113] width 44 height 20
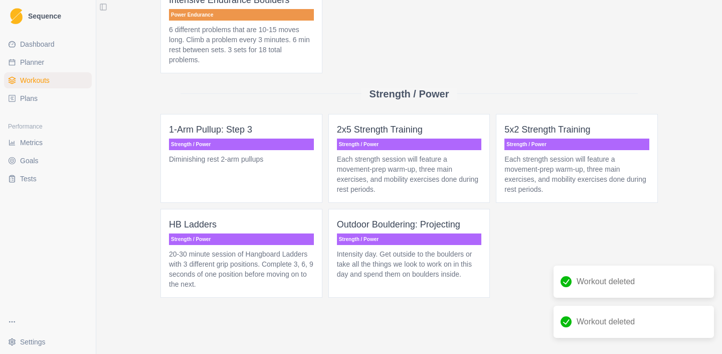
scroll to position [303, 0]
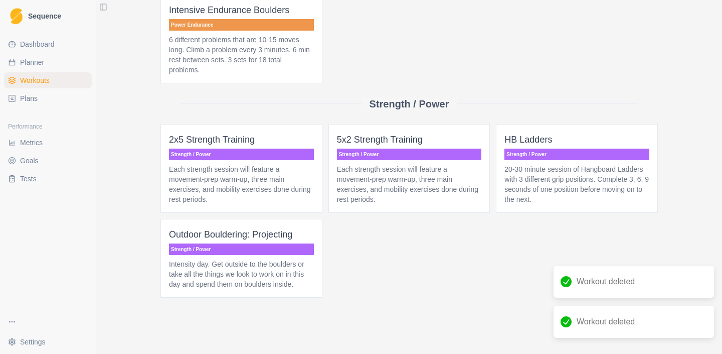
click at [51, 100] on link "Plans" at bounding box center [48, 98] width 88 height 16
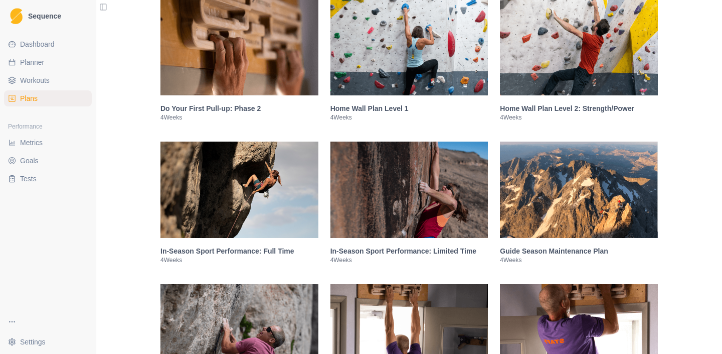
scroll to position [1367, 0]
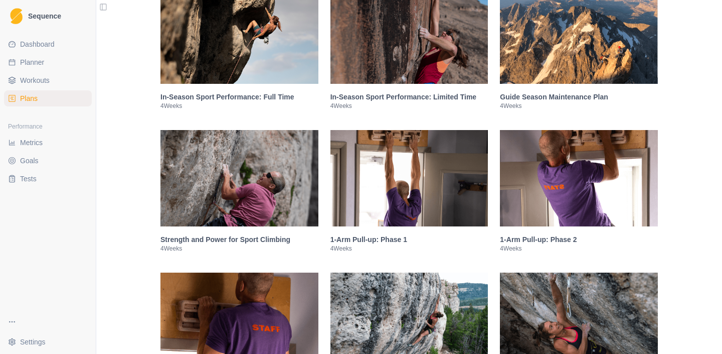
click at [369, 191] on img at bounding box center [409, 178] width 158 height 96
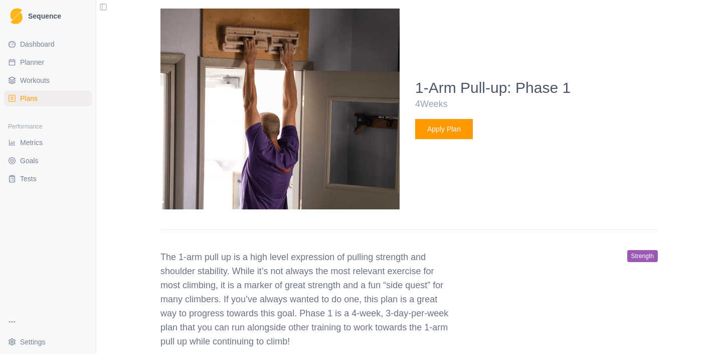
scroll to position [1651, 0]
click at [450, 138] on button "Apply Plan" at bounding box center [444, 128] width 58 height 20
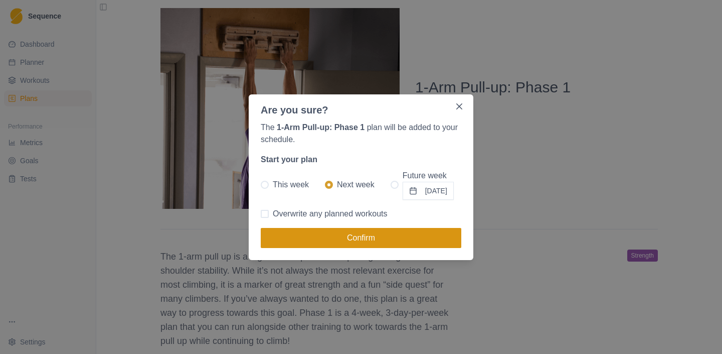
click at [355, 235] on button "Confirm" at bounding box center [361, 238] width 201 height 20
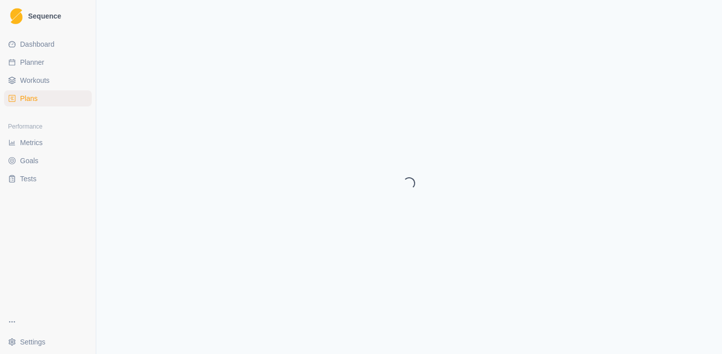
select select "month"
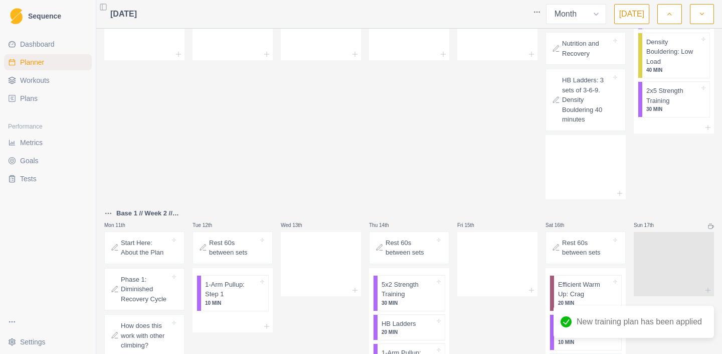
scroll to position [189, 0]
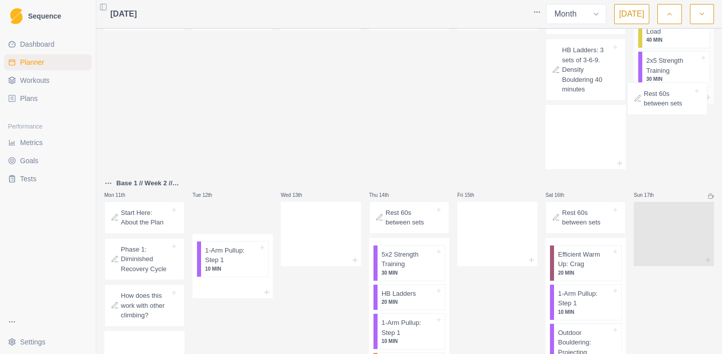
drag, startPoint x: 247, startPoint y: 219, endPoint x: 690, endPoint y: 99, distance: 458.4
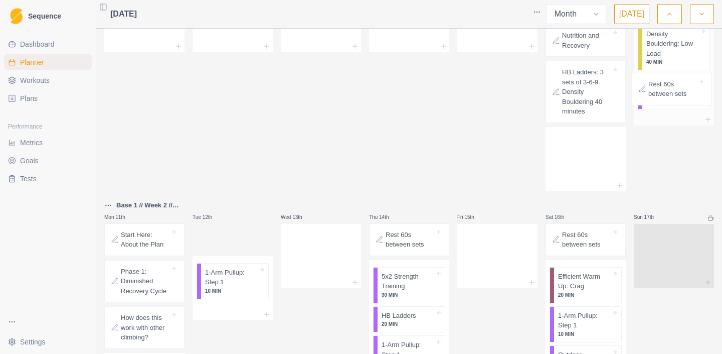
scroll to position [165, 0]
drag, startPoint x: 226, startPoint y: 225, endPoint x: 673, endPoint y: 112, distance: 461.2
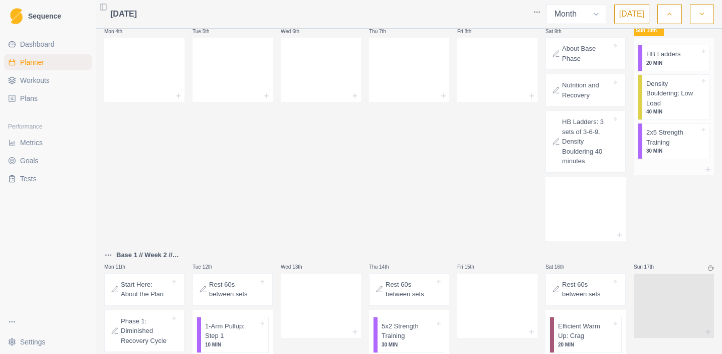
scroll to position [117, 0]
drag, startPoint x: 245, startPoint y: 328, endPoint x: 688, endPoint y: 189, distance: 464.9
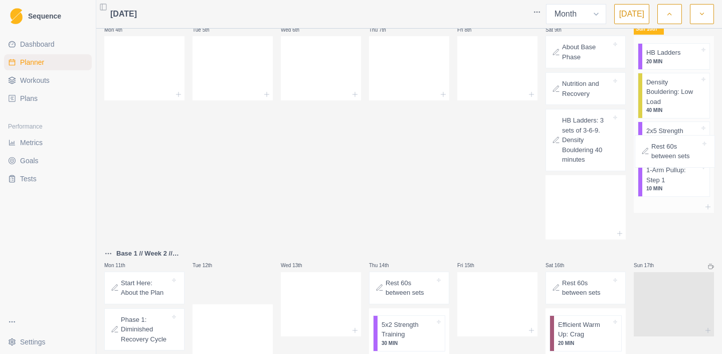
drag, startPoint x: 212, startPoint y: 288, endPoint x: 657, endPoint y: 149, distance: 466.5
click at [215, 290] on html "Sequence Dashboard Planner Workouts Plans Performance Metrics Goals Tests Setti…" at bounding box center [361, 177] width 722 height 354
click at [203, 287] on icon at bounding box center [203, 287] width 8 height 8
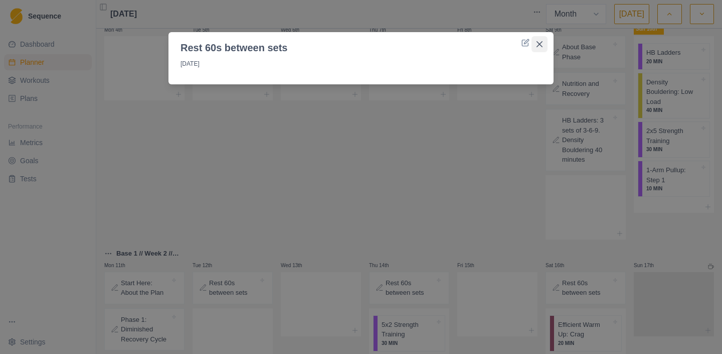
click at [542, 41] on icon "Close" at bounding box center [540, 44] width 6 height 6
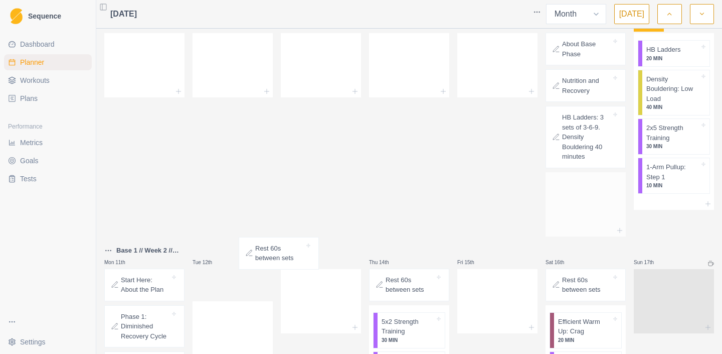
scroll to position [123, 0]
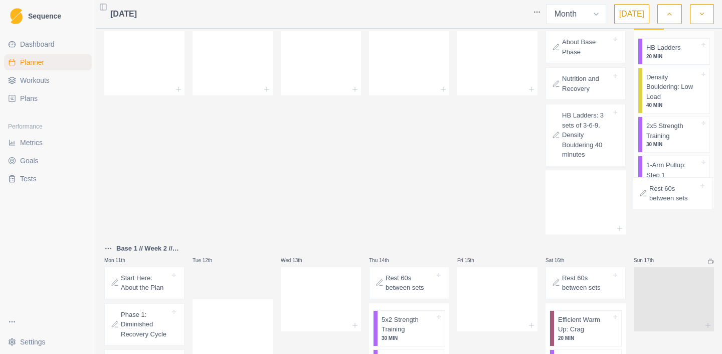
drag, startPoint x: 242, startPoint y: 299, endPoint x: 683, endPoint y: 201, distance: 451.7
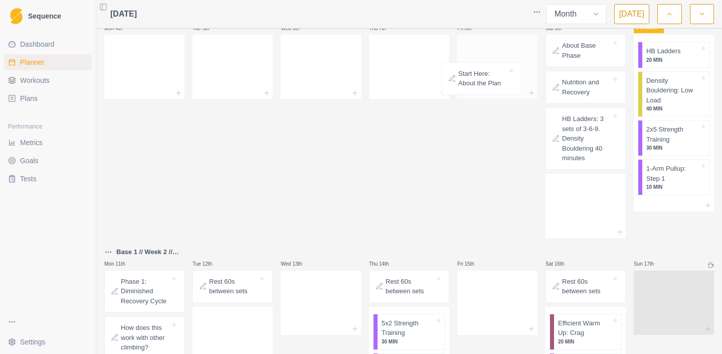
scroll to position [116, 0]
drag, startPoint x: 159, startPoint y: 276, endPoint x: 500, endPoint y: 70, distance: 398.0
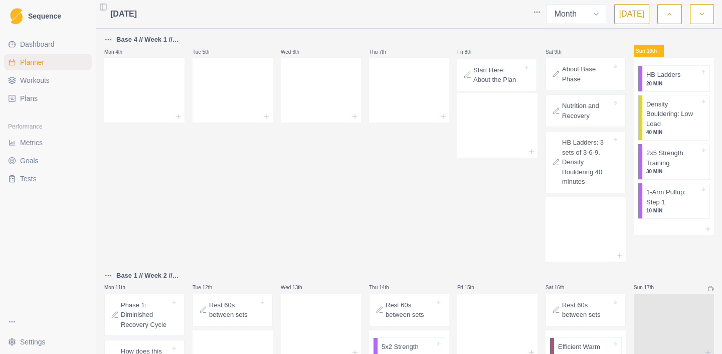
scroll to position [91, 0]
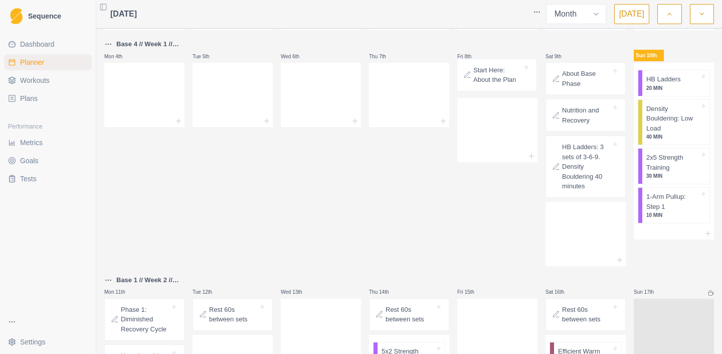
drag, startPoint x: 137, startPoint y: 293, endPoint x: 493, endPoint y: 76, distance: 416.9
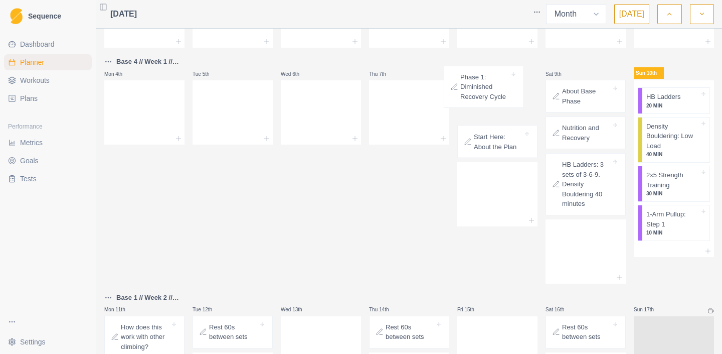
scroll to position [74, 0]
drag, startPoint x: 132, startPoint y: 322, endPoint x: 474, endPoint y: 89, distance: 414.4
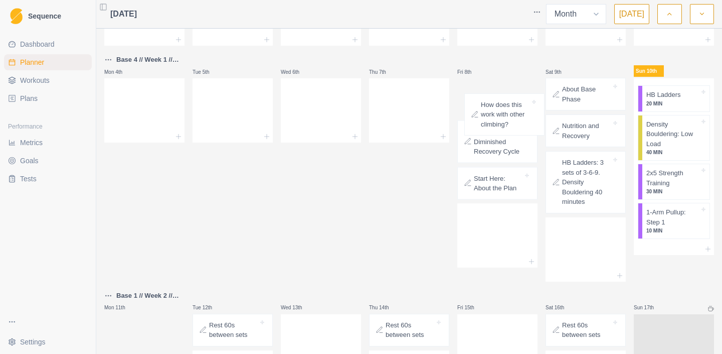
drag, startPoint x: 153, startPoint y: 323, endPoint x: 516, endPoint y: 98, distance: 427.5
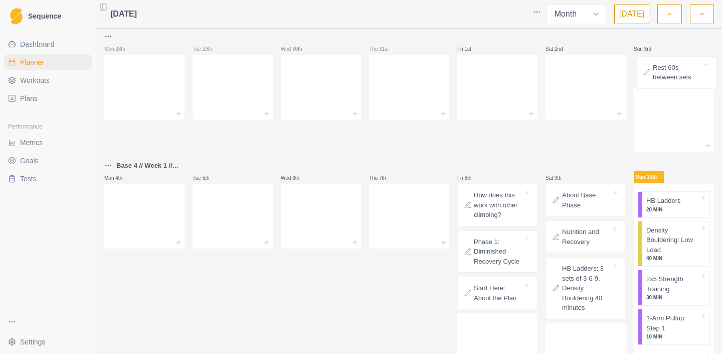
scroll to position [0, 0]
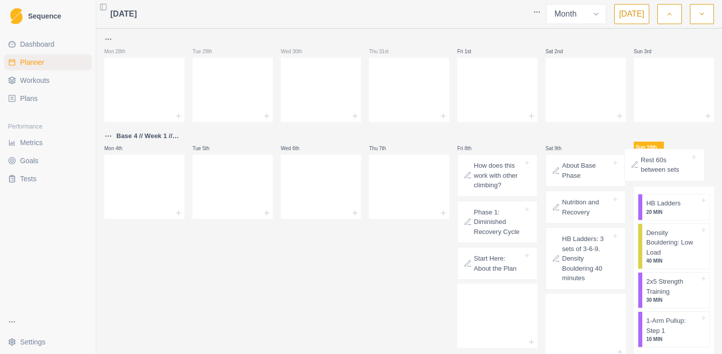
drag, startPoint x: 249, startPoint y: 252, endPoint x: 684, endPoint y: 152, distance: 446.2
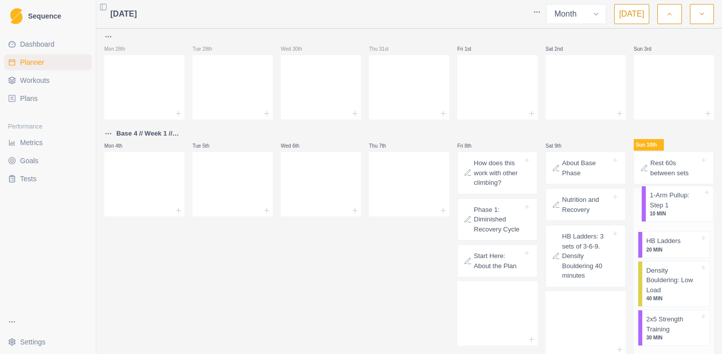
drag, startPoint x: 675, startPoint y: 326, endPoint x: 679, endPoint y: 193, distance: 133.9
click at [679, 193] on div "HB Ladders 20 MIN Density Bouldering: Low Load 40 MIN 2x5 Strength Training 30 …" at bounding box center [674, 270] width 80 height 164
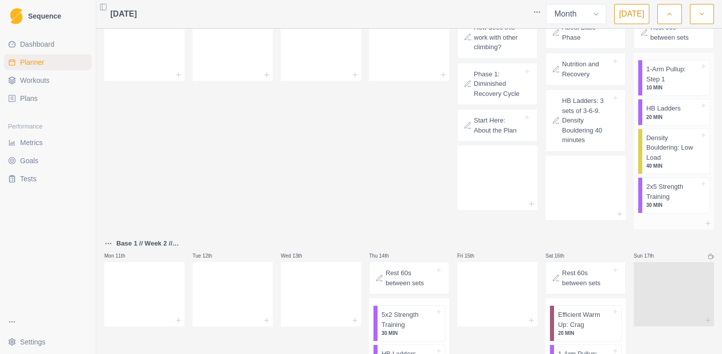
scroll to position [166, 0]
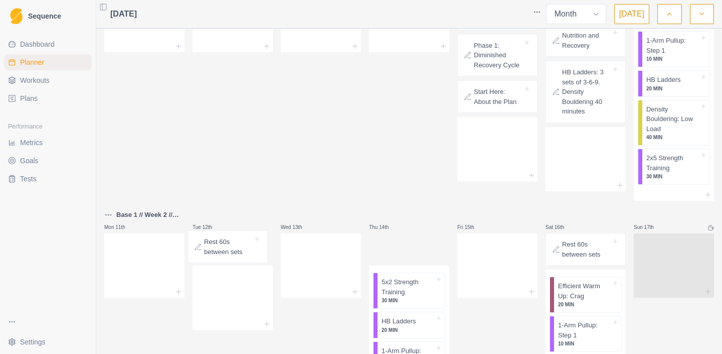
drag, startPoint x: 431, startPoint y: 257, endPoint x: 246, endPoint y: 254, distance: 184.6
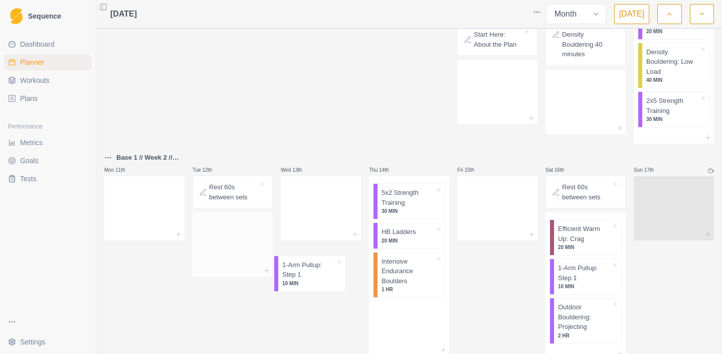
scroll to position [226, 0]
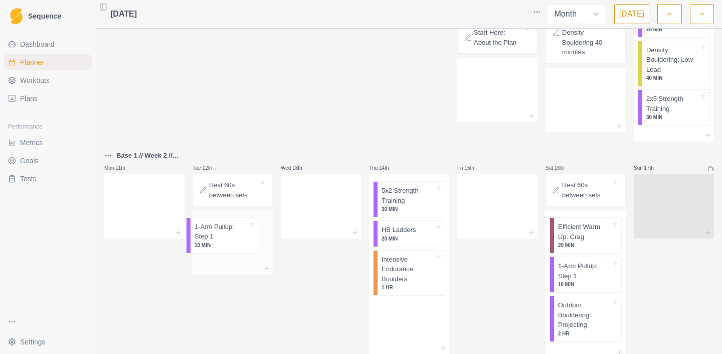
drag, startPoint x: 404, startPoint y: 270, endPoint x: 210, endPoint y: 231, distance: 197.9
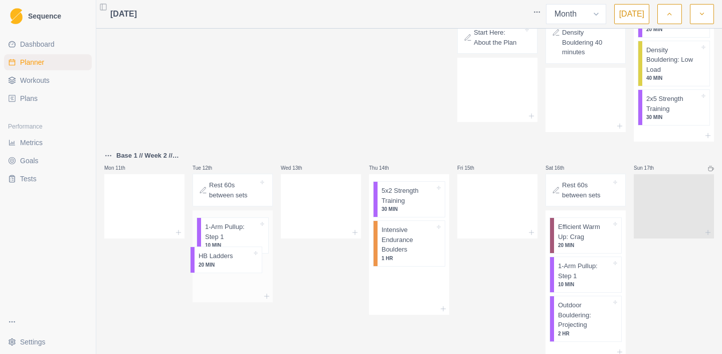
drag, startPoint x: 420, startPoint y: 232, endPoint x: 229, endPoint y: 260, distance: 193.6
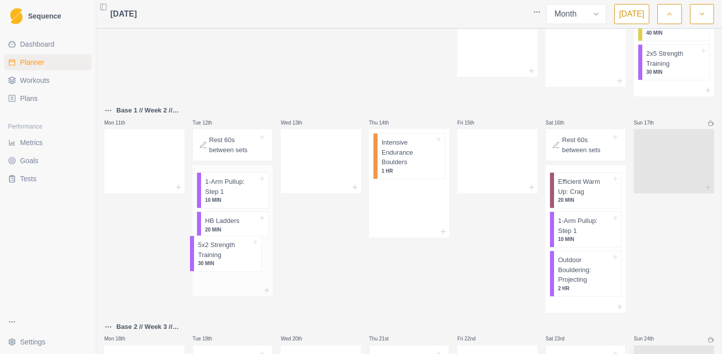
scroll to position [272, 0]
drag, startPoint x: 418, startPoint y: 207, endPoint x: 230, endPoint y: 258, distance: 195.0
click at [230, 258] on div "Mon 28th Tue 29th Wed 30th Thu 31st Fri 1st Sat 2nd Sun 3rd Base 4 // Week 1 //…" at bounding box center [409, 347] width 610 height 1172
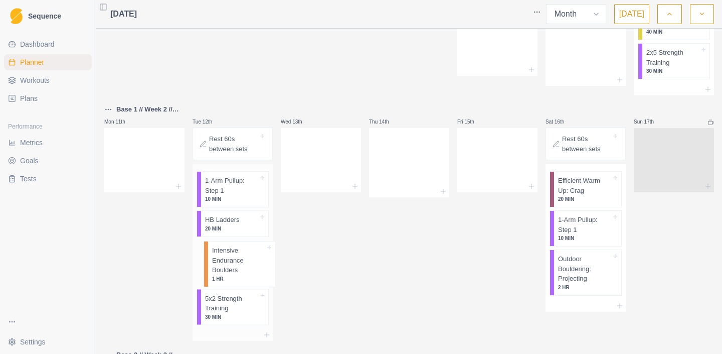
drag, startPoint x: 399, startPoint y: 162, endPoint x: 226, endPoint y: 268, distance: 202.8
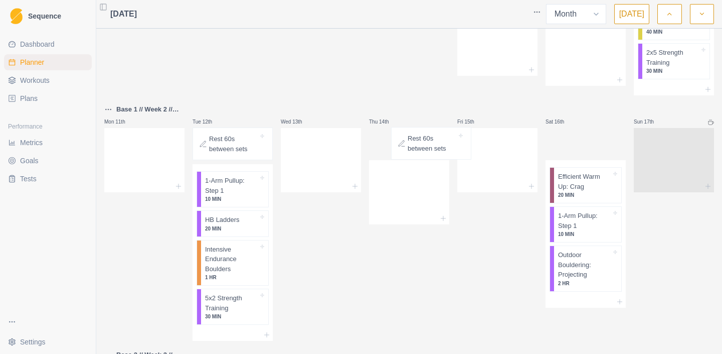
drag, startPoint x: 578, startPoint y: 148, endPoint x: 421, endPoint y: 148, distance: 157.5
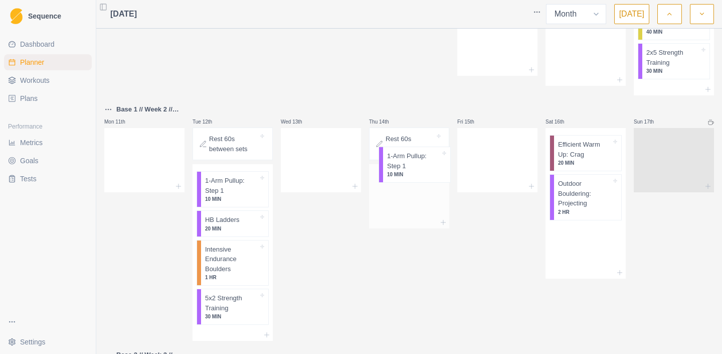
drag, startPoint x: 589, startPoint y: 191, endPoint x: 414, endPoint y: 164, distance: 177.0
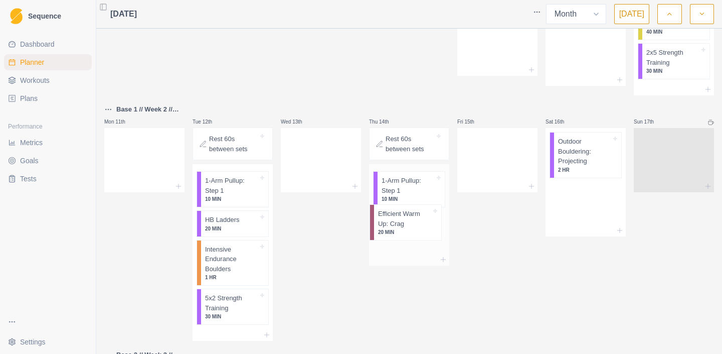
drag, startPoint x: 591, startPoint y: 162, endPoint x: 408, endPoint y: 232, distance: 195.2
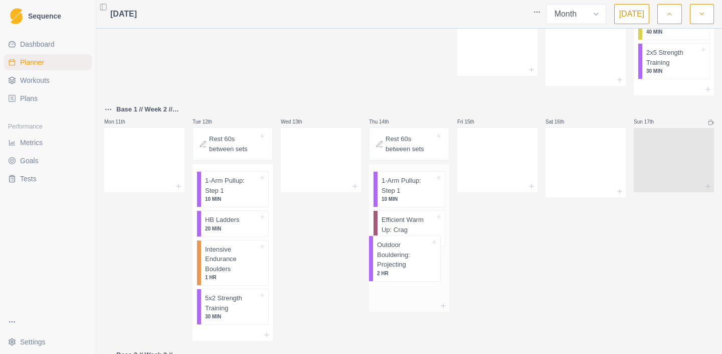
drag, startPoint x: 601, startPoint y: 152, endPoint x: 418, endPoint y: 254, distance: 209.6
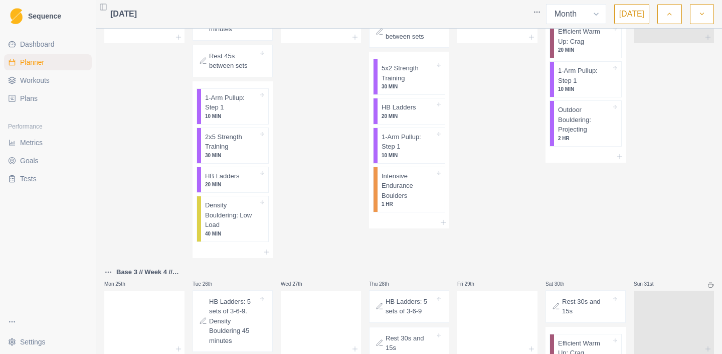
scroll to position [850, 0]
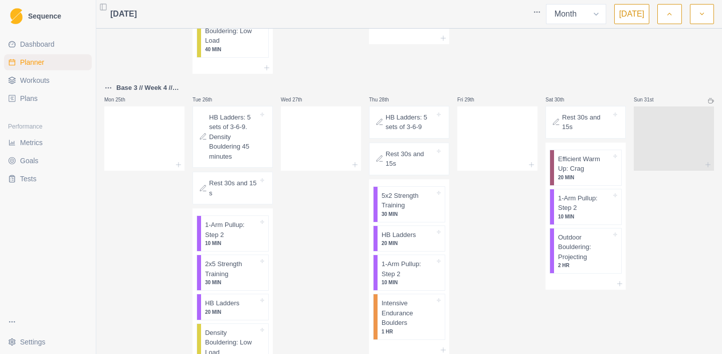
click at [242, 194] on p "Rest 30s and 15 s" at bounding box center [233, 188] width 49 height 20
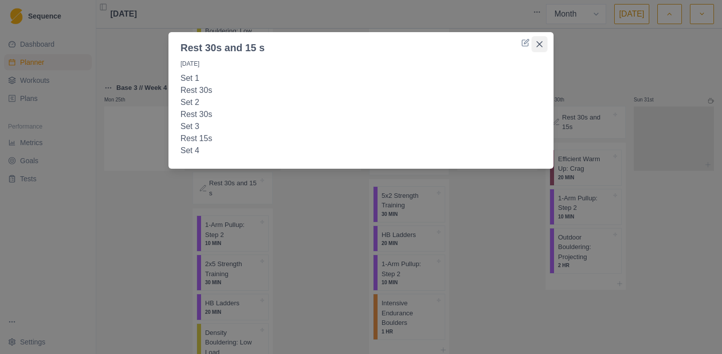
click at [539, 45] on icon "Close" at bounding box center [540, 44] width 6 height 6
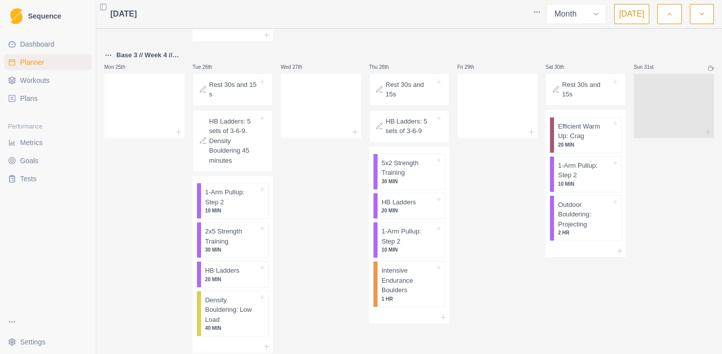
scroll to position [909, 0]
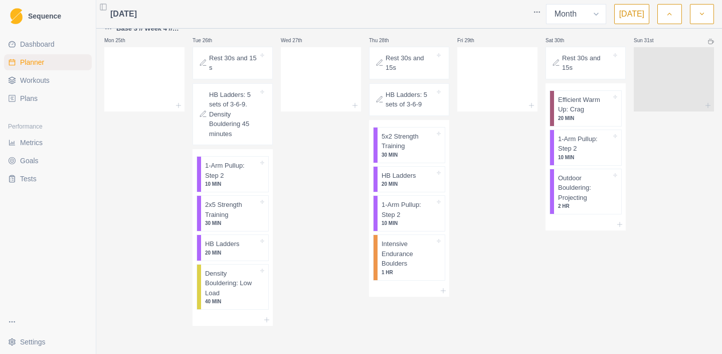
click at [695, 16] on button "button" at bounding box center [702, 14] width 24 height 20
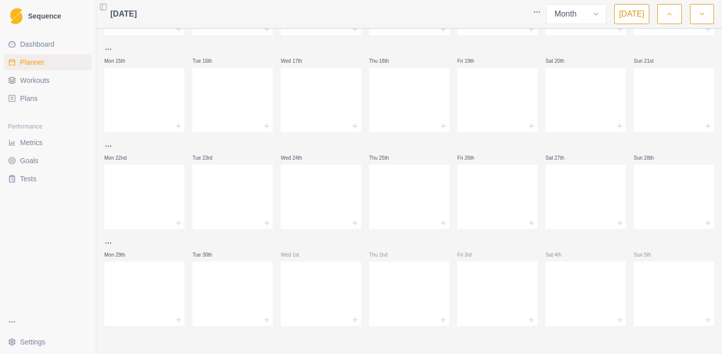
scroll to position [0, 0]
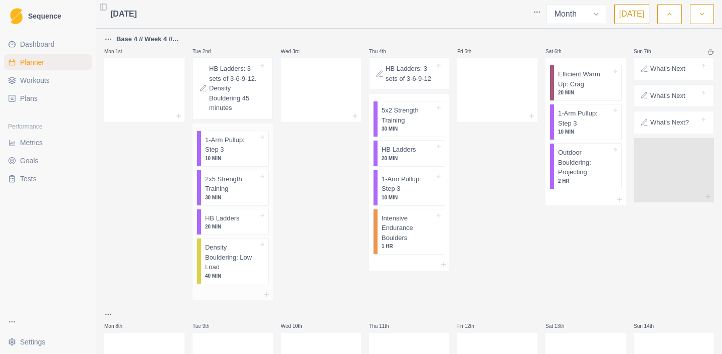
click at [249, 194] on p "2x5 Strength Training" at bounding box center [231, 184] width 53 height 20
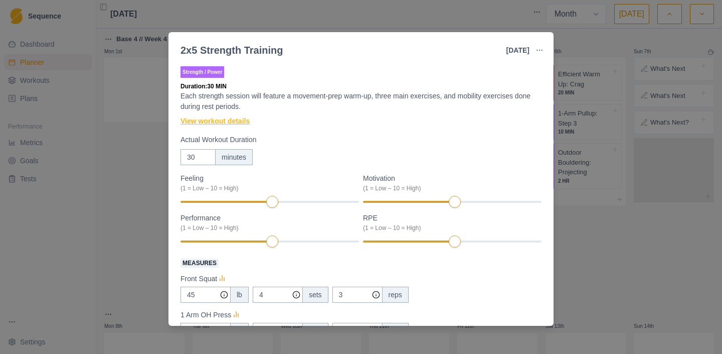
click at [197, 126] on link "View workout details" at bounding box center [215, 121] width 69 height 11
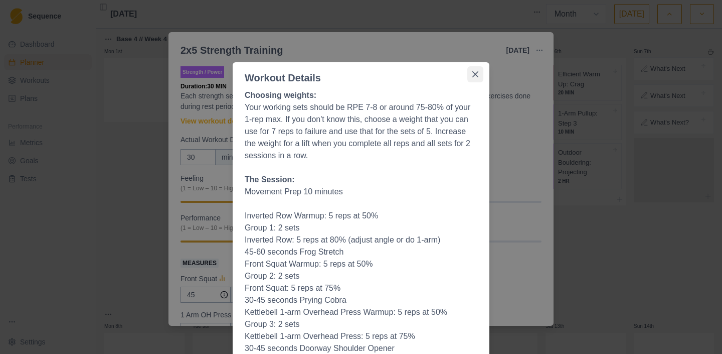
click at [482, 80] on button "Close" at bounding box center [475, 74] width 16 height 16
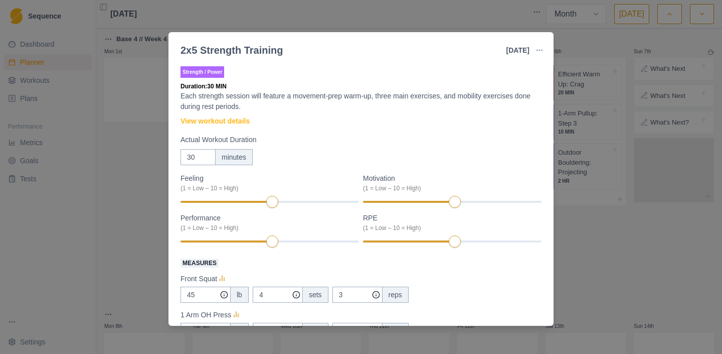
click at [360, 21] on div "2x5 Strength Training [DATE] Link To Goal View Workout Metrics Edit Original Wo…" at bounding box center [361, 177] width 722 height 354
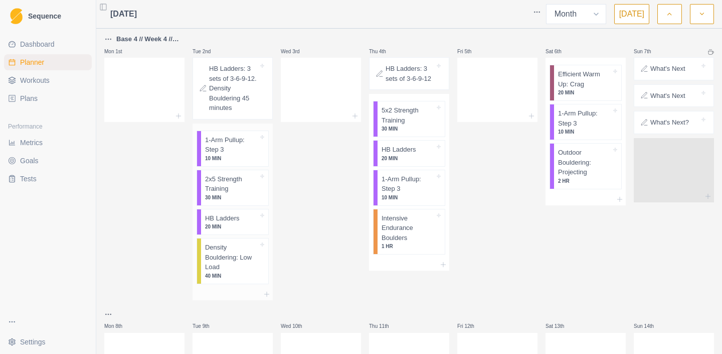
click at [236, 268] on p "Density Bouldering: Low Load" at bounding box center [231, 257] width 53 height 30
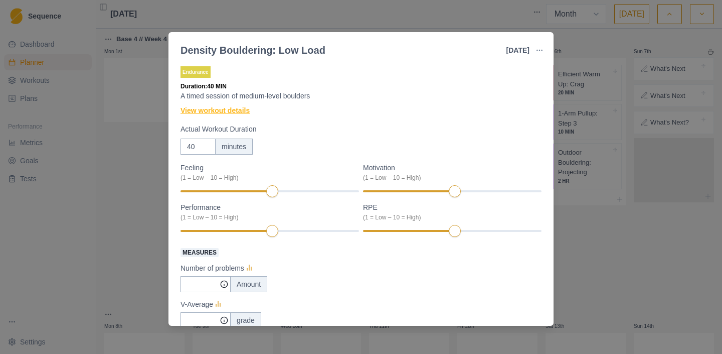
click at [230, 111] on link "View workout details" at bounding box center [215, 110] width 69 height 11
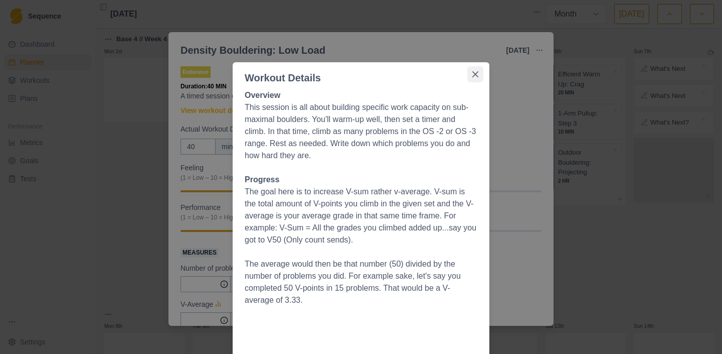
click at [476, 76] on icon "Close" at bounding box center [475, 74] width 6 height 6
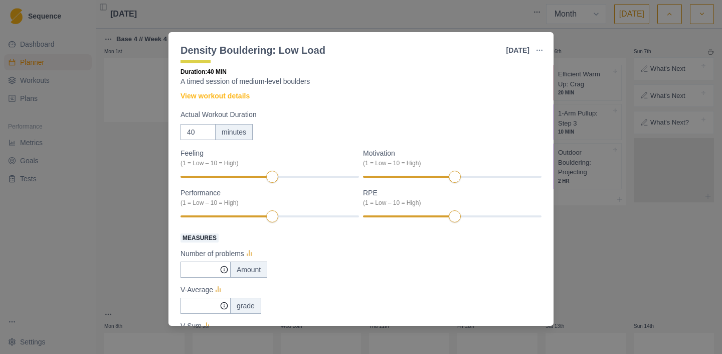
scroll to position [16, 0]
click at [207, 130] on input "41" at bounding box center [198, 131] width 35 height 16
type input "40"
click at [207, 133] on input "40" at bounding box center [198, 131] width 35 height 16
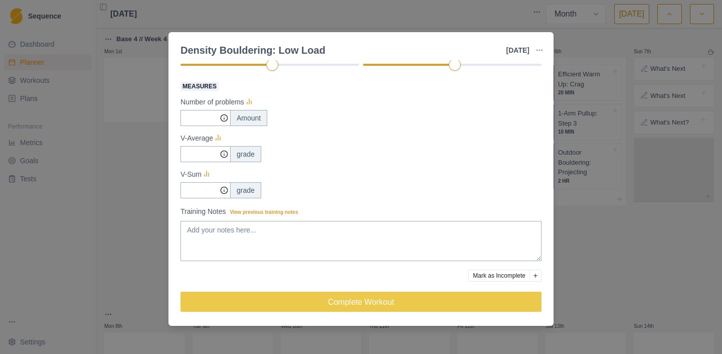
scroll to position [0, 0]
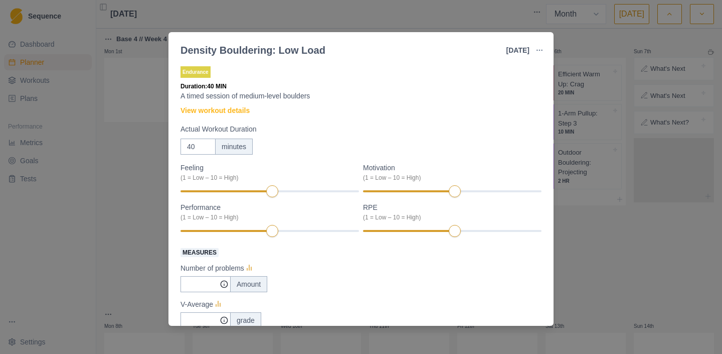
click at [368, 9] on div "Density Bouldering: Low Load [DATE] Link To Goal View Workout Metrics Edit Orig…" at bounding box center [361, 177] width 722 height 354
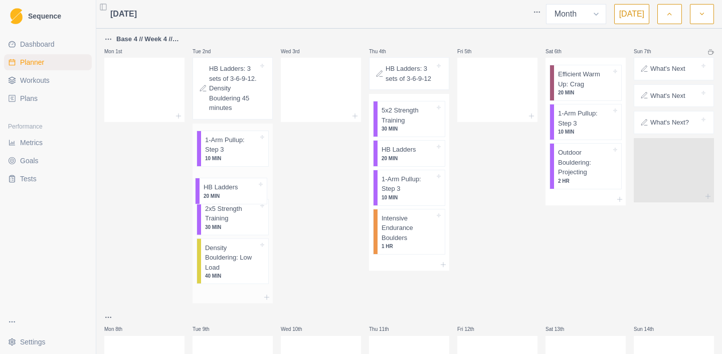
drag, startPoint x: 242, startPoint y: 239, endPoint x: 241, endPoint y: 196, distance: 42.7
click at [241, 196] on div "1-Arm Pullup: Step 3 10 MIN 2x5 Strength Training 30 MIN HB Ladders 20 MIN Dens…" at bounding box center [233, 206] width 80 height 167
click at [241, 191] on p "20 MIN" at bounding box center [231, 188] width 53 height 8
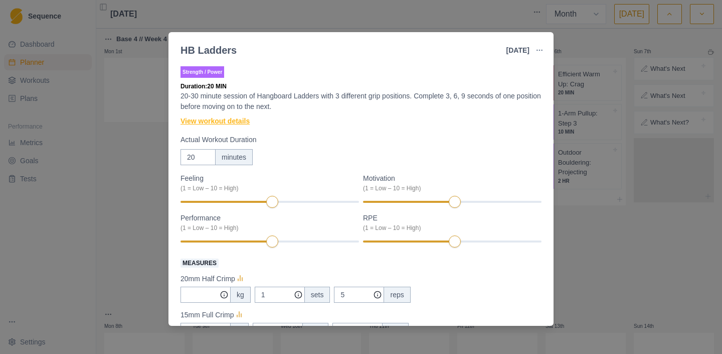
click at [224, 123] on link "View workout details" at bounding box center [215, 121] width 69 height 11
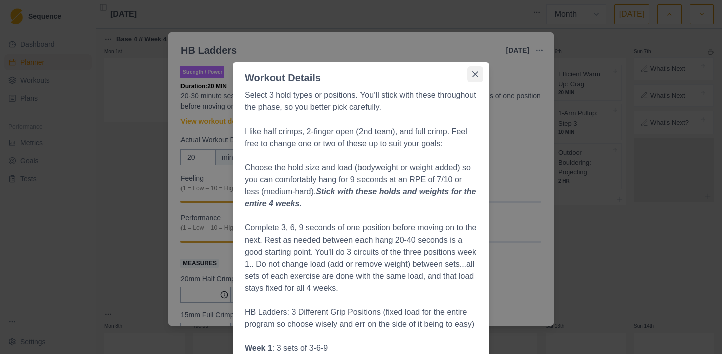
click at [480, 75] on button "Close" at bounding box center [475, 74] width 16 height 16
